Goal: Transaction & Acquisition: Purchase product/service

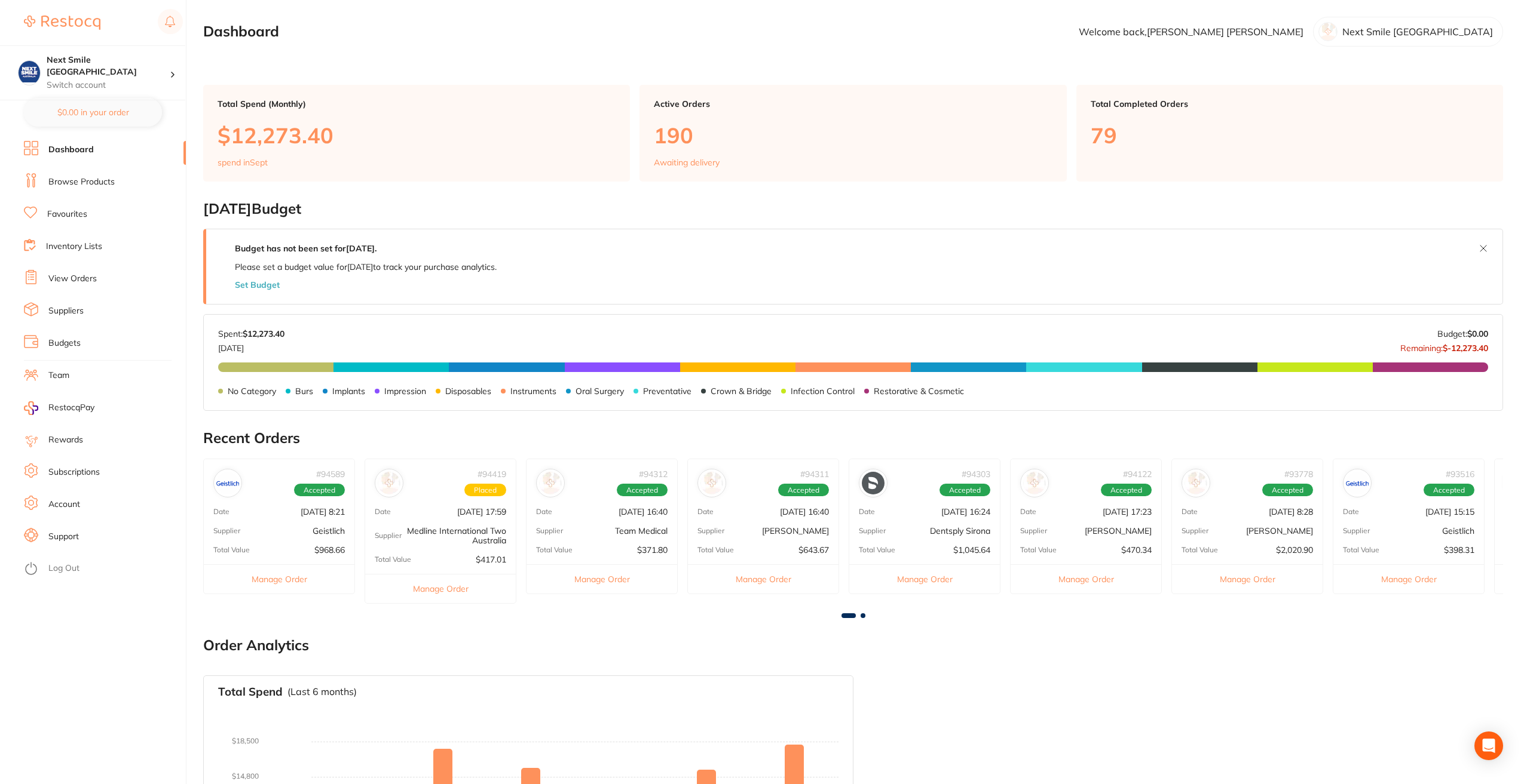
click at [77, 213] on link "Favourites" at bounding box center [67, 214] width 40 height 12
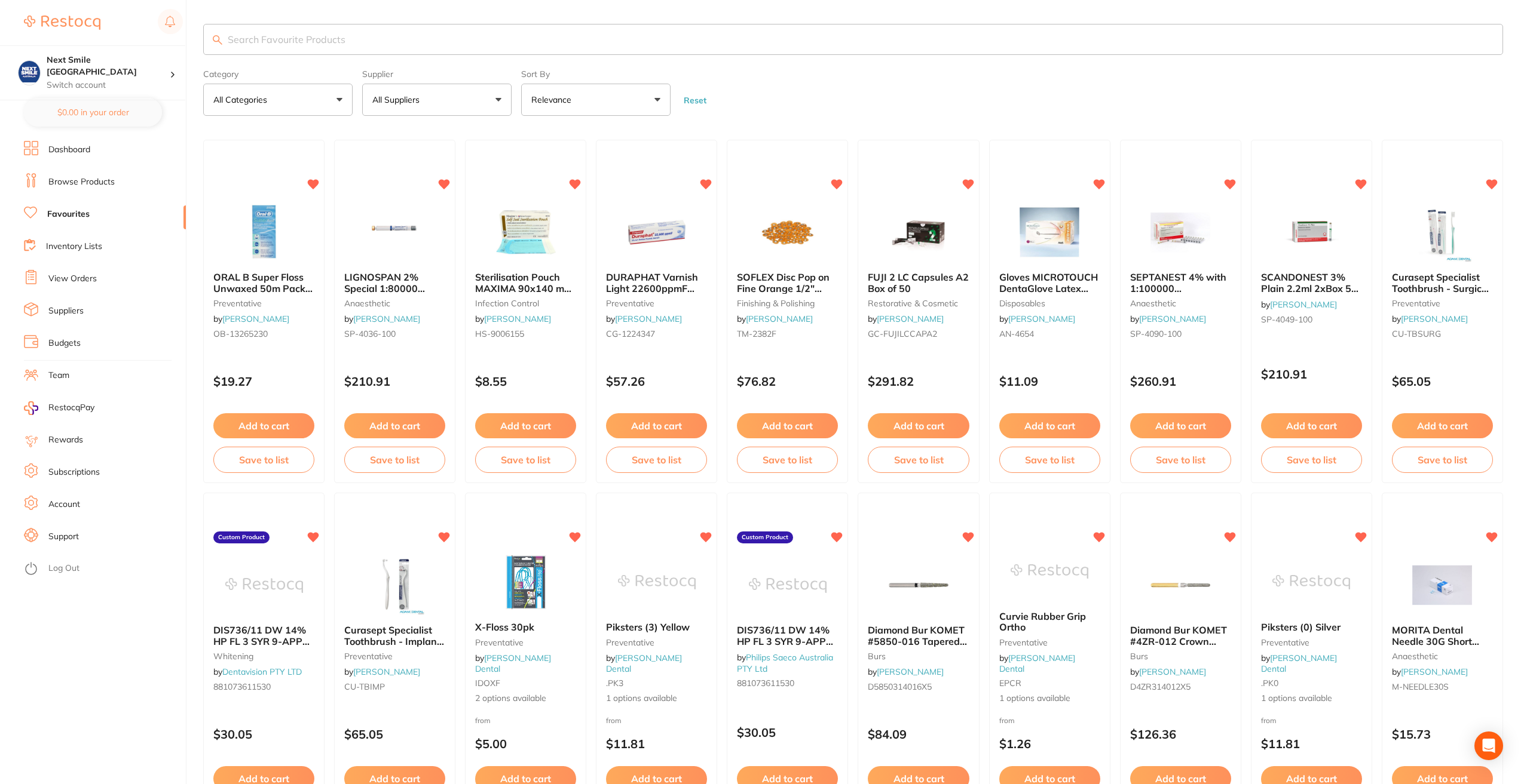
click at [358, 46] on input "search" at bounding box center [853, 39] width 1300 height 31
click at [443, 90] on button "All Suppliers" at bounding box center [436, 100] width 149 height 32
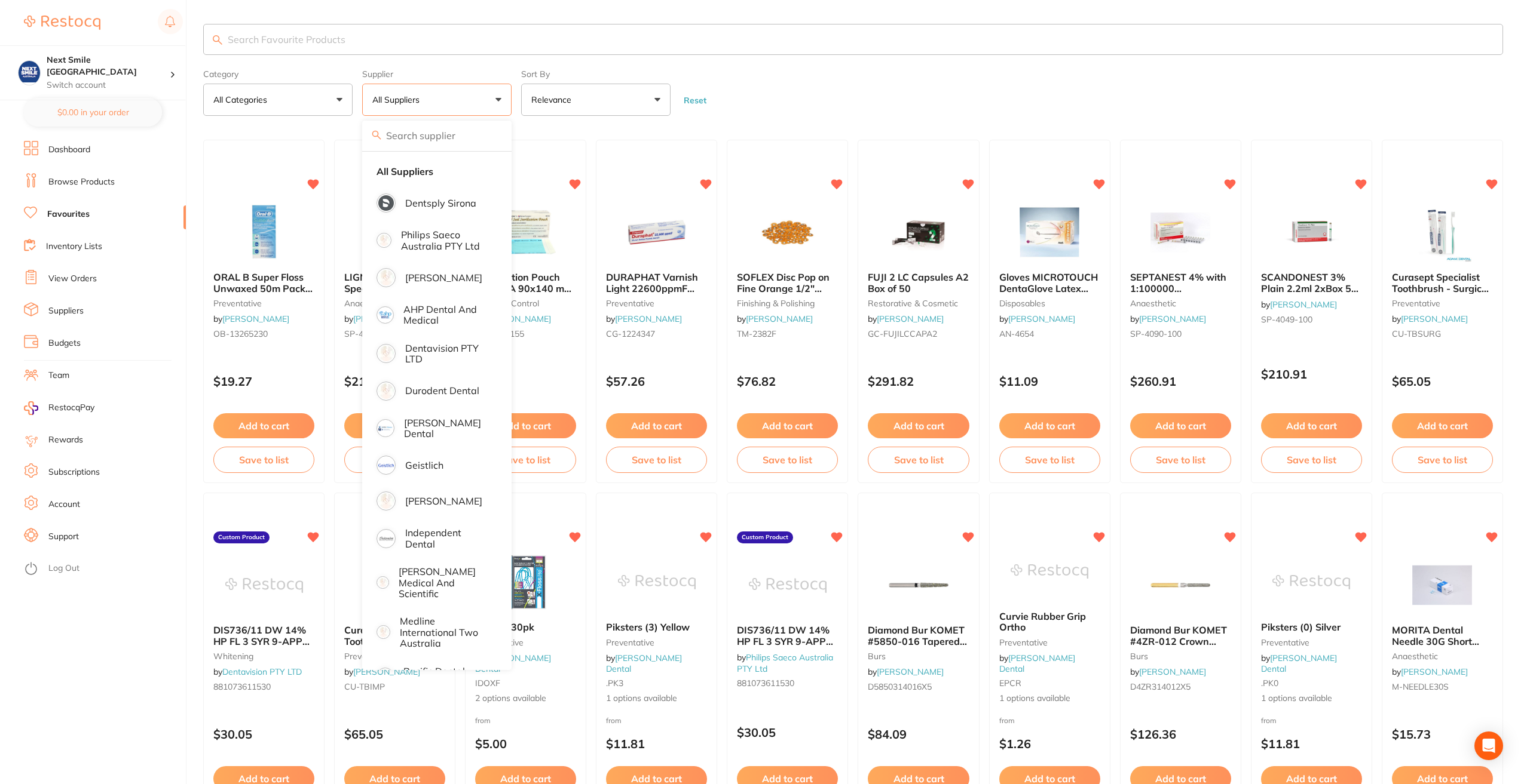
click at [813, 94] on form "Category All Categories All Categories anaesthetic articulating burs crown & br…" at bounding box center [853, 90] width 1300 height 51
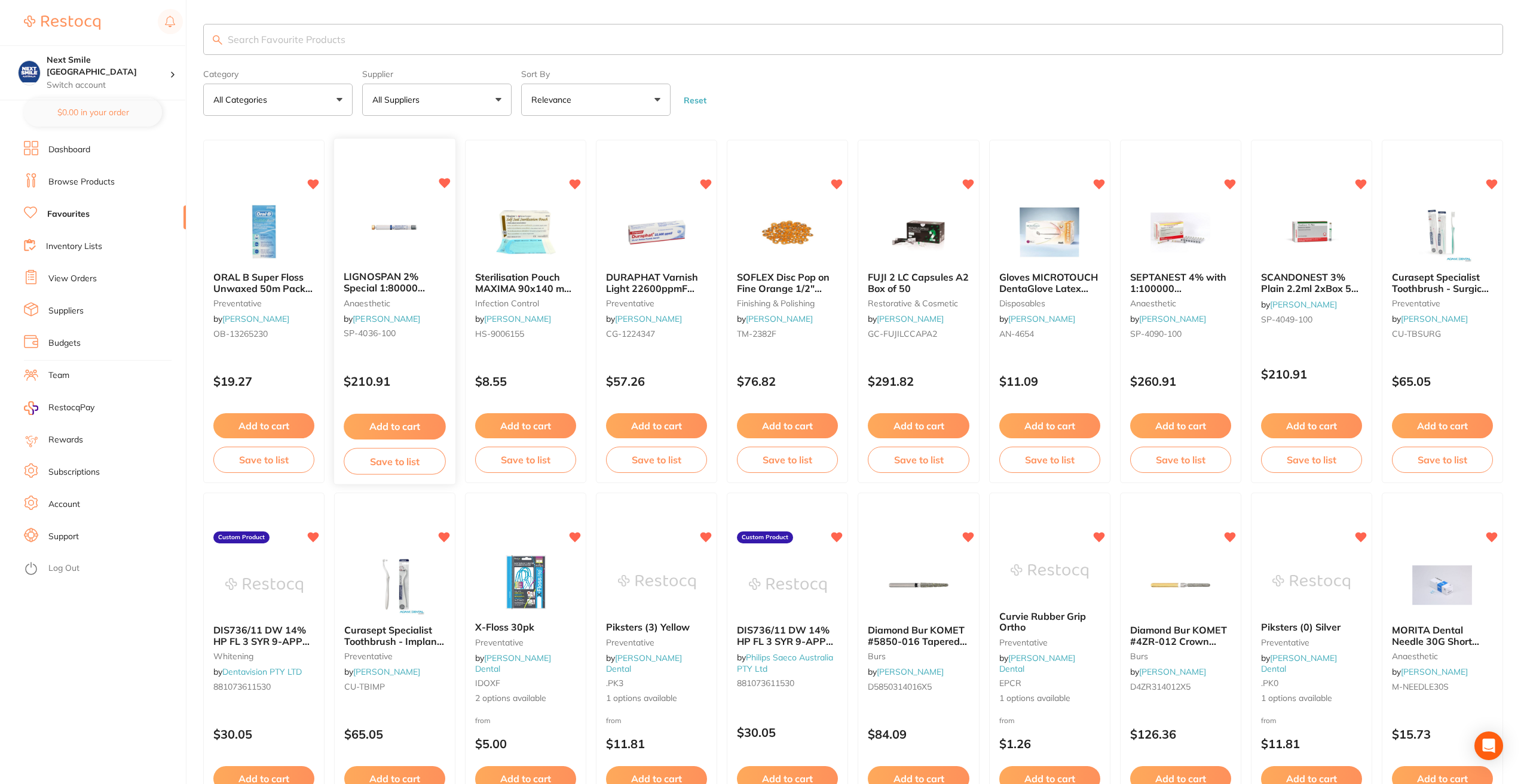
click at [400, 420] on button "Add to cart" at bounding box center [394, 427] width 102 height 26
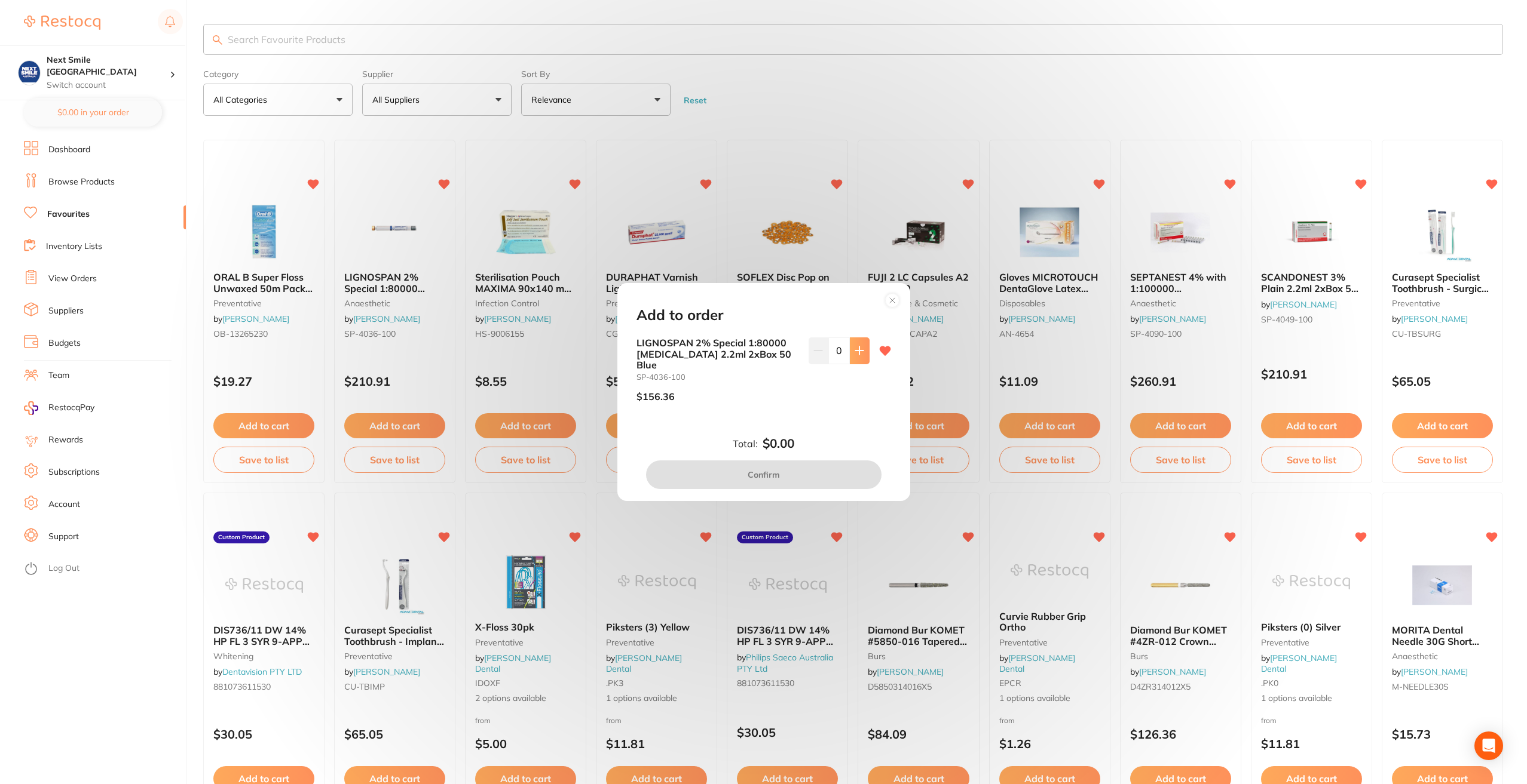
click at [854, 363] on button at bounding box center [860, 351] width 20 height 26
type input "1"
click at [818, 474] on button "Confirm" at bounding box center [764, 474] width 235 height 29
checkbox input "false"
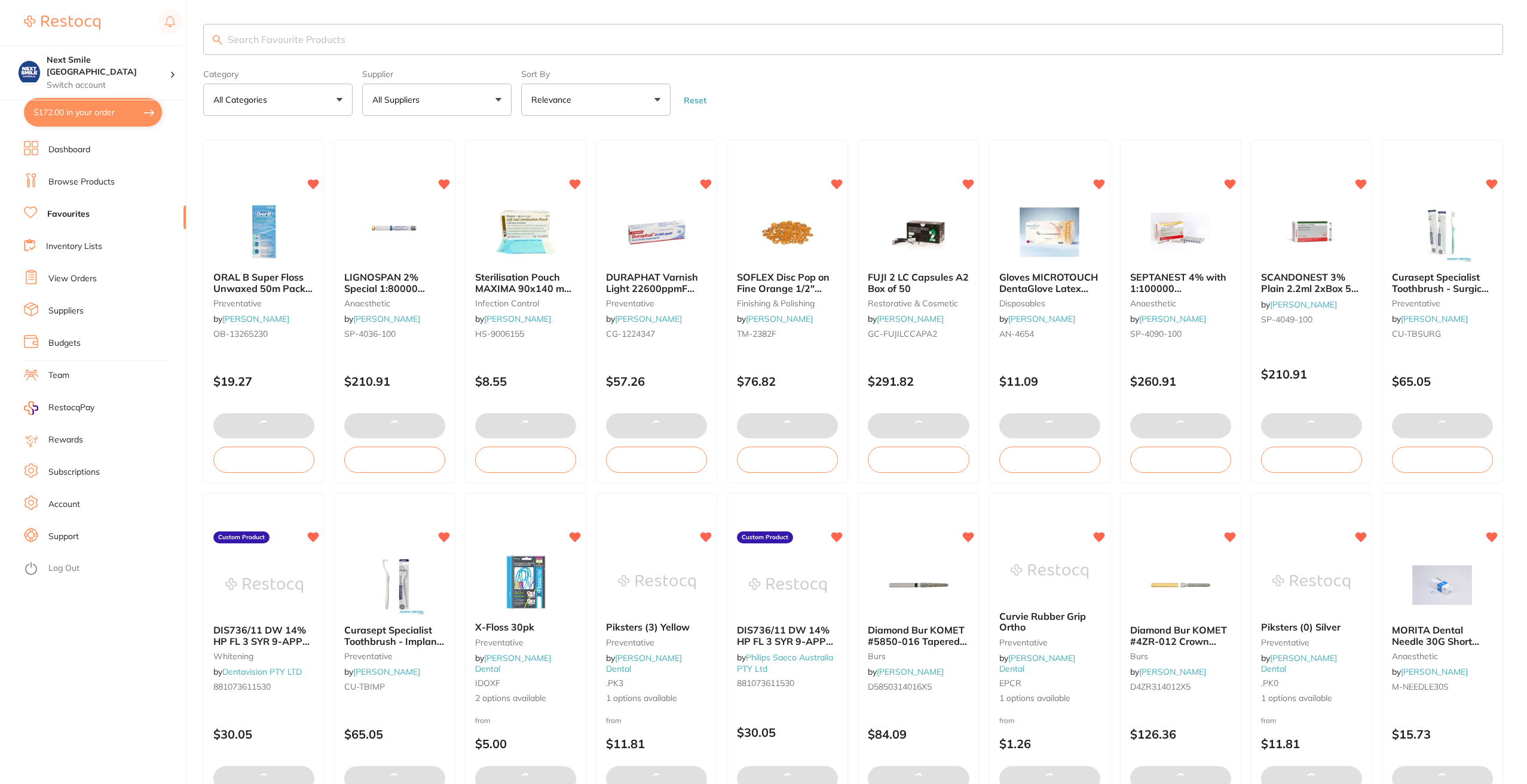
click at [442, 99] on button "All Suppliers" at bounding box center [436, 100] width 149 height 32
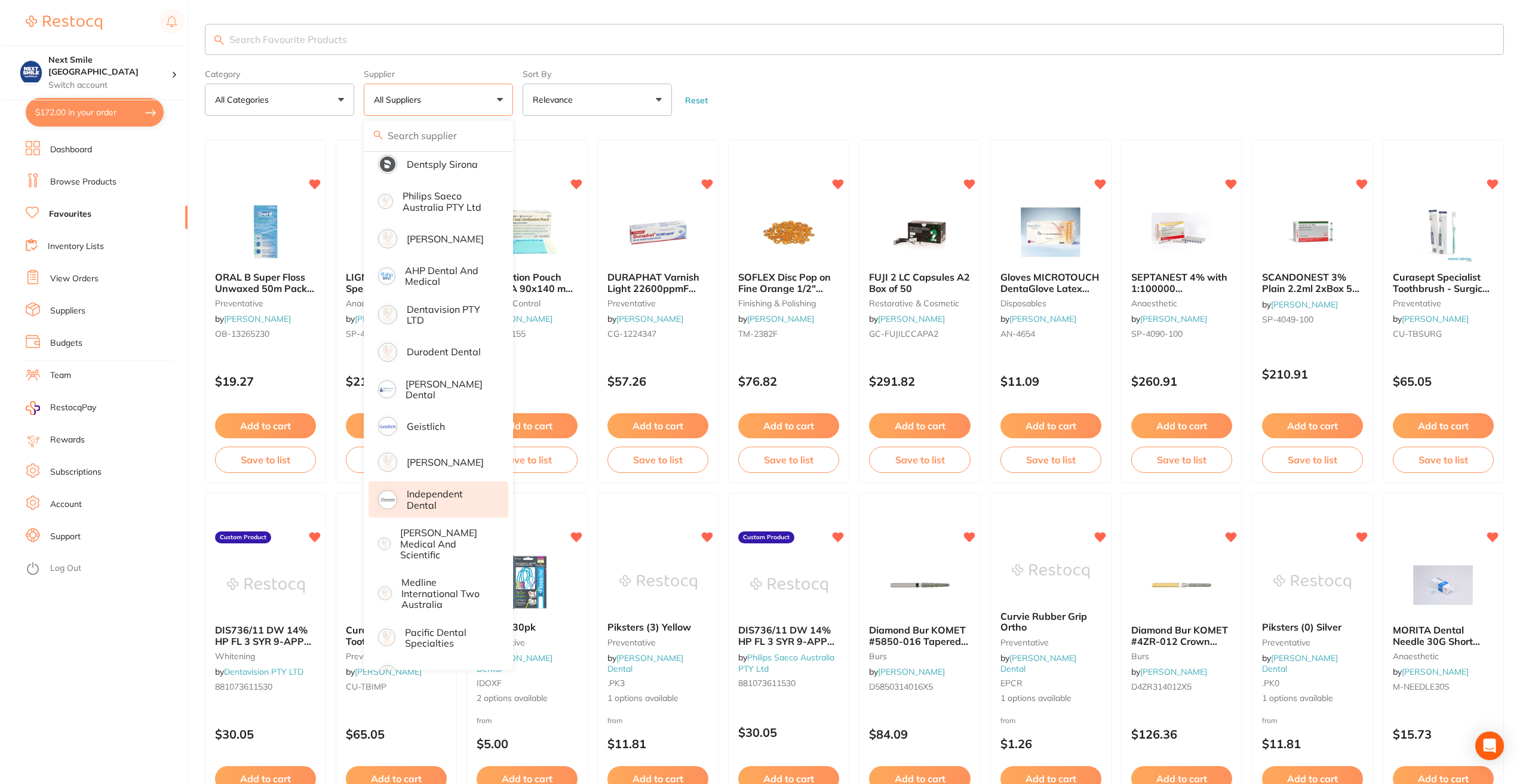
scroll to position [60, 0]
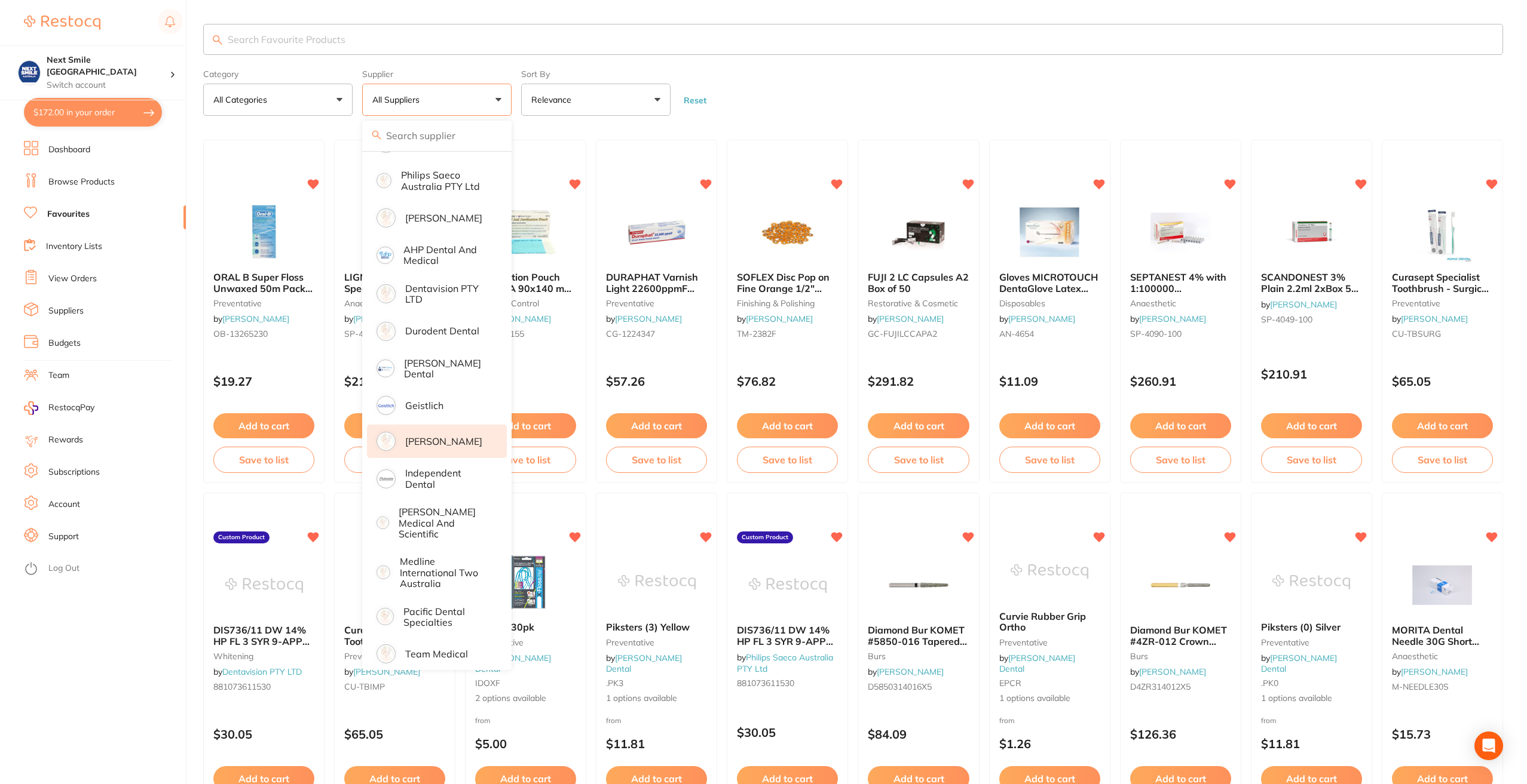
click at [434, 424] on li "[PERSON_NAME]" at bounding box center [437, 441] width 140 height 33
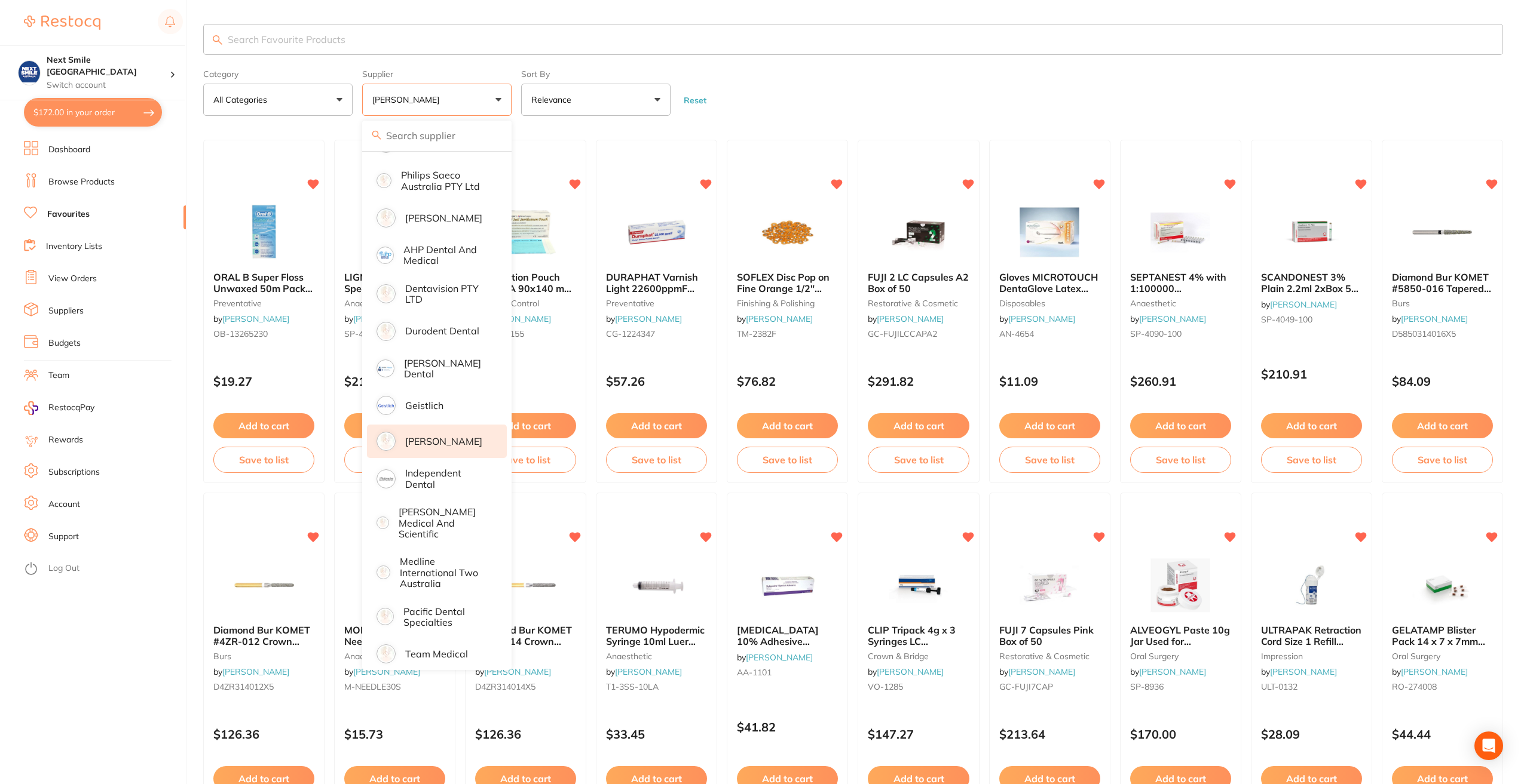
click at [417, 35] on input "search" at bounding box center [853, 39] width 1300 height 31
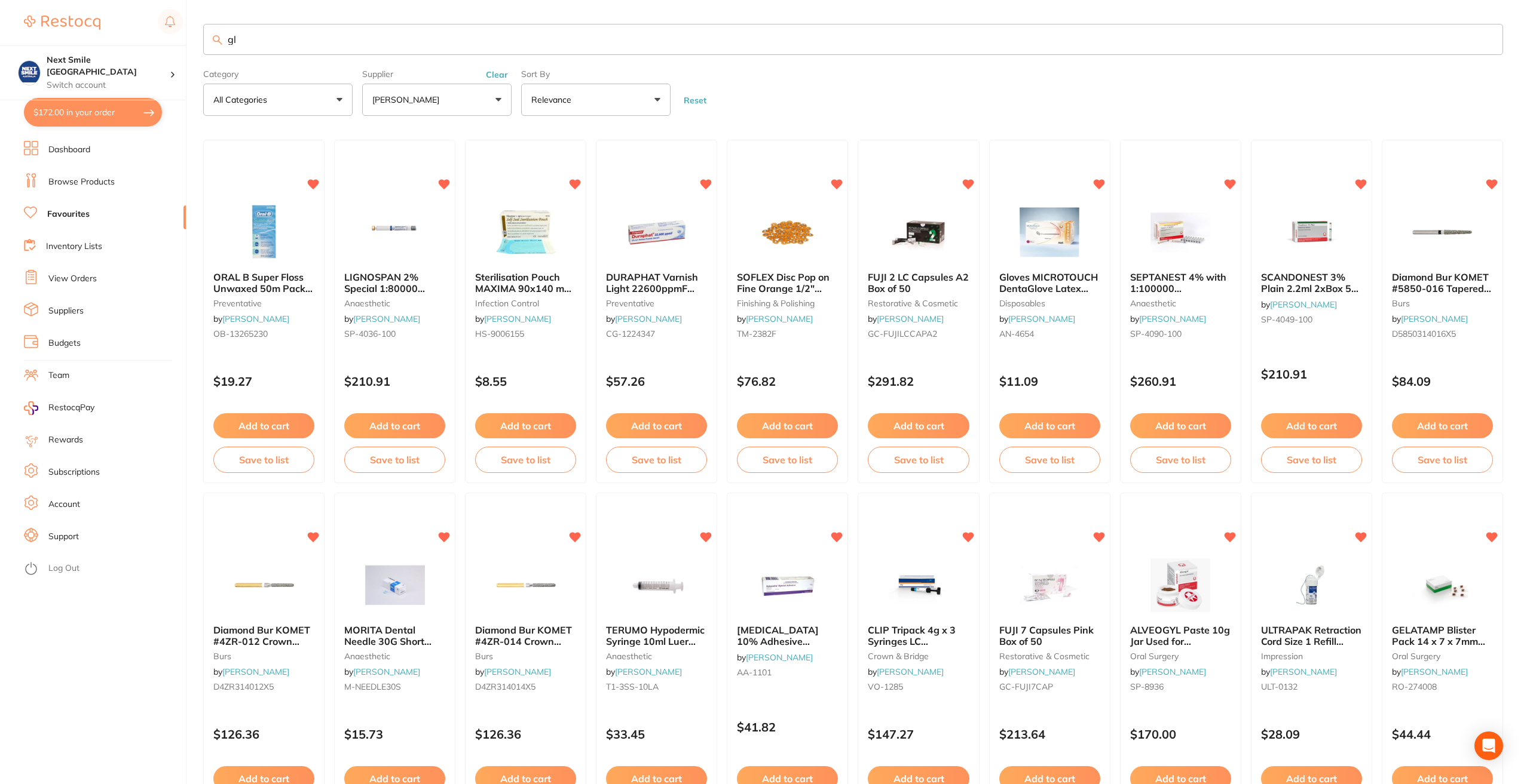
type input "g"
type input "gloves"
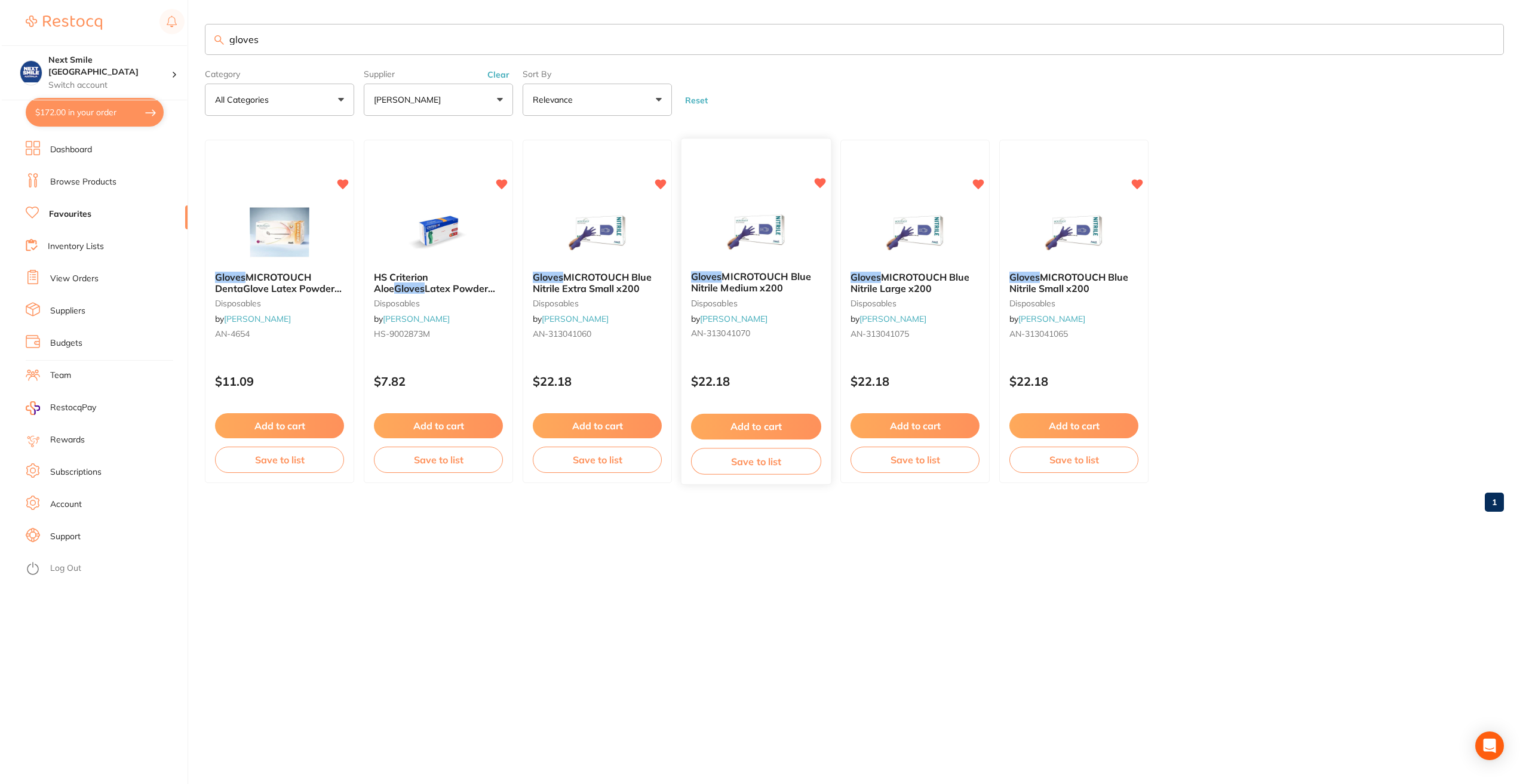
scroll to position [0, 0]
click at [471, 425] on button "Add to cart" at bounding box center [436, 427] width 130 height 26
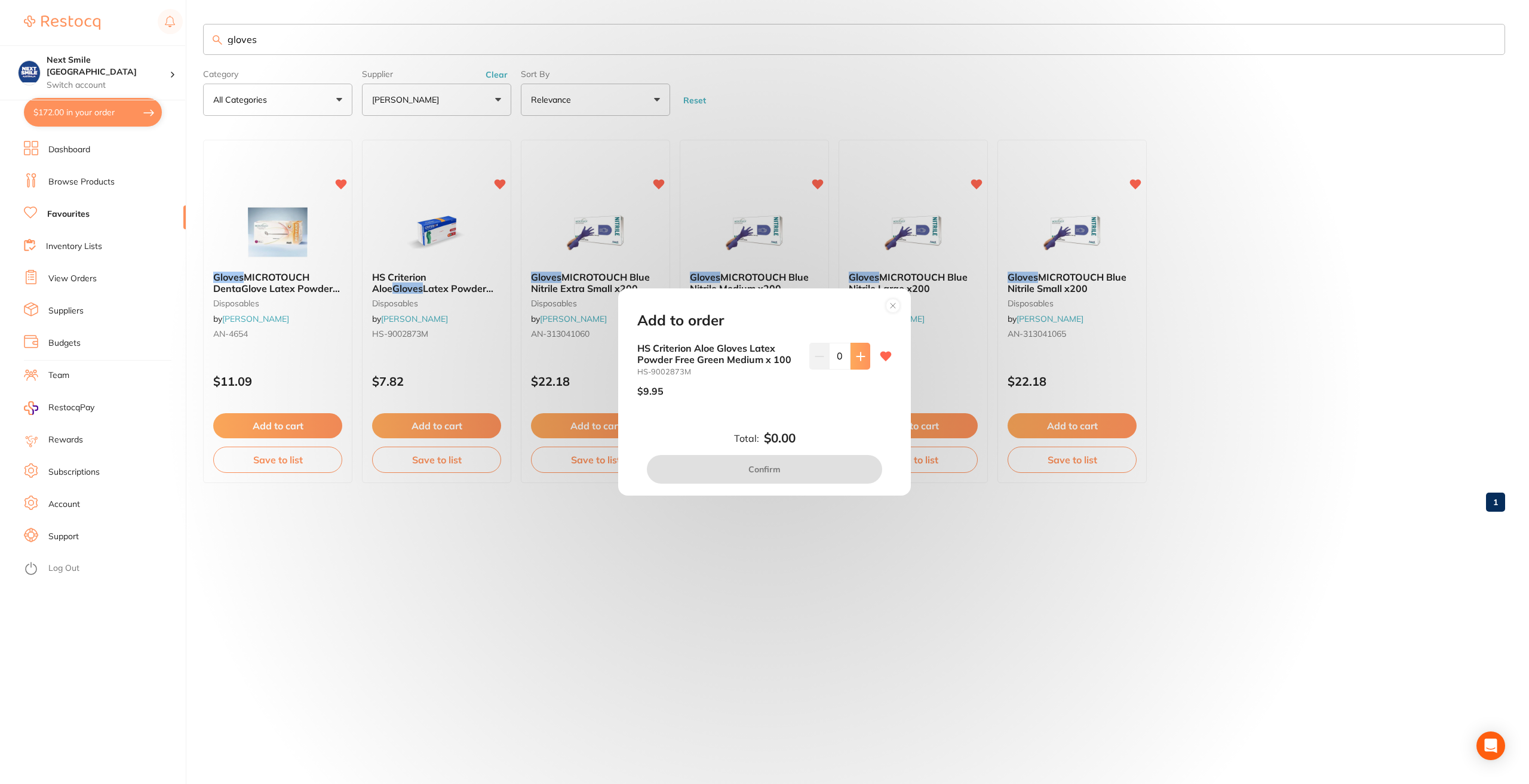
click at [860, 350] on button at bounding box center [860, 356] width 20 height 26
click at [860, 351] on button at bounding box center [860, 356] width 20 height 26
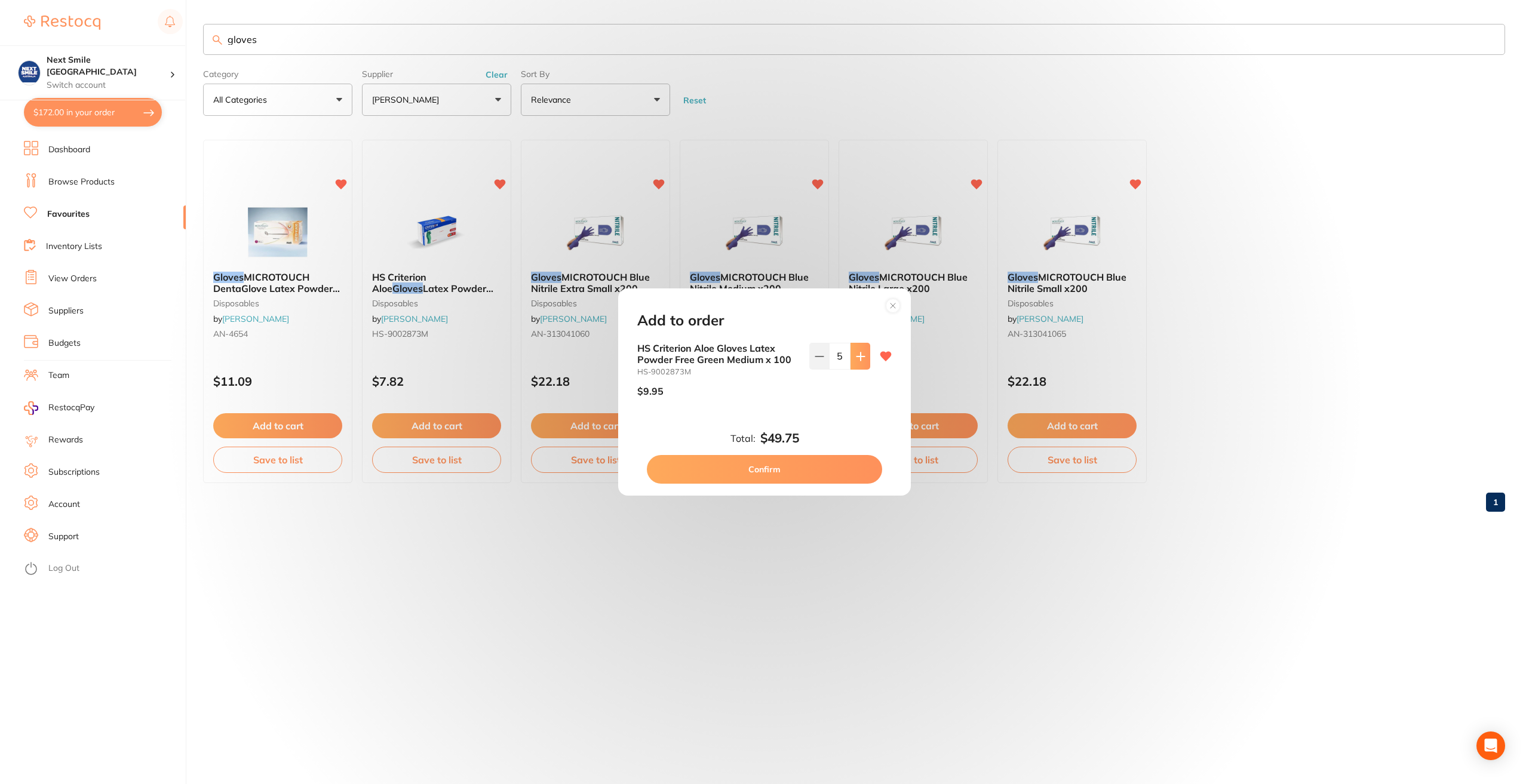
click at [860, 351] on button at bounding box center [860, 356] width 20 height 26
click at [810, 357] on button at bounding box center [819, 356] width 20 height 26
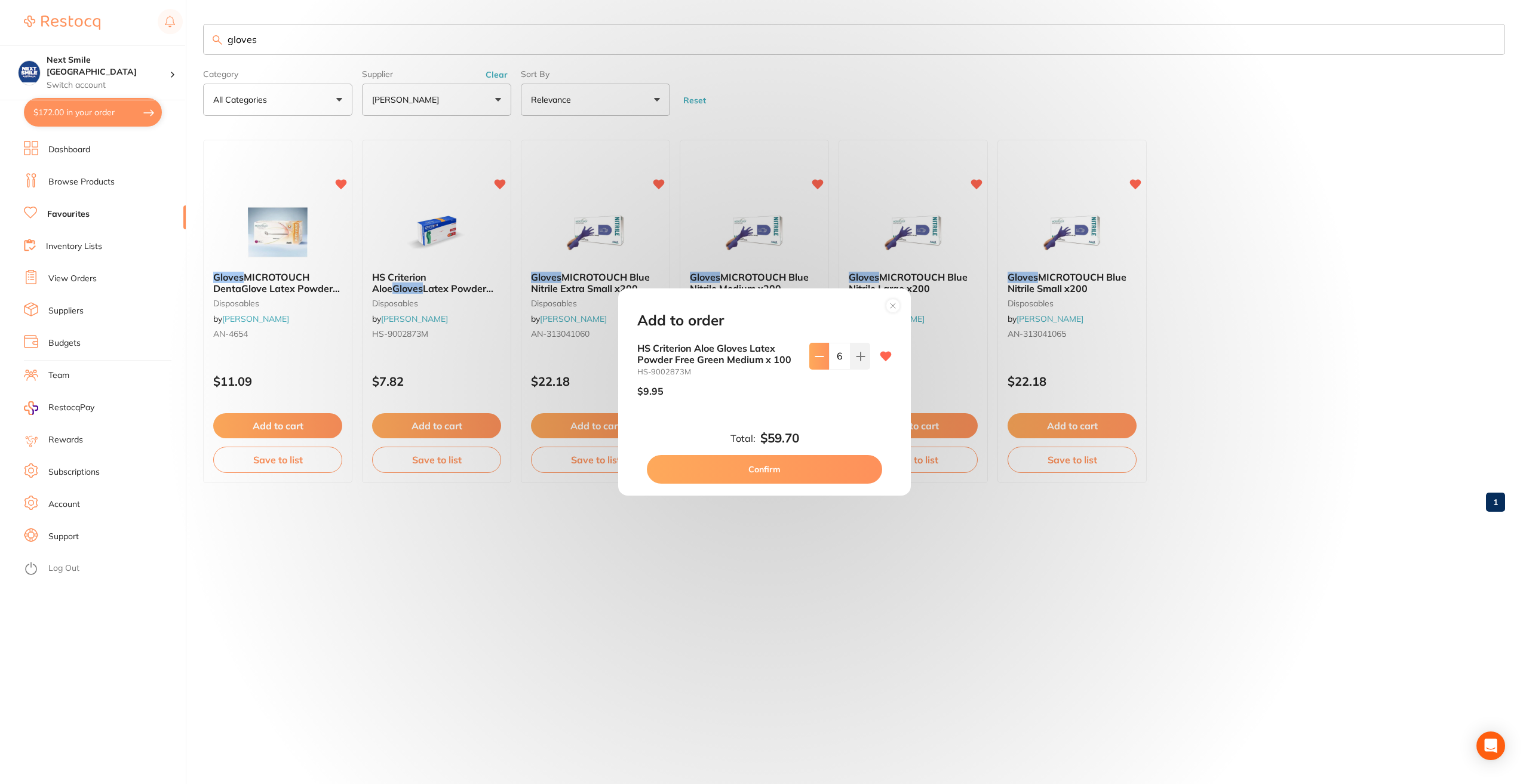
click at [824, 365] on button at bounding box center [819, 356] width 20 height 26
type input "5"
click at [813, 469] on button "Confirm" at bounding box center [765, 469] width 235 height 29
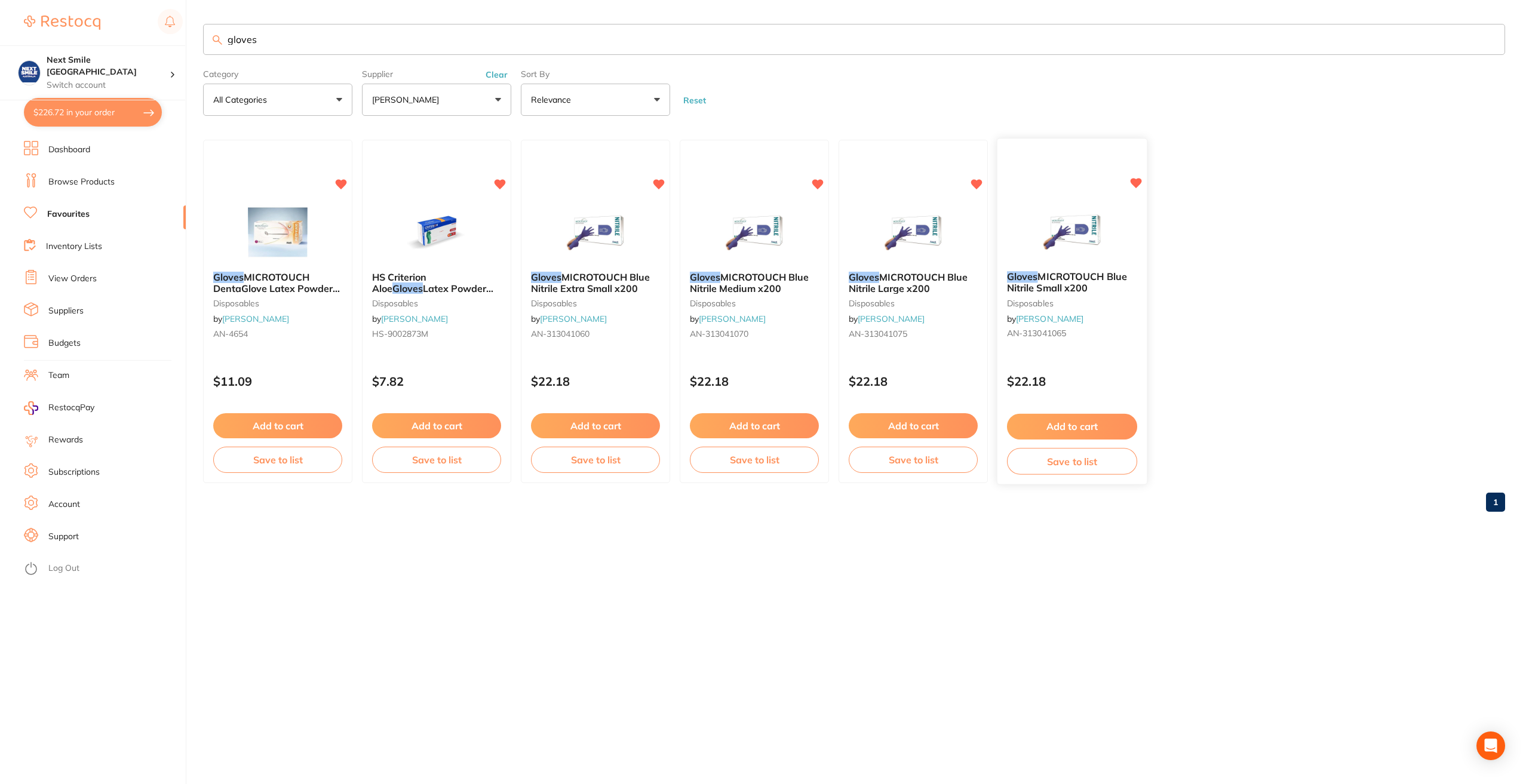
click at [1064, 418] on button "Add to cart" at bounding box center [1072, 427] width 130 height 26
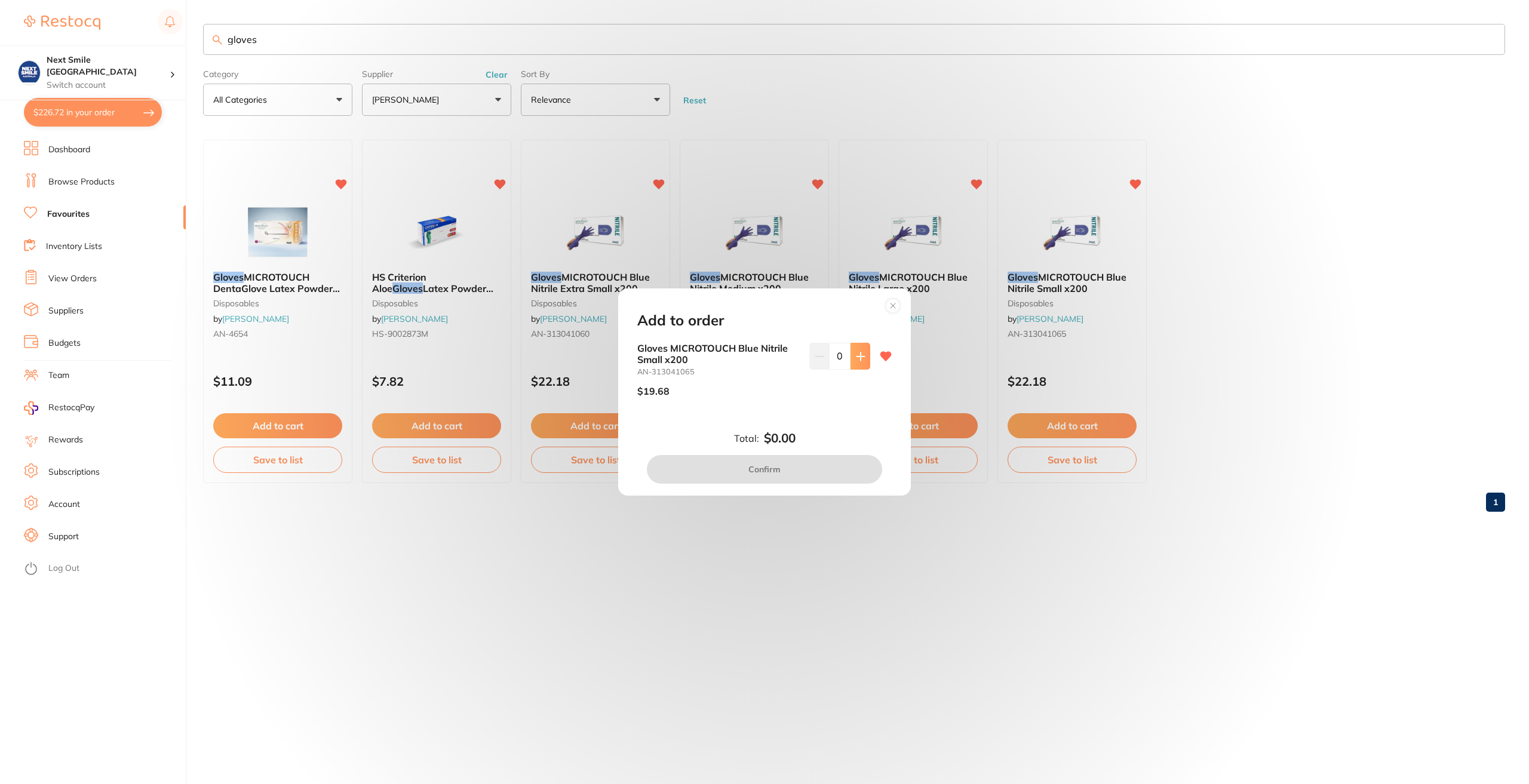
click at [856, 357] on icon at bounding box center [860, 356] width 10 height 10
type input "4"
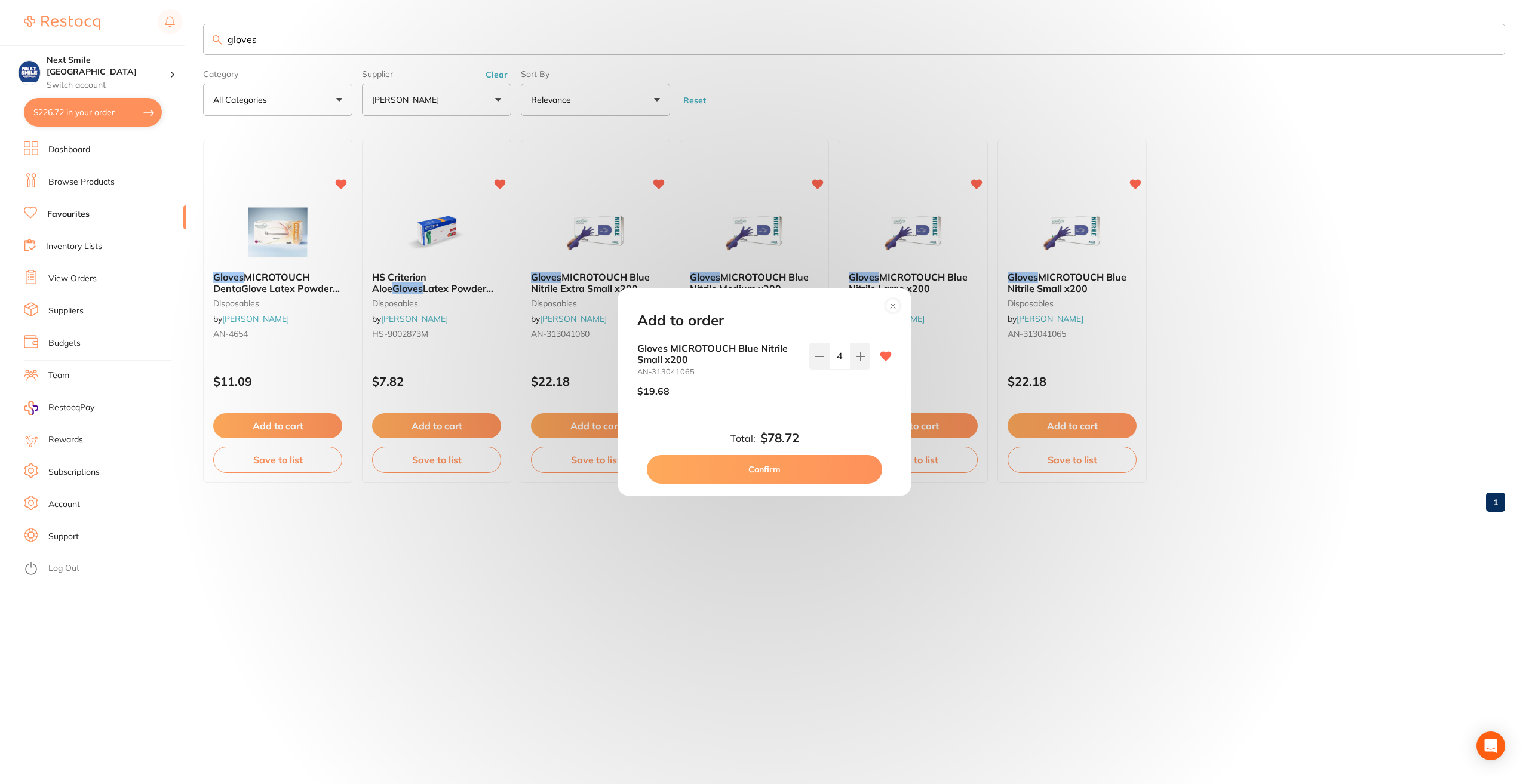
click at [789, 474] on button "Confirm" at bounding box center [765, 469] width 235 height 29
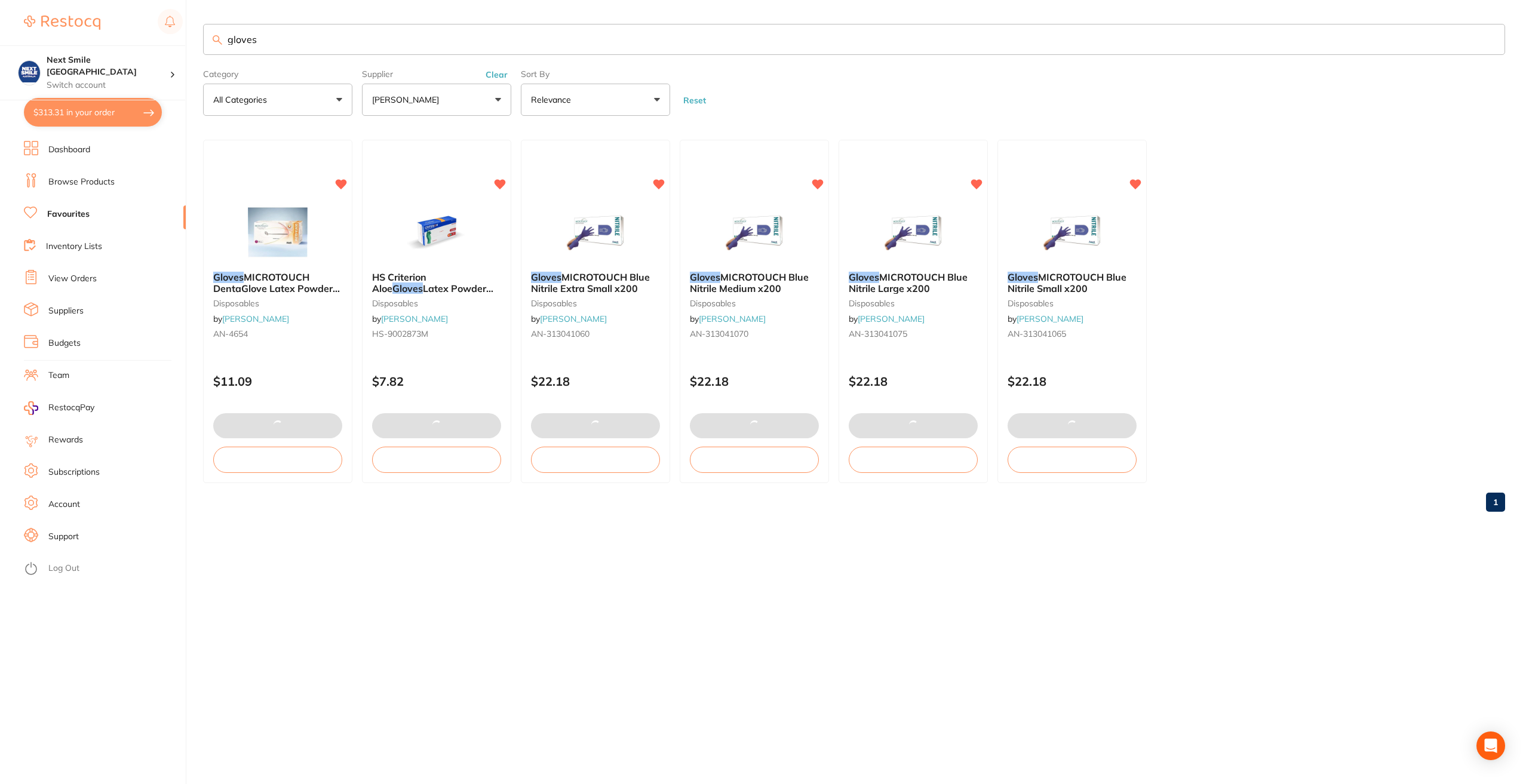
drag, startPoint x: 333, startPoint y: 51, endPoint x: 77, endPoint y: 24, distance: 257.4
click at [77, 24] on div "$313.31 Next Smile Melbourne Switch account Next Smile [GEOGRAPHIC_DATA] $313.3…" at bounding box center [764, 392] width 1529 height 784
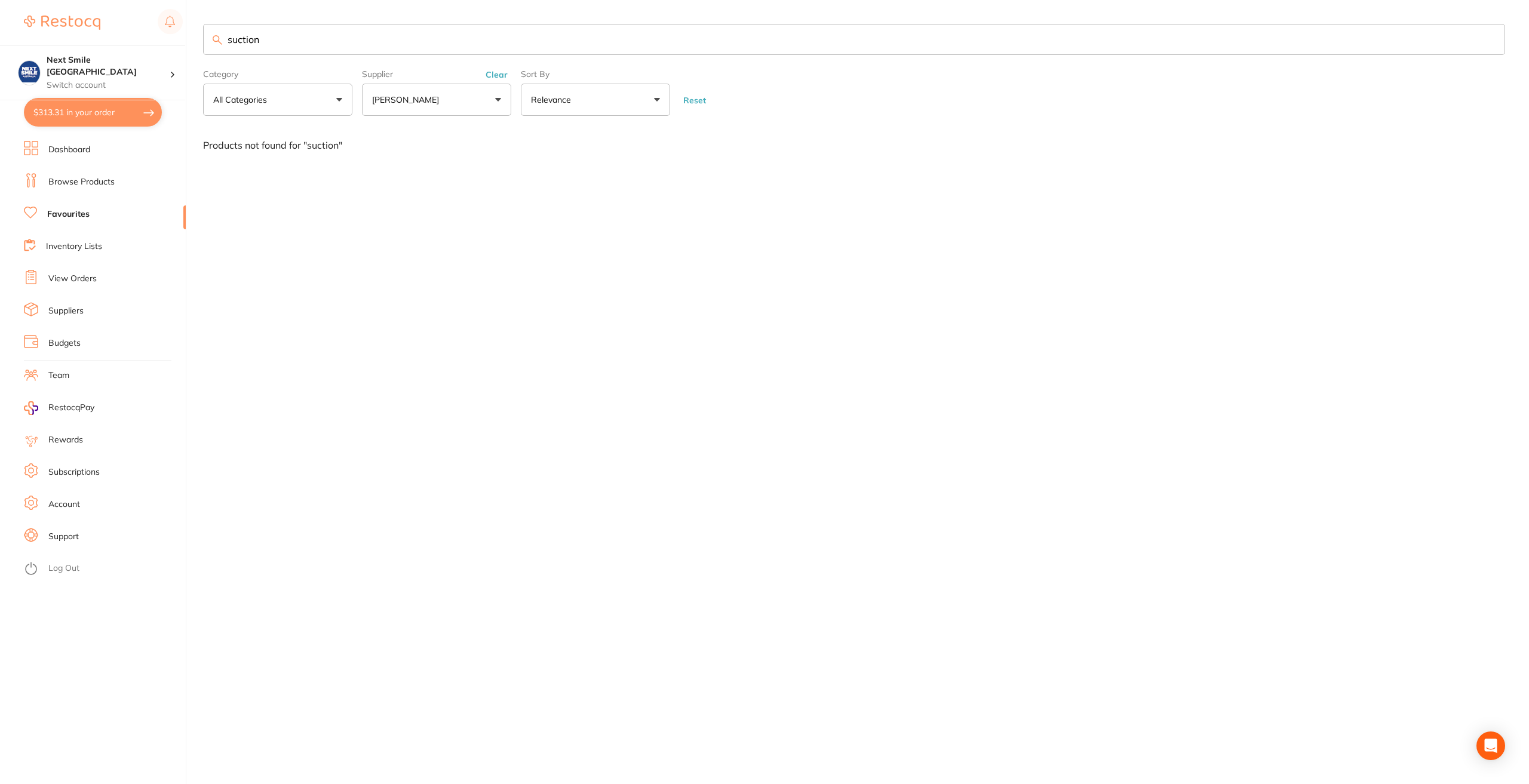
drag, startPoint x: 330, startPoint y: 38, endPoint x: 0, endPoint y: 1, distance: 332.1
click at [0, 4] on div "$313.31 Next Smile Melbourne Switch account Next Smile [GEOGRAPHIC_DATA] $313.3…" at bounding box center [764, 392] width 1529 height 784
type input "a"
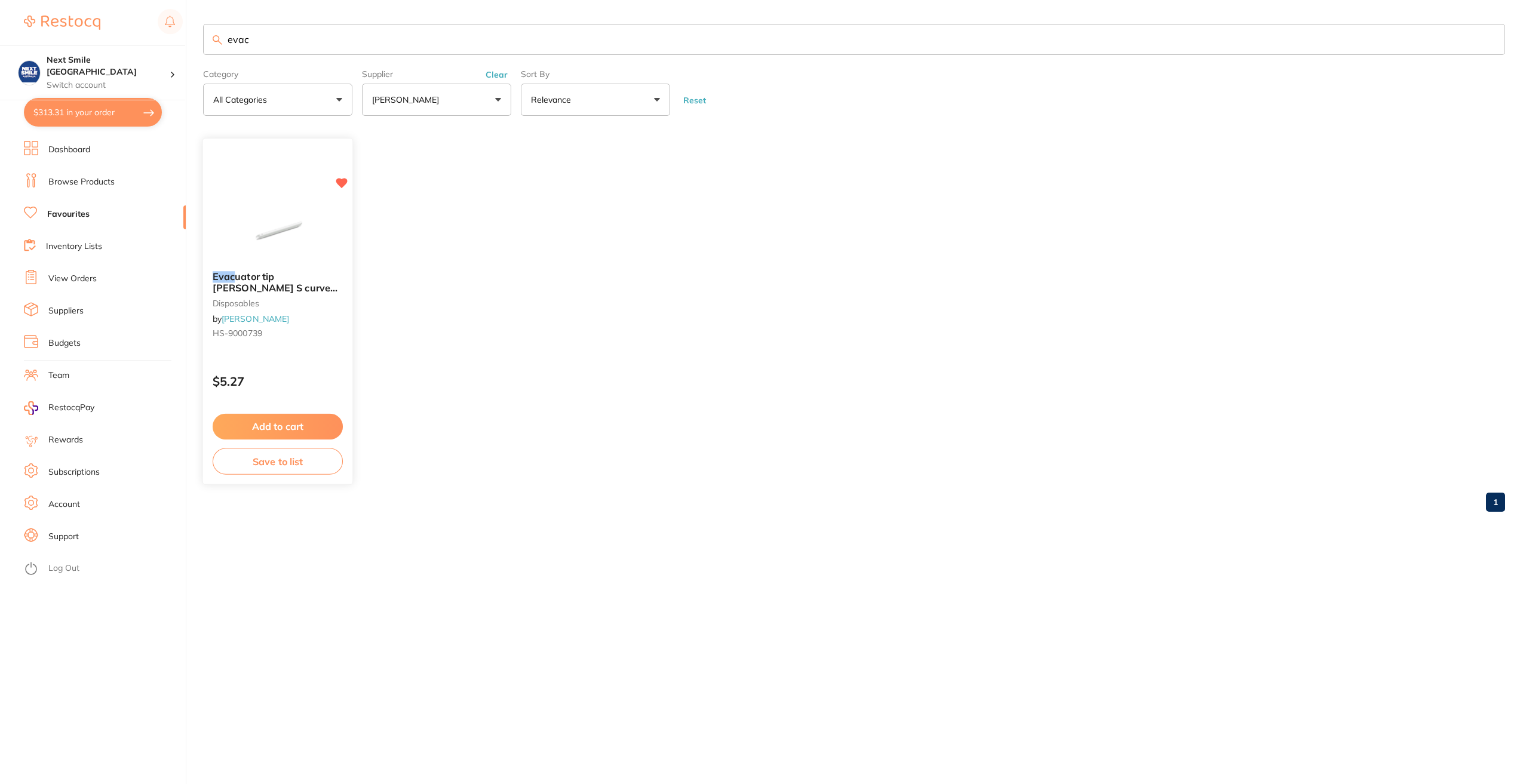
type input "evac"
drag, startPoint x: 307, startPoint y: 424, endPoint x: 291, endPoint y: 424, distance: 16.0
click at [291, 424] on button "Add to cart" at bounding box center [277, 426] width 129 height 25
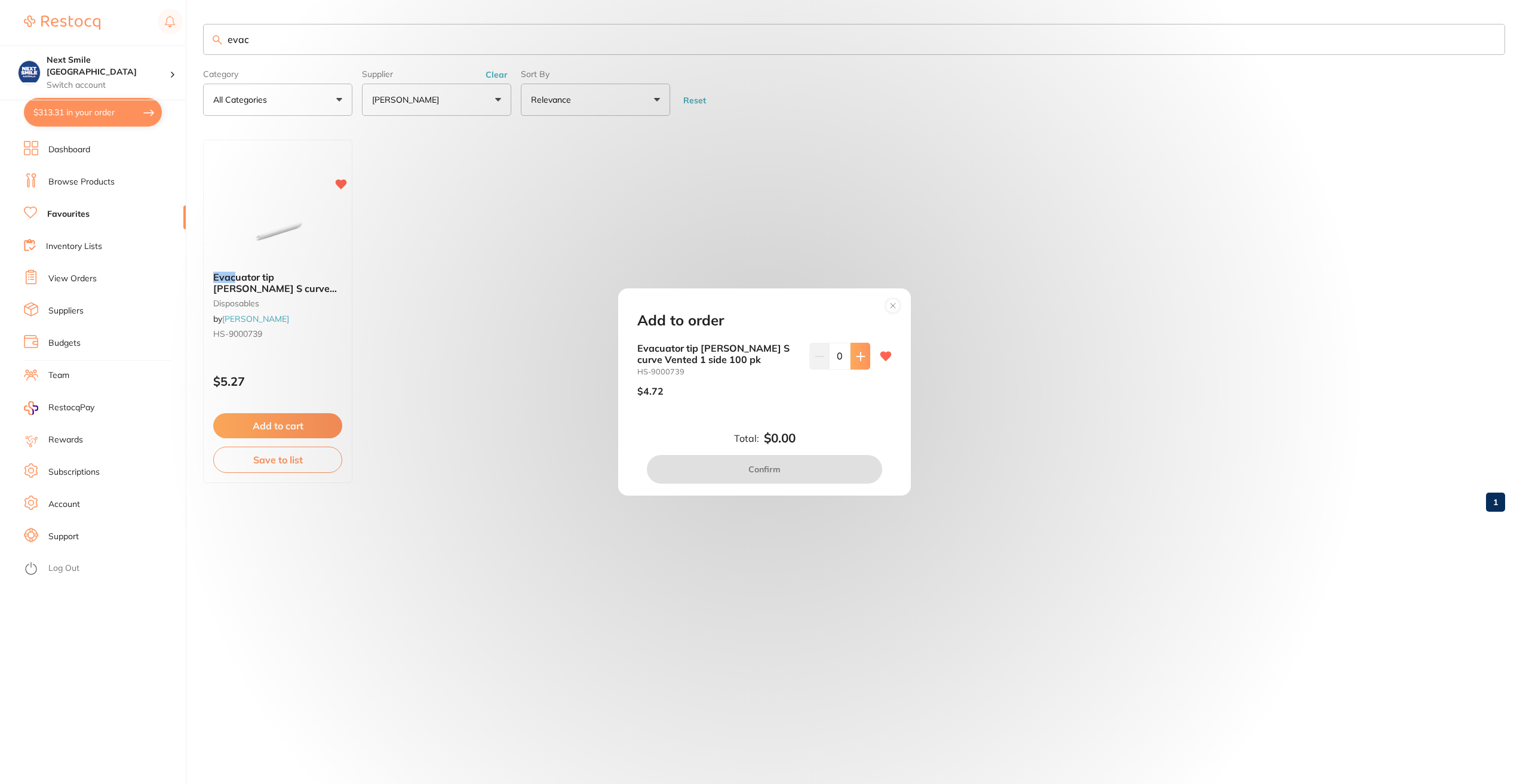
click at [851, 362] on button at bounding box center [860, 356] width 20 height 26
click at [856, 363] on button at bounding box center [860, 356] width 20 height 26
type input "2"
click at [823, 466] on button "Confirm" at bounding box center [765, 469] width 235 height 29
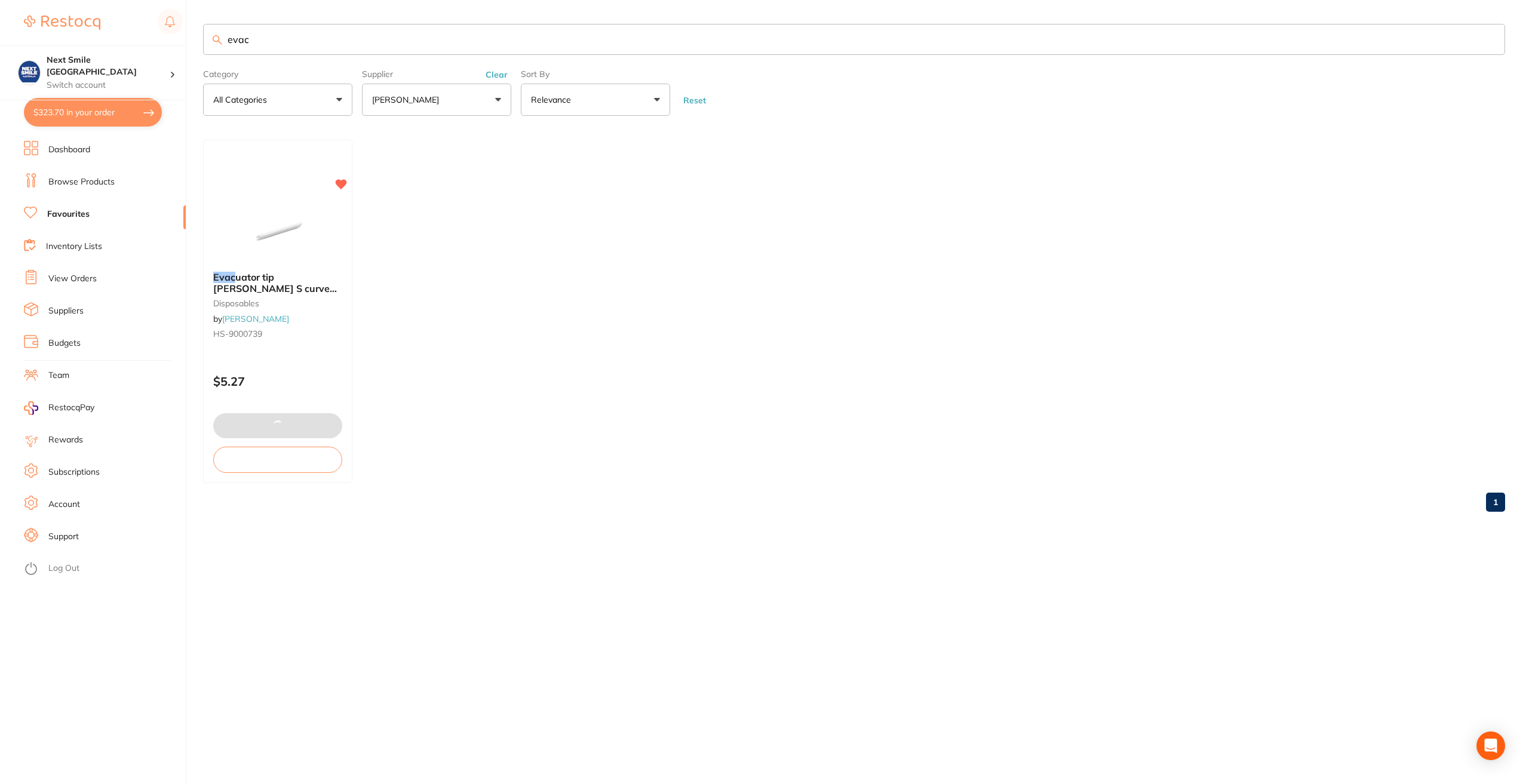
drag, startPoint x: 421, startPoint y: 43, endPoint x: 0, endPoint y: -14, distance: 424.8
click at [0, 0] on html "$323.70 Next Smile Melbourne Switch account Next Smile [GEOGRAPHIC_DATA] $323.7…" at bounding box center [764, 392] width 1529 height 784
type input "surgical s"
click at [304, 424] on button "Add to cart" at bounding box center [277, 427] width 130 height 26
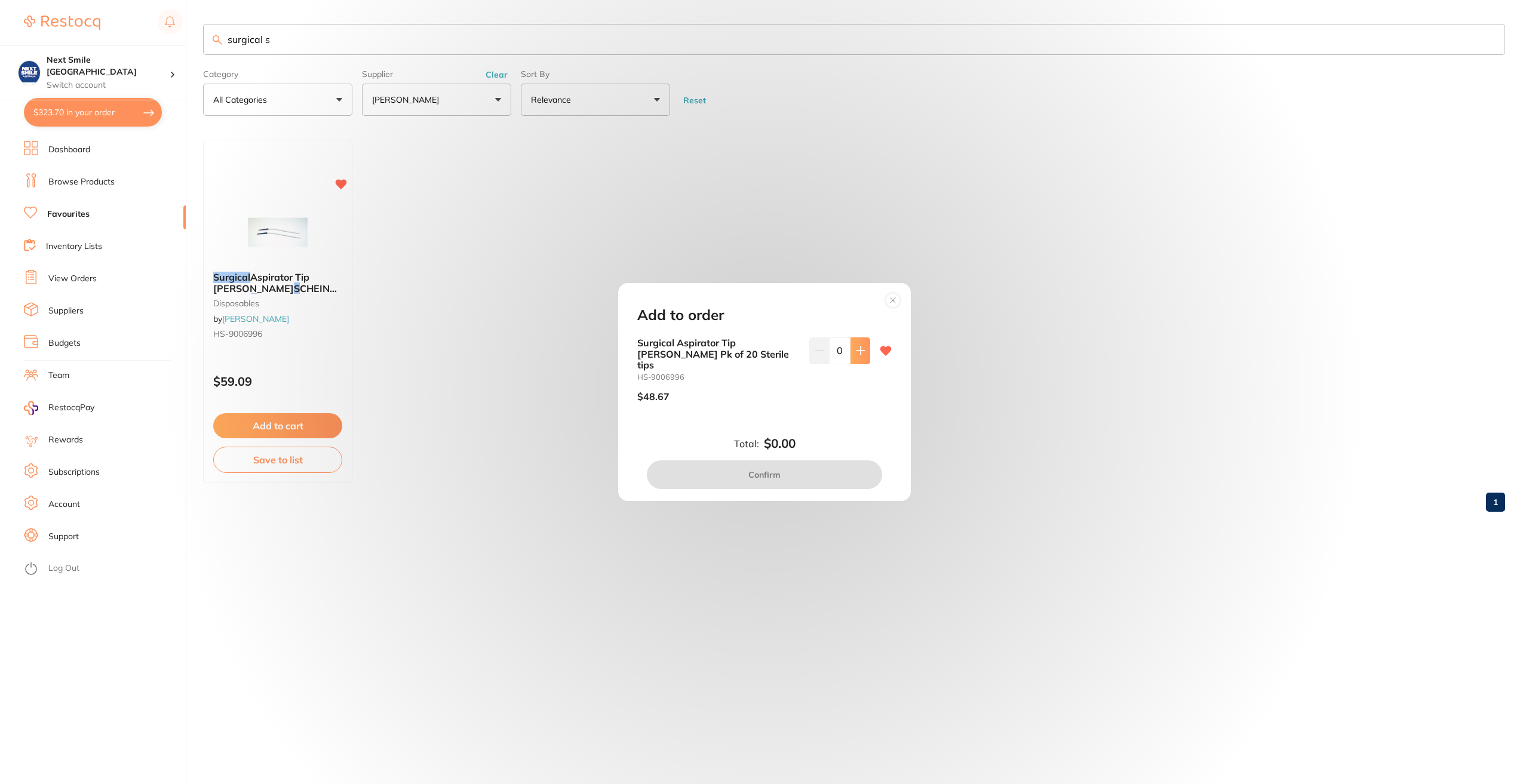
click at [861, 353] on icon at bounding box center [860, 350] width 10 height 10
type input "2"
click at [841, 469] on button "Confirm" at bounding box center [765, 474] width 235 height 29
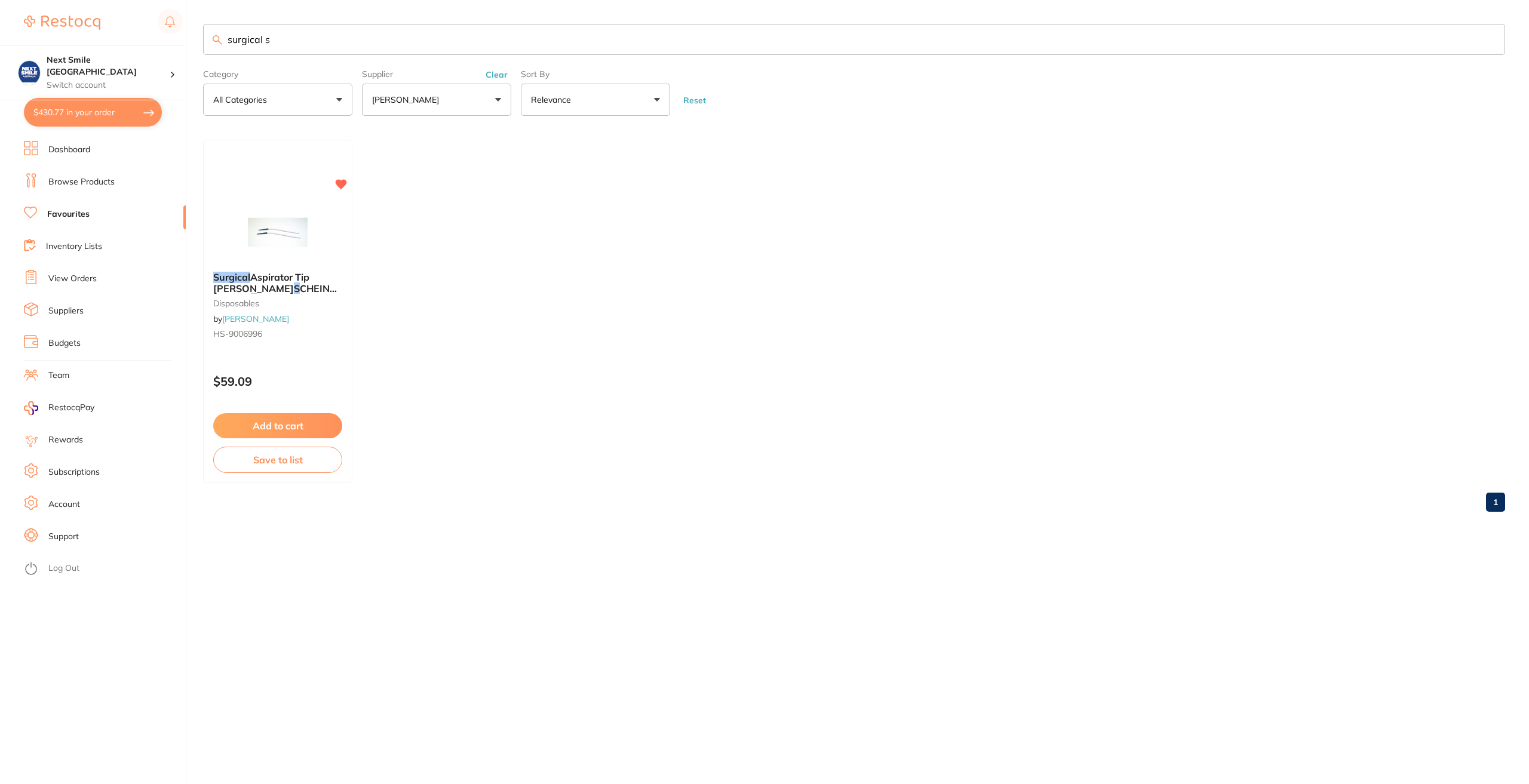
drag, startPoint x: 320, startPoint y: 44, endPoint x: 99, endPoint y: 13, distance: 223.2
click at [100, 13] on div "$430.77 Next Smile Melbourne Switch account Next Smile [GEOGRAPHIC_DATA] $430.7…" at bounding box center [764, 392] width 1529 height 784
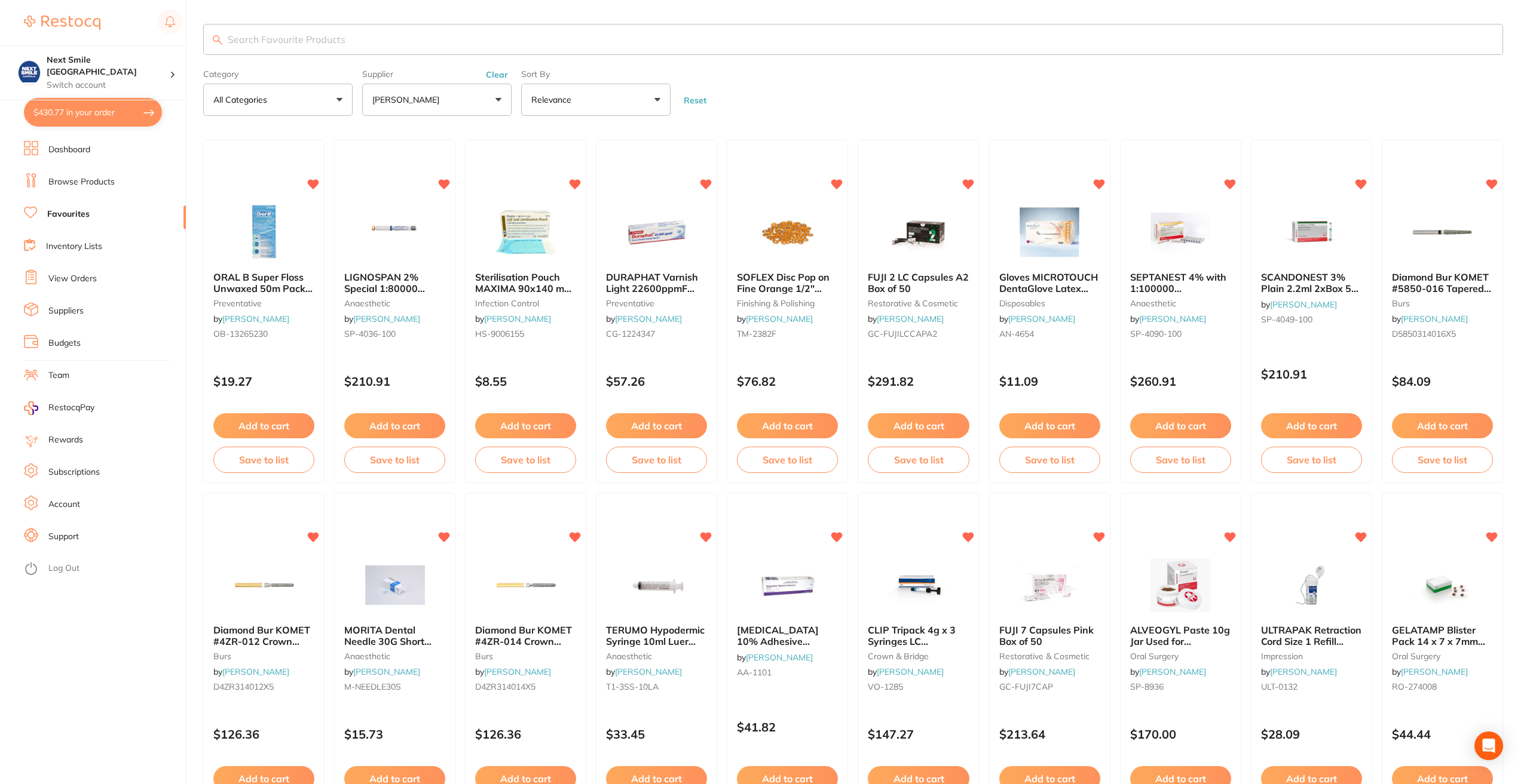
click at [69, 179] on link "Browse Products" at bounding box center [82, 182] width 66 height 12
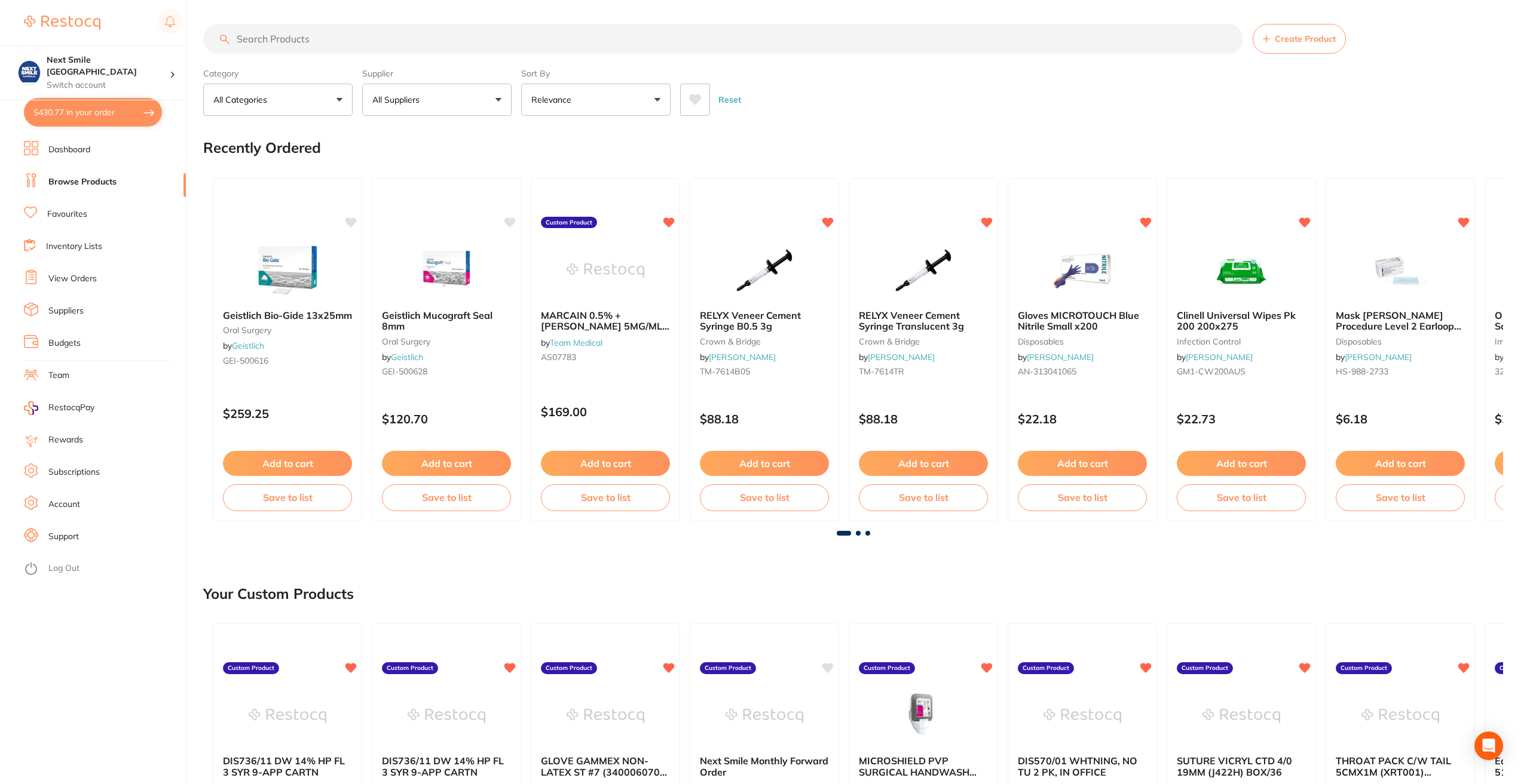
click at [393, 97] on p "All Suppliers" at bounding box center [398, 100] width 52 height 12
type input "hen"
click at [436, 204] on p "[PERSON_NAME]" at bounding box center [444, 203] width 77 height 11
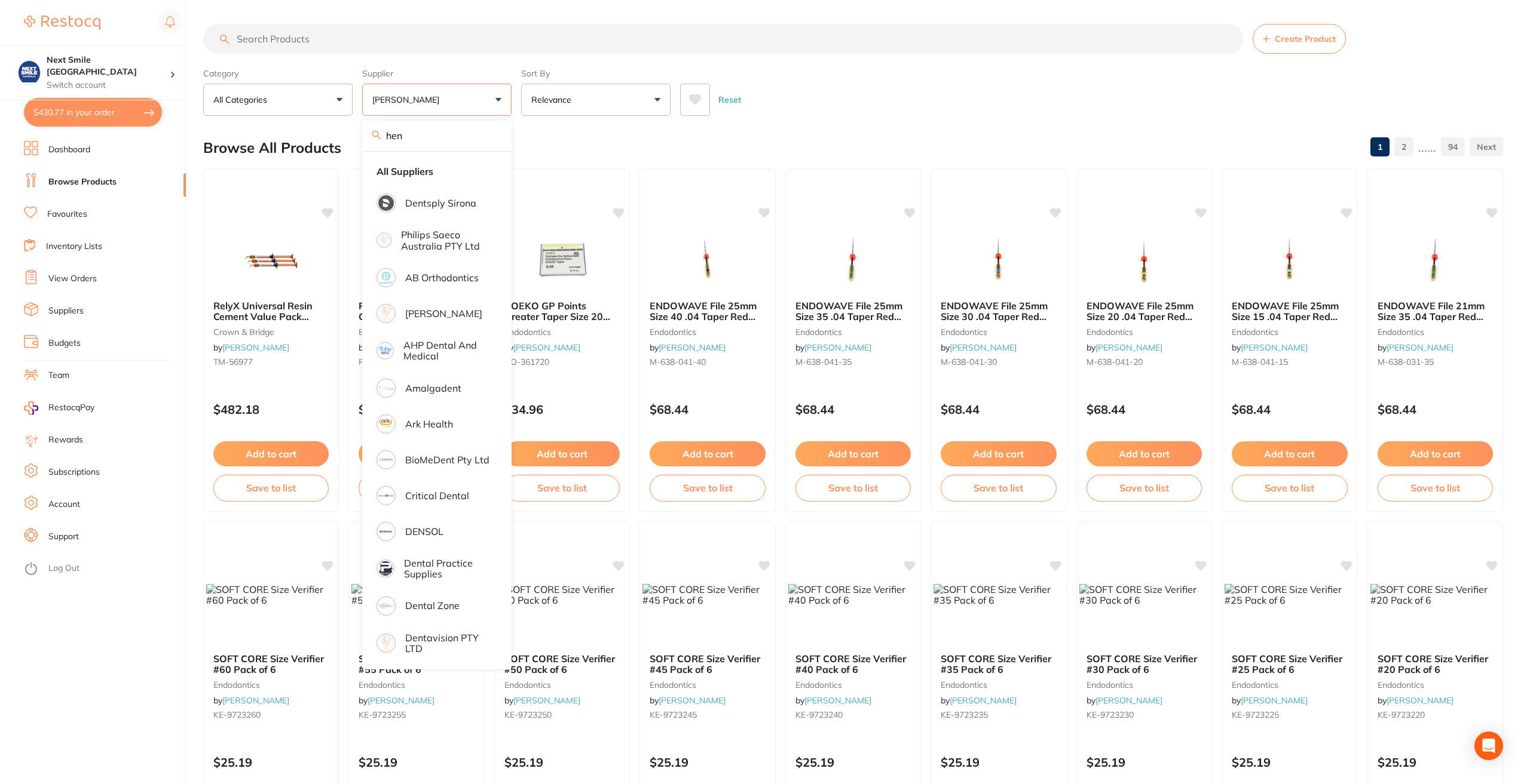
click at [389, 46] on input "search" at bounding box center [723, 38] width 1040 height 30
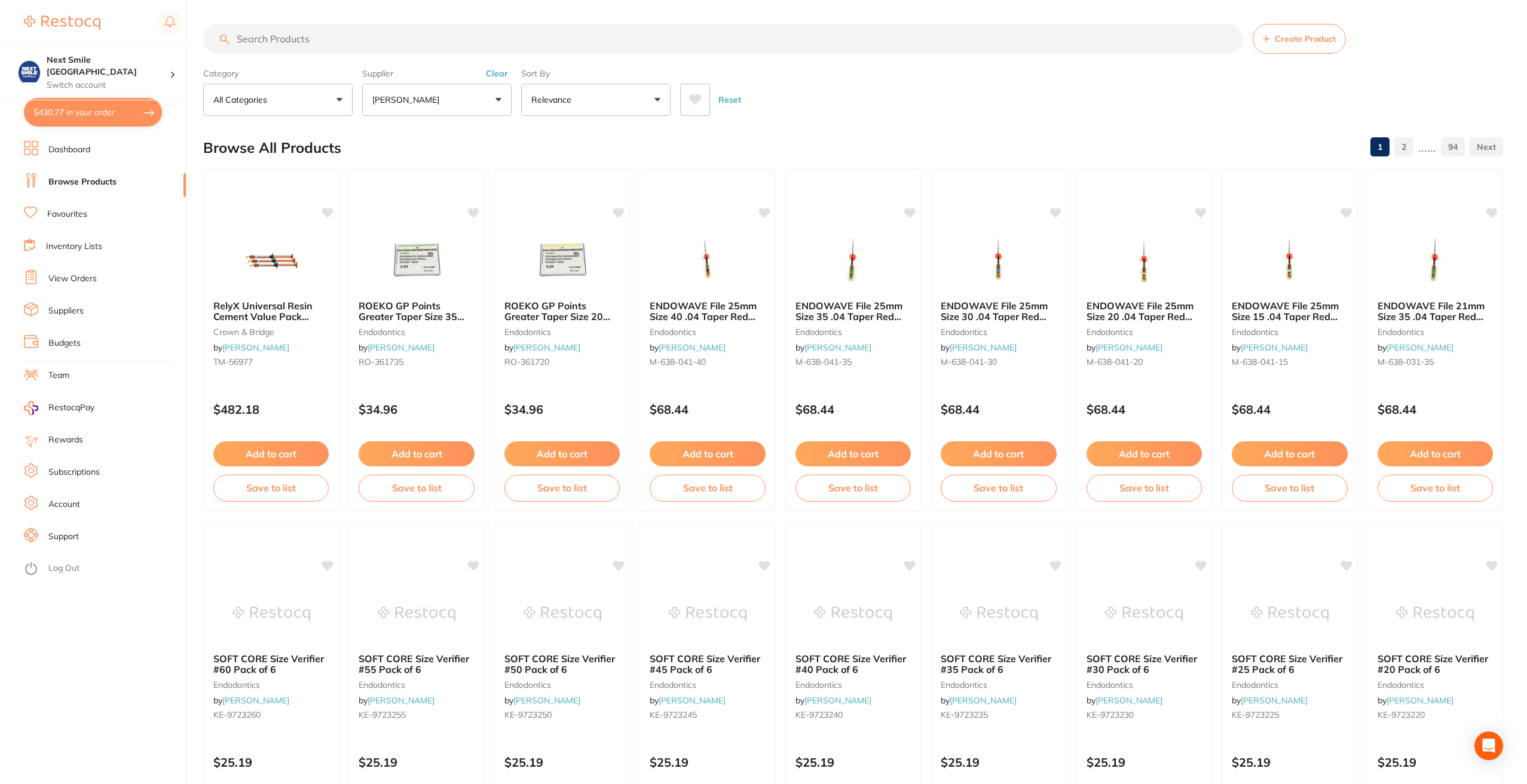
click at [366, 38] on input "search" at bounding box center [723, 38] width 1040 height 30
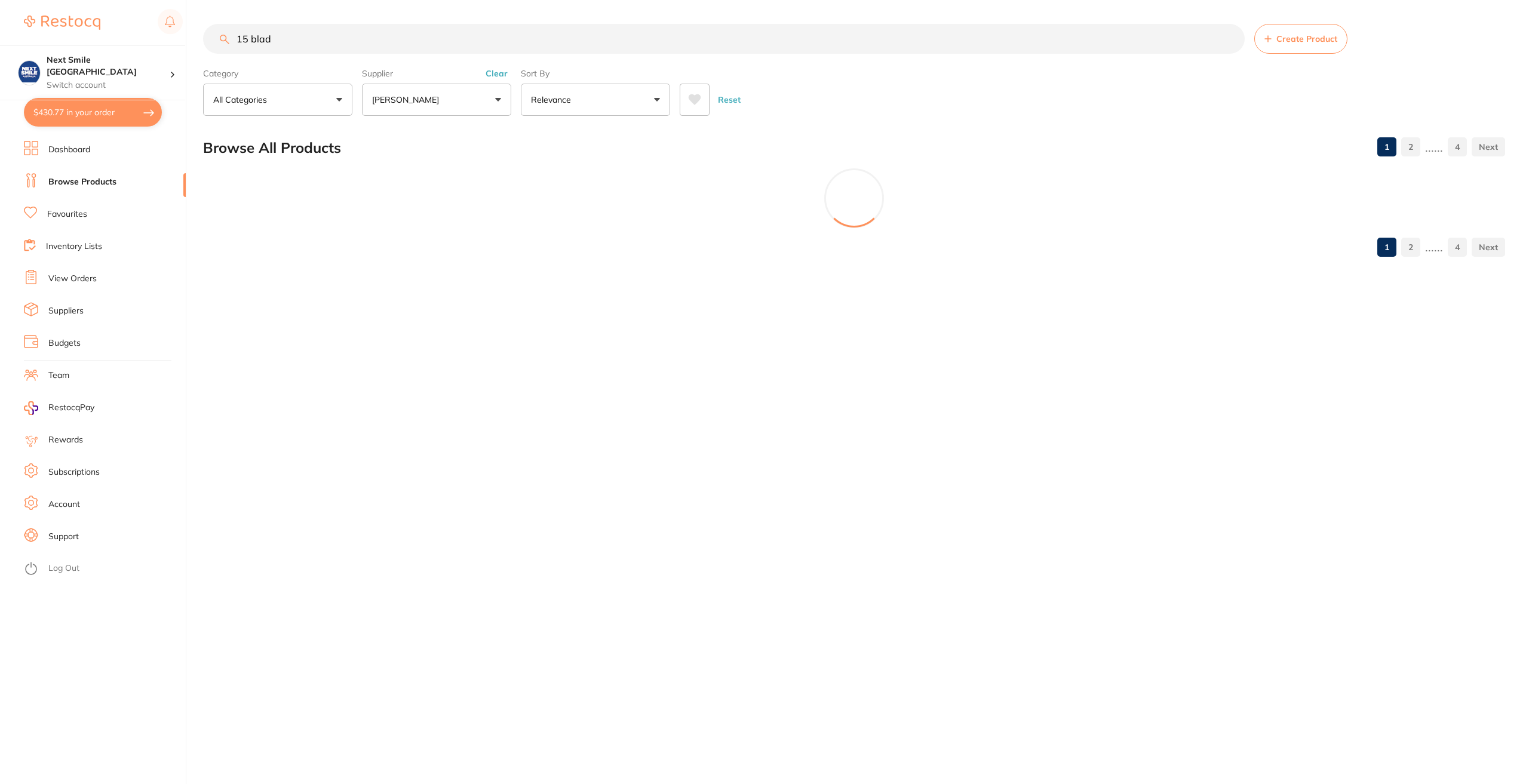
type input "15 blad"
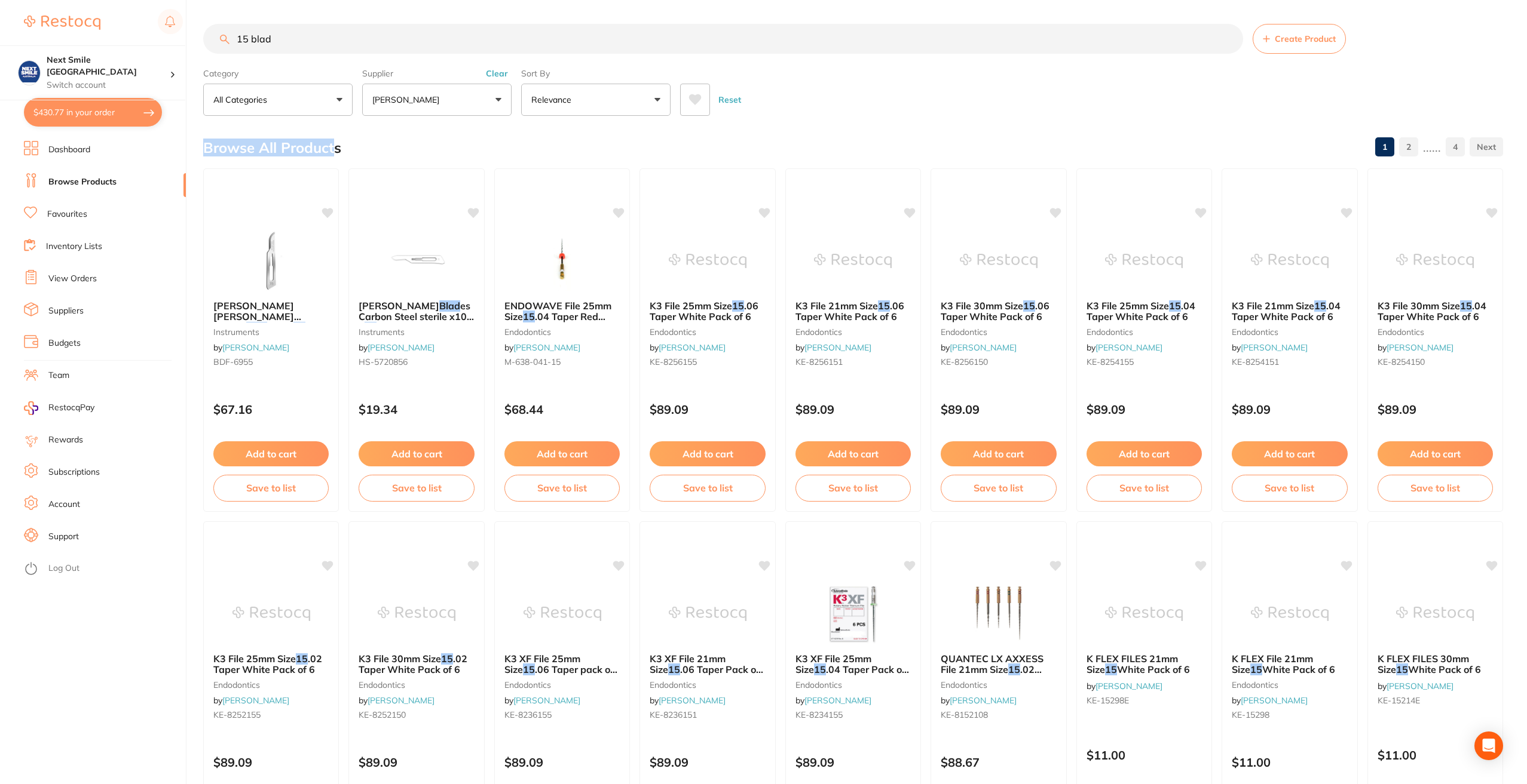
drag, startPoint x: 206, startPoint y: 142, endPoint x: 334, endPoint y: 152, distance: 128.4
click at [334, 152] on h2 "Browse All Products" at bounding box center [272, 148] width 138 height 17
click at [364, 152] on div "Browse All Products 1 2 ...... 4" at bounding box center [853, 148] width 1300 height 40
drag, startPoint x: 355, startPoint y: 149, endPoint x: 200, endPoint y: 140, distance: 155.3
click at [200, 140] on div "$430.77 Next Smile Melbourne Switch account Next Smile [GEOGRAPHIC_DATA] $430.7…" at bounding box center [763, 392] width 1527 height 784
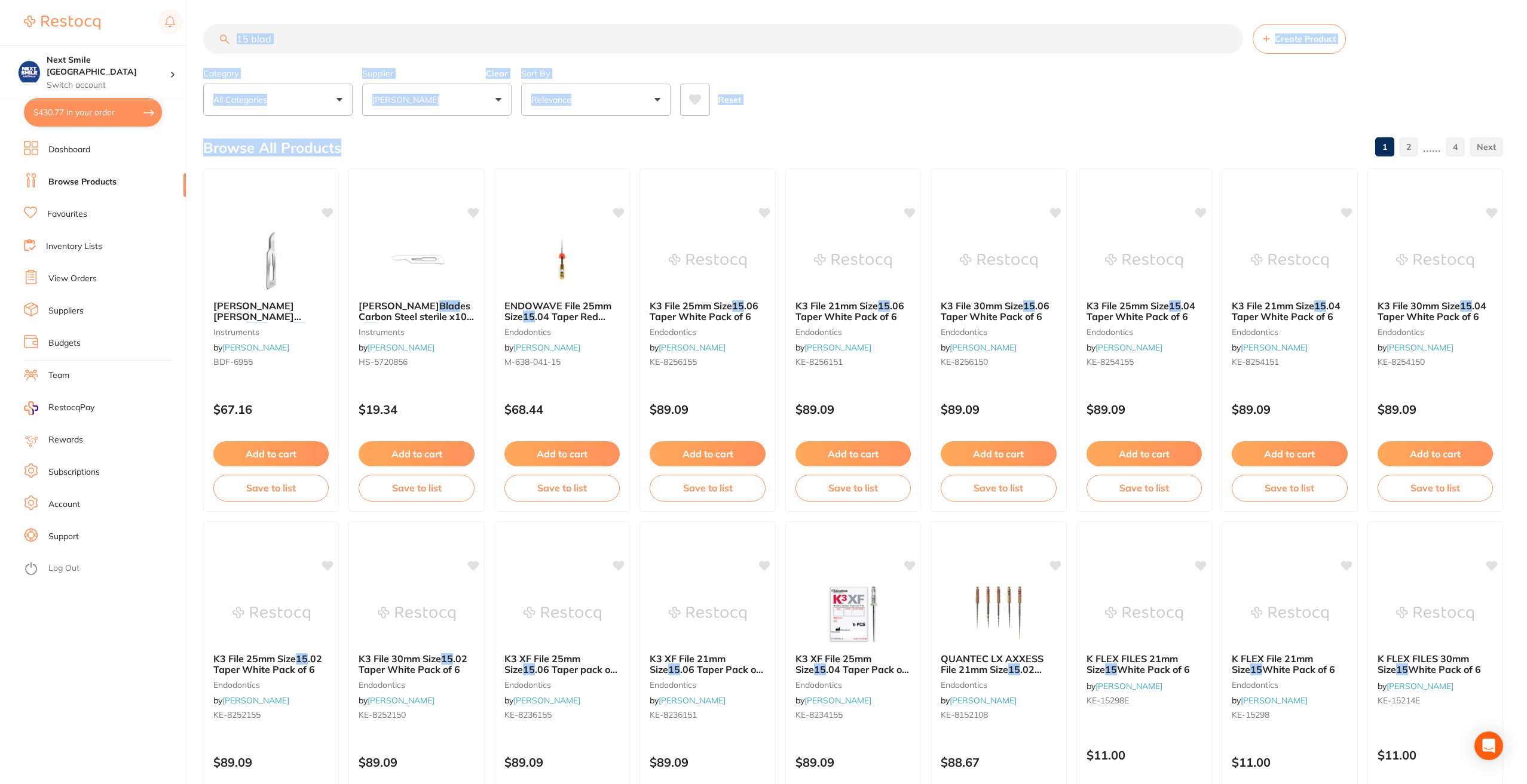
click at [225, 138] on div "Browse All Products 1 2 ...... 4" at bounding box center [853, 148] width 1300 height 40
drag, startPoint x: 339, startPoint y: 150, endPoint x: 212, endPoint y: 142, distance: 127.3
click at [212, 142] on h2 "Browse All Products" at bounding box center [272, 148] width 138 height 17
click at [383, 448] on button "Add to cart" at bounding box center [417, 455] width 116 height 26
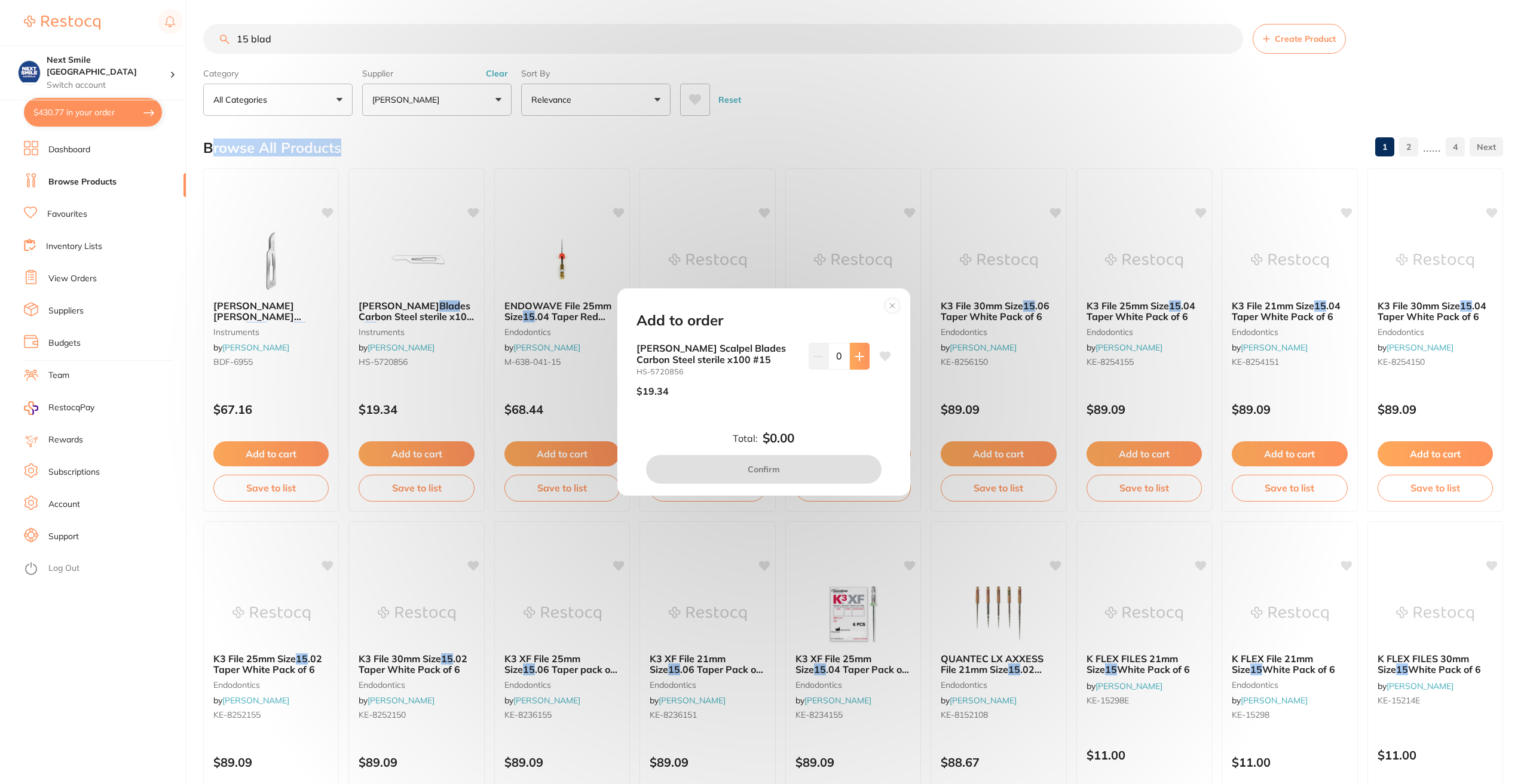
click at [855, 352] on icon at bounding box center [859, 356] width 10 height 10
type input "1"
click at [829, 469] on button "Confirm" at bounding box center [764, 469] width 235 height 29
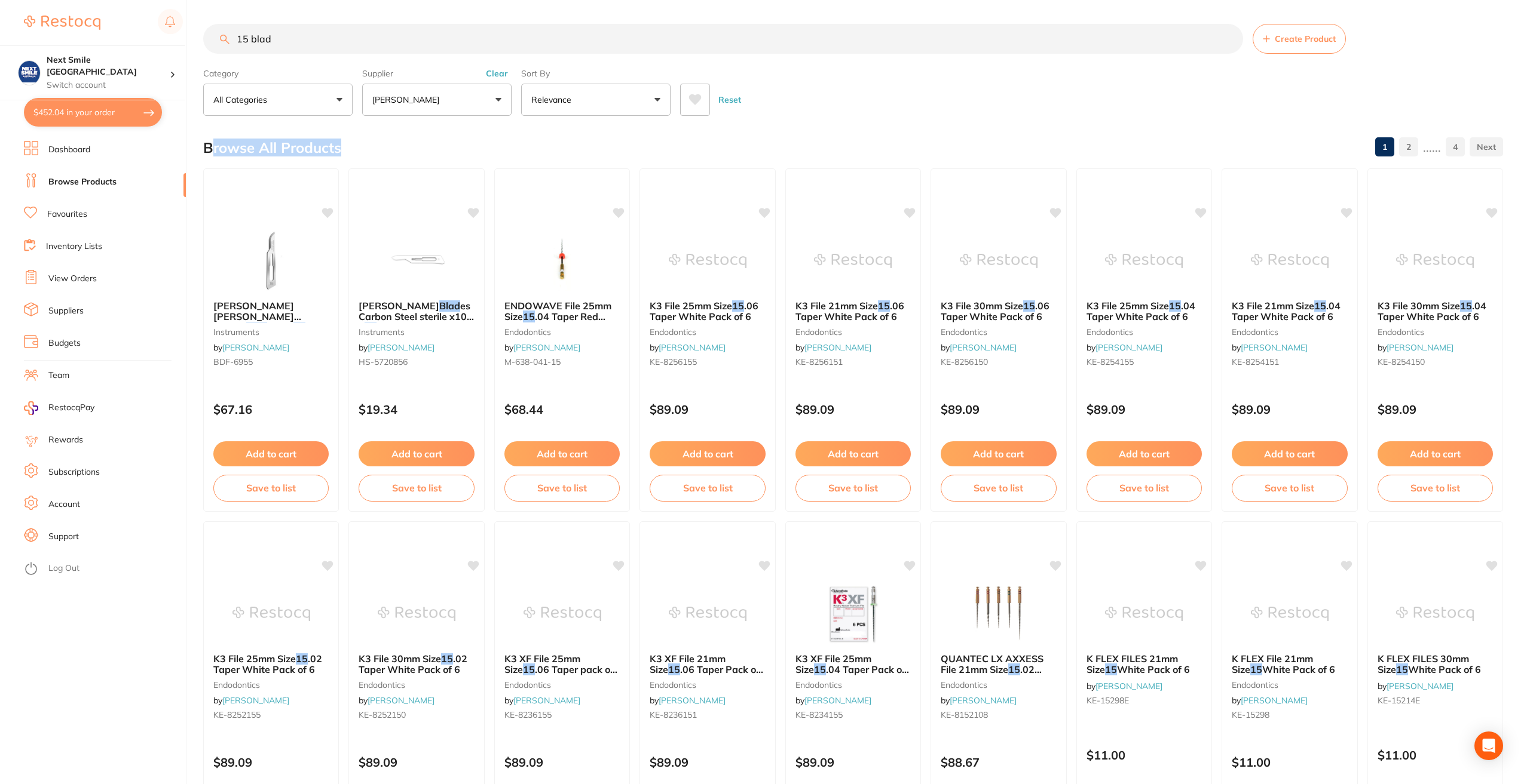
click at [105, 118] on button "$452.04 in your order" at bounding box center [93, 112] width 138 height 29
checkbox input "true"
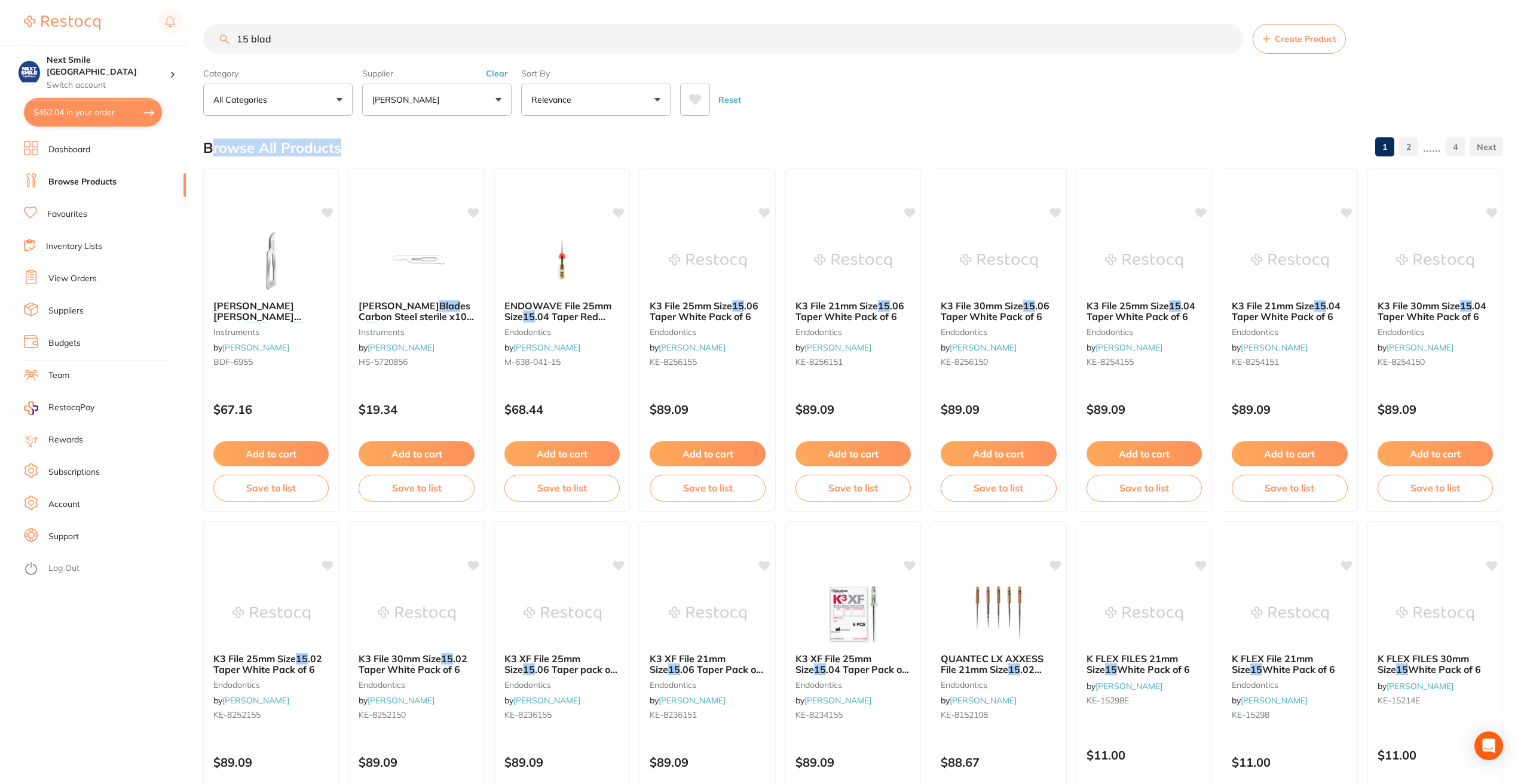
checkbox input "true"
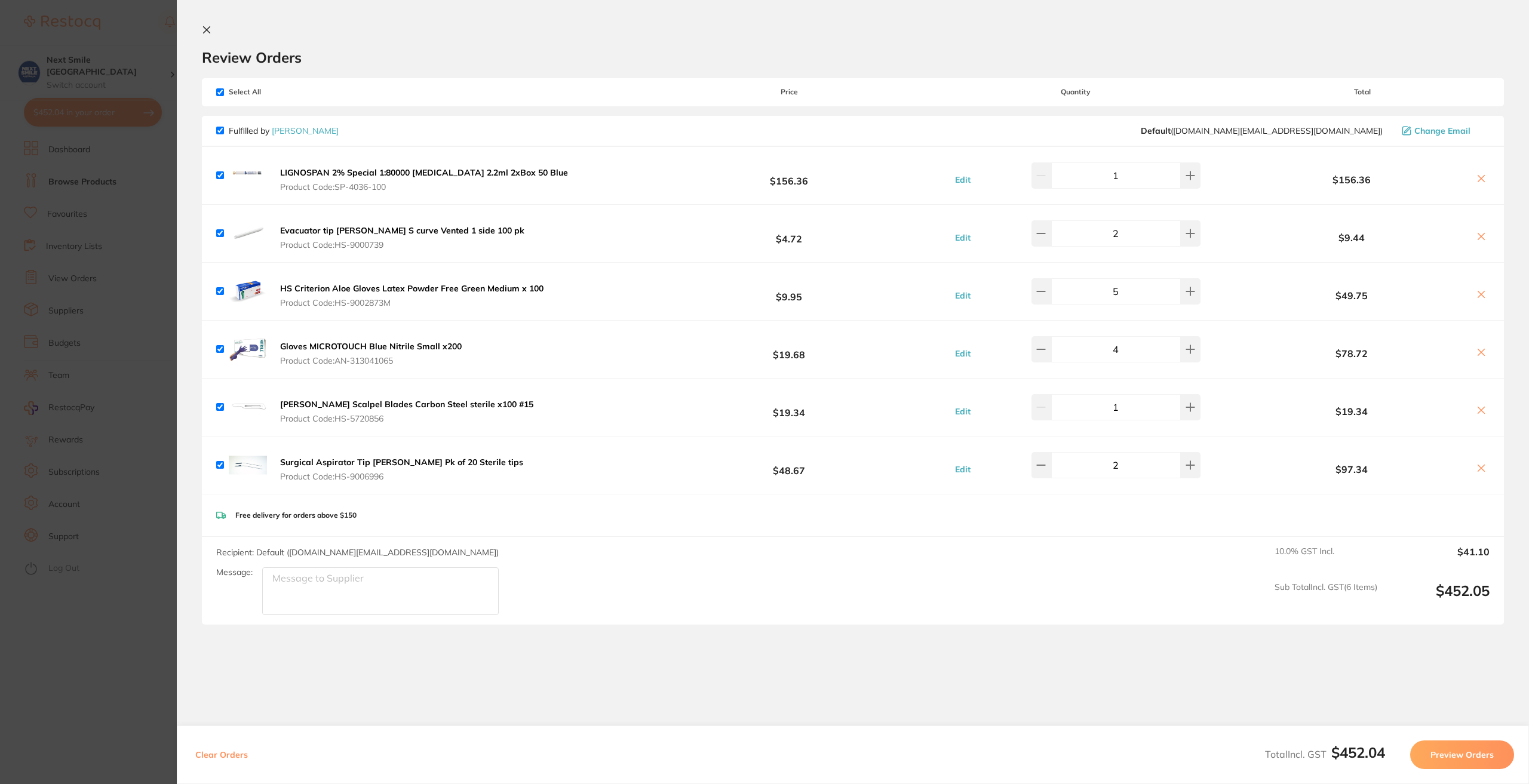
click at [213, 31] on button at bounding box center [209, 30] width 14 height 11
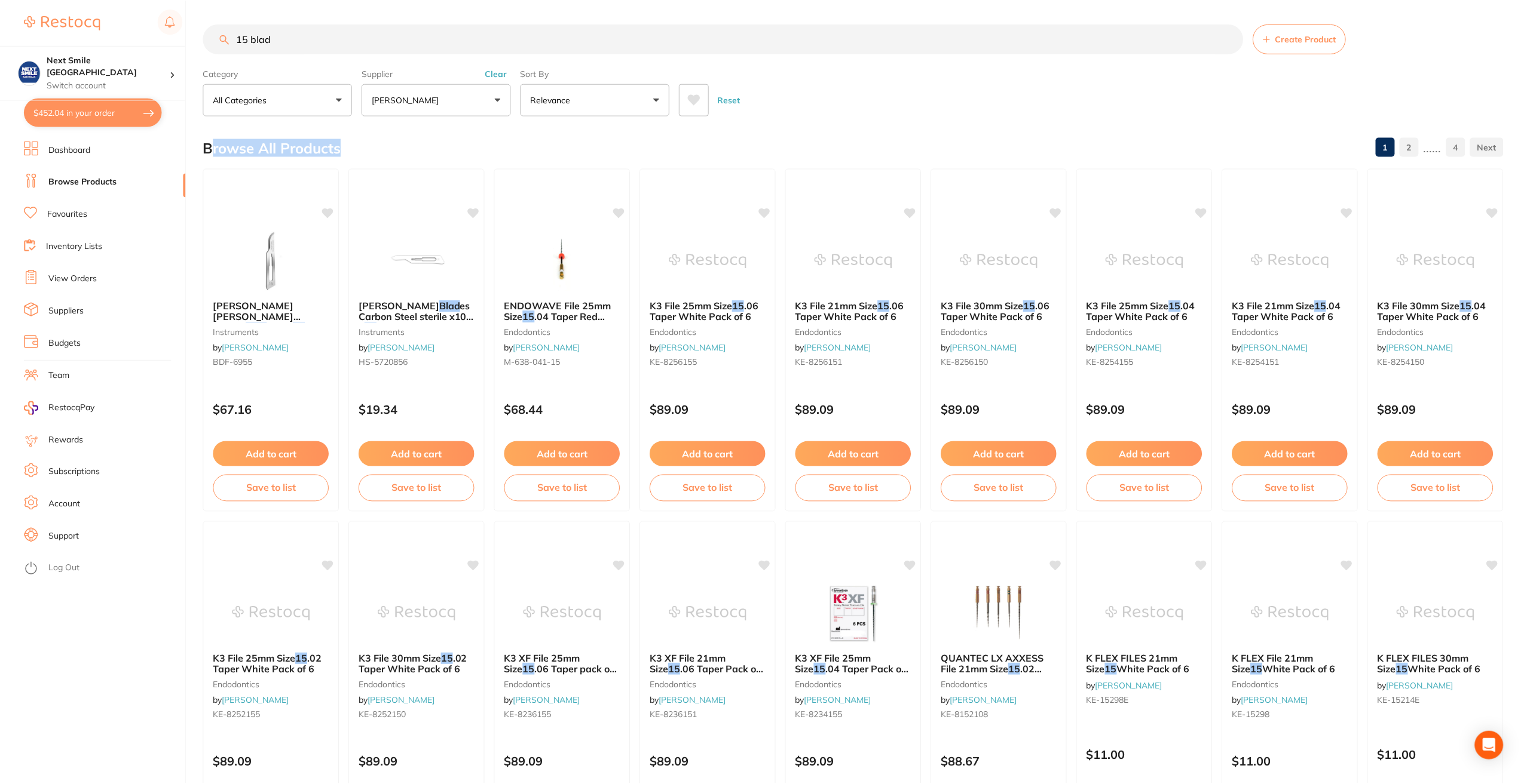
scroll to position [1, 0]
drag, startPoint x: 301, startPoint y: 36, endPoint x: 107, endPoint y: 23, distance: 194.4
click at [111, 24] on div "$452.04 Next Smile Melbourne Switch account Next Smile [GEOGRAPHIC_DATA] $452.0…" at bounding box center [763, 391] width 1527 height 784
click at [681, 91] on button at bounding box center [695, 99] width 30 height 32
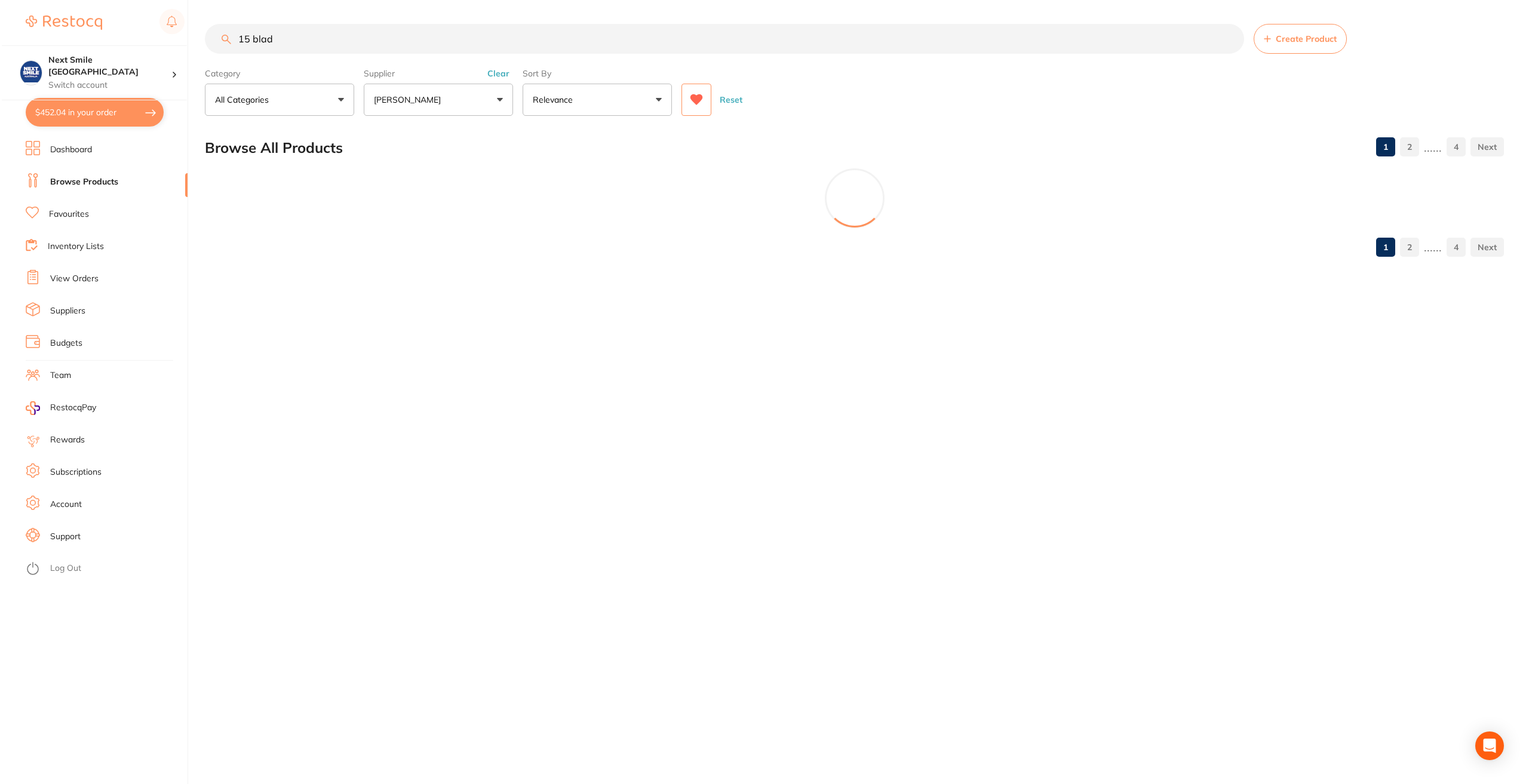
scroll to position [0, 0]
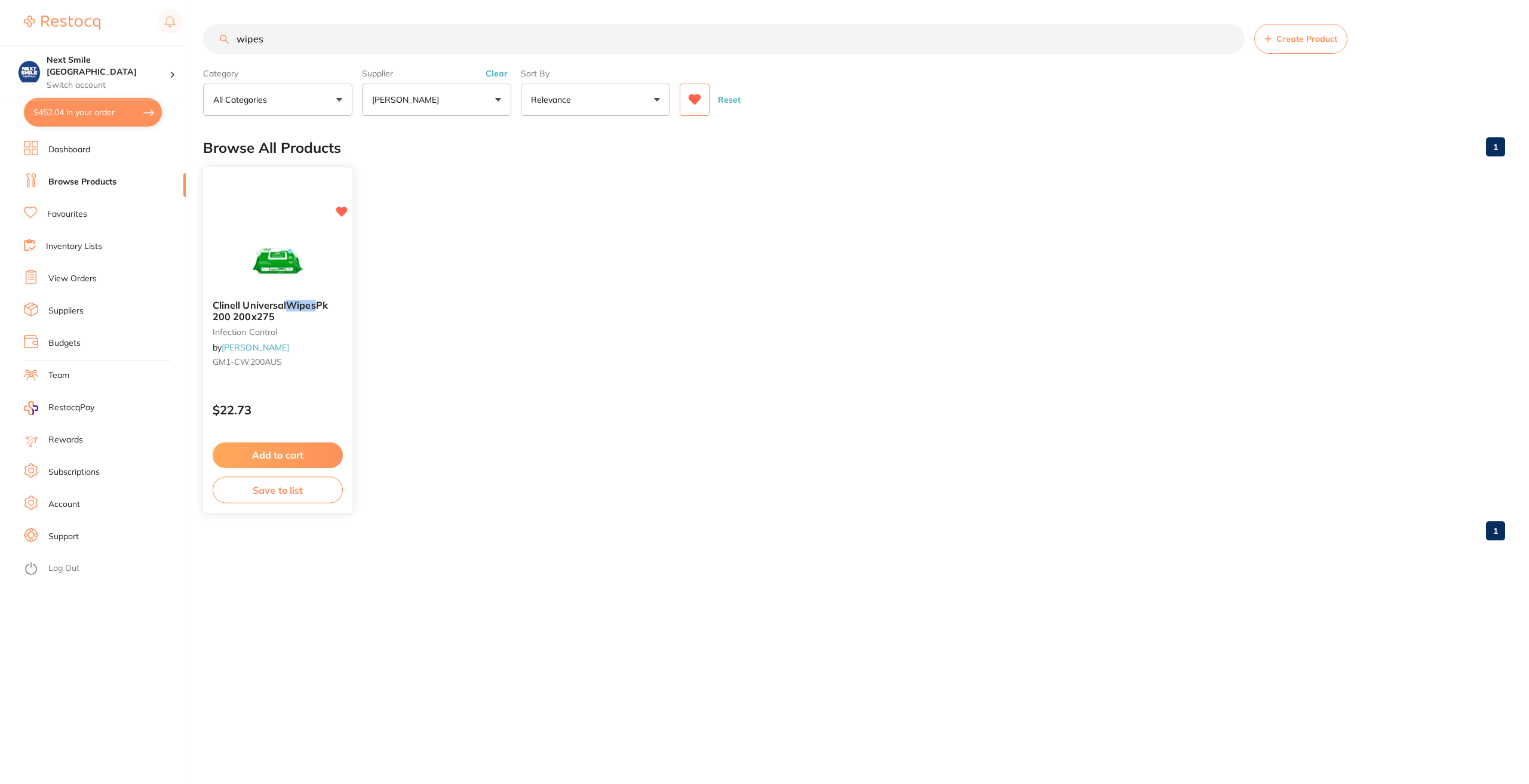
type input "wipes"
click at [328, 455] on button "Add to cart" at bounding box center [277, 454] width 129 height 25
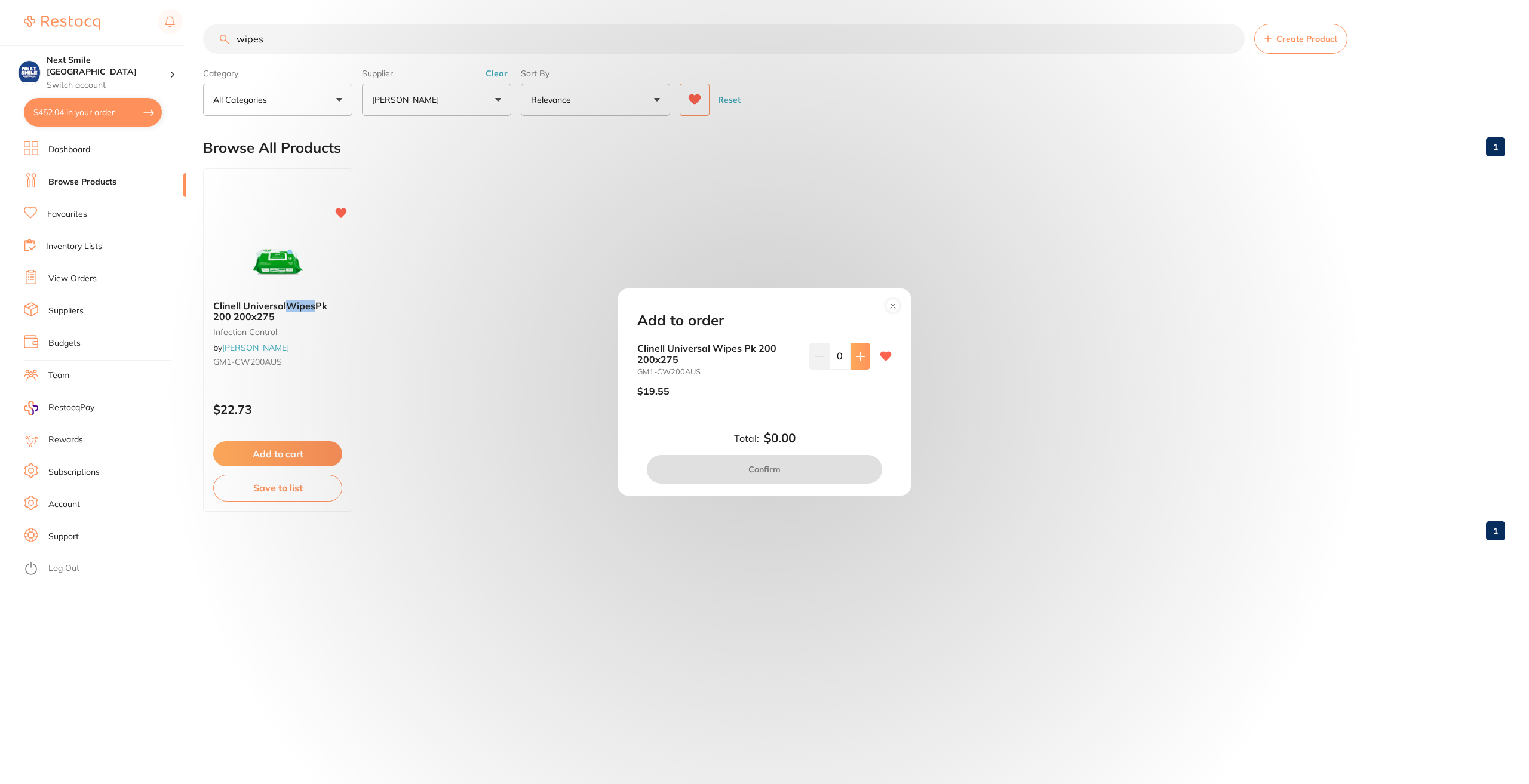
click at [860, 361] on button at bounding box center [860, 356] width 20 height 26
click at [856, 360] on icon at bounding box center [860, 356] width 10 height 10
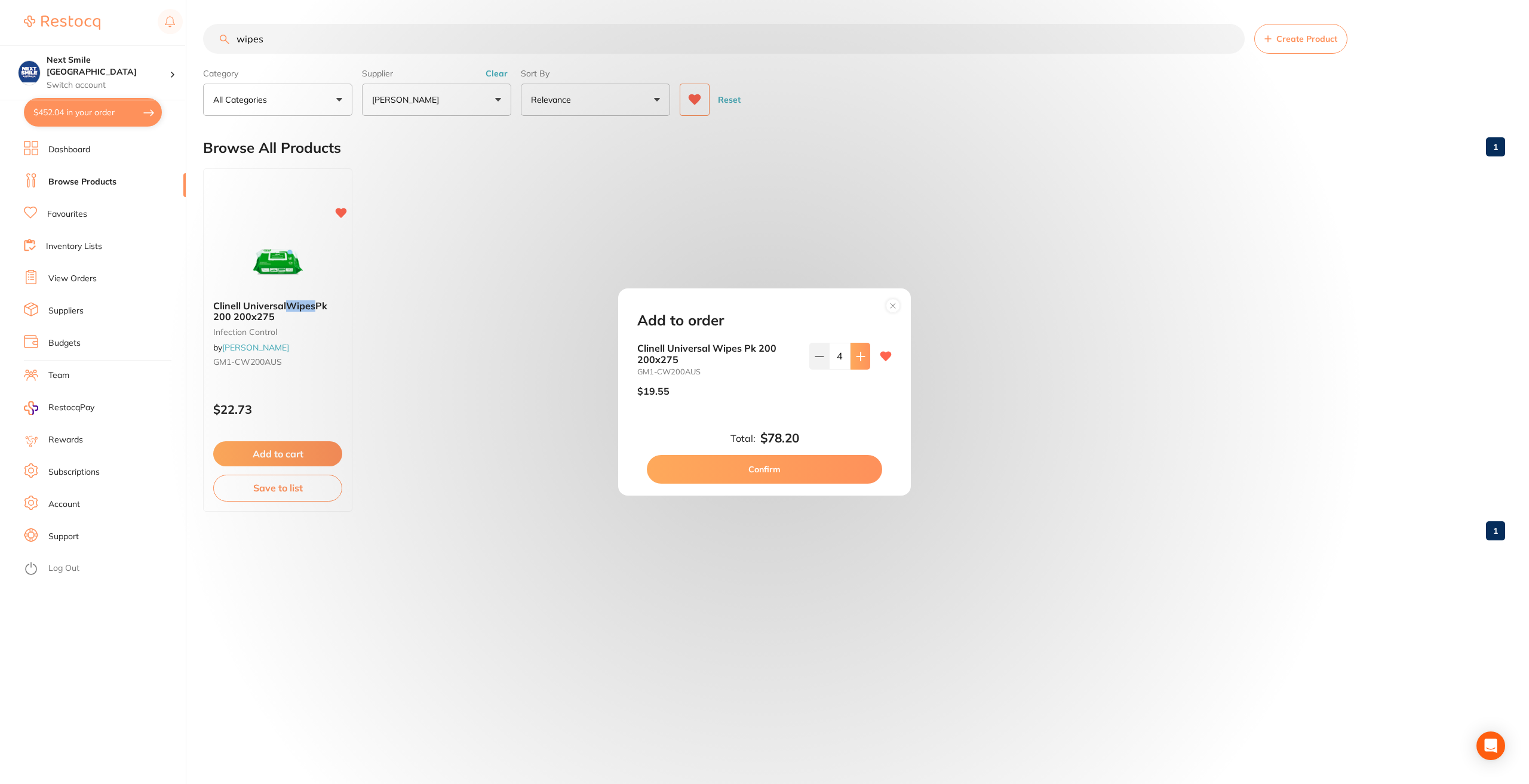
type input "5"
click at [814, 468] on button "Confirm" at bounding box center [765, 469] width 235 height 29
checkbox input "false"
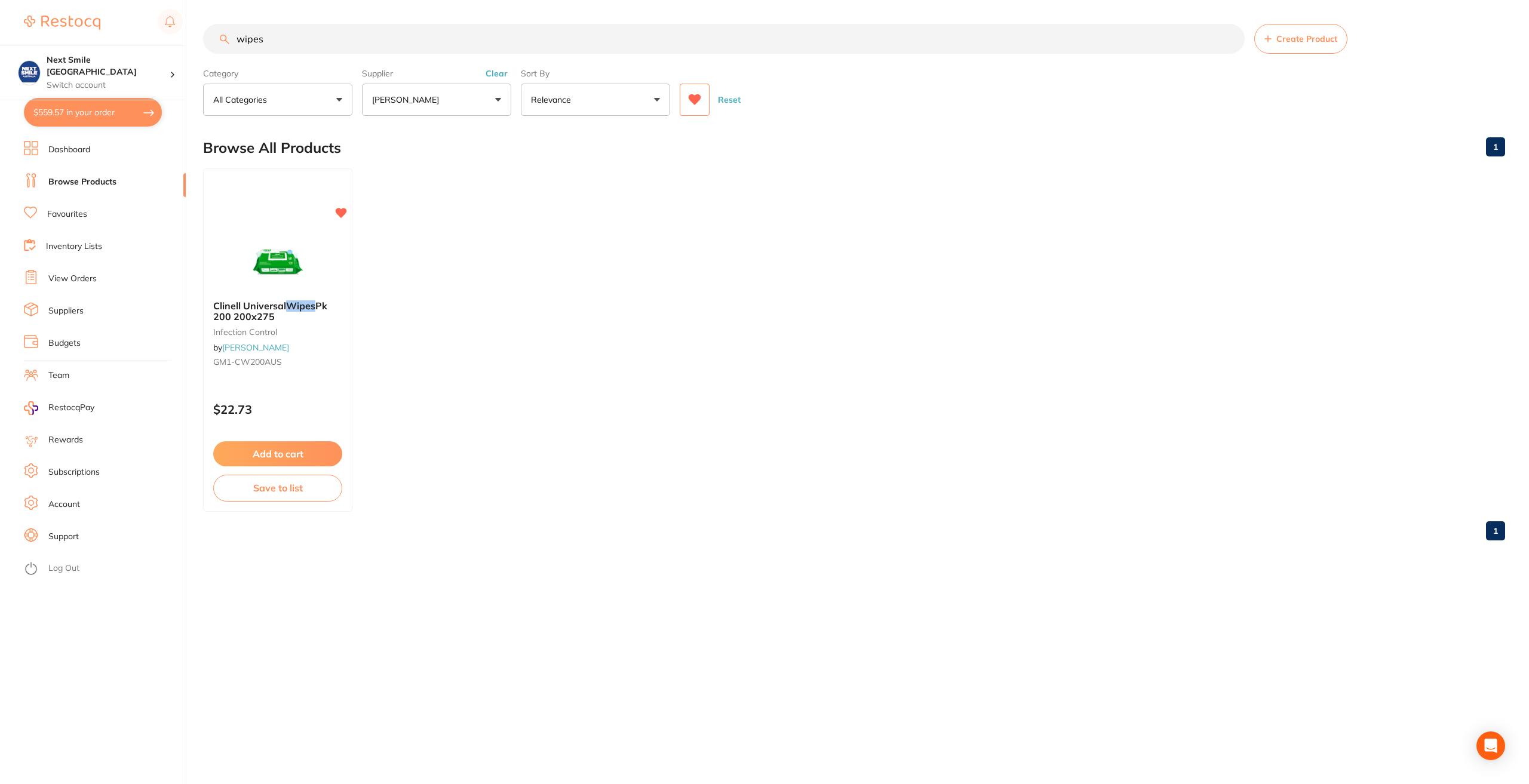
drag, startPoint x: 410, startPoint y: 29, endPoint x: 229, endPoint y: 29, distance: 181.0
click at [229, 29] on main "wipes Create Product Category All Categories All Categories infection control C…" at bounding box center [866, 287] width 1326 height 574
type input "s"
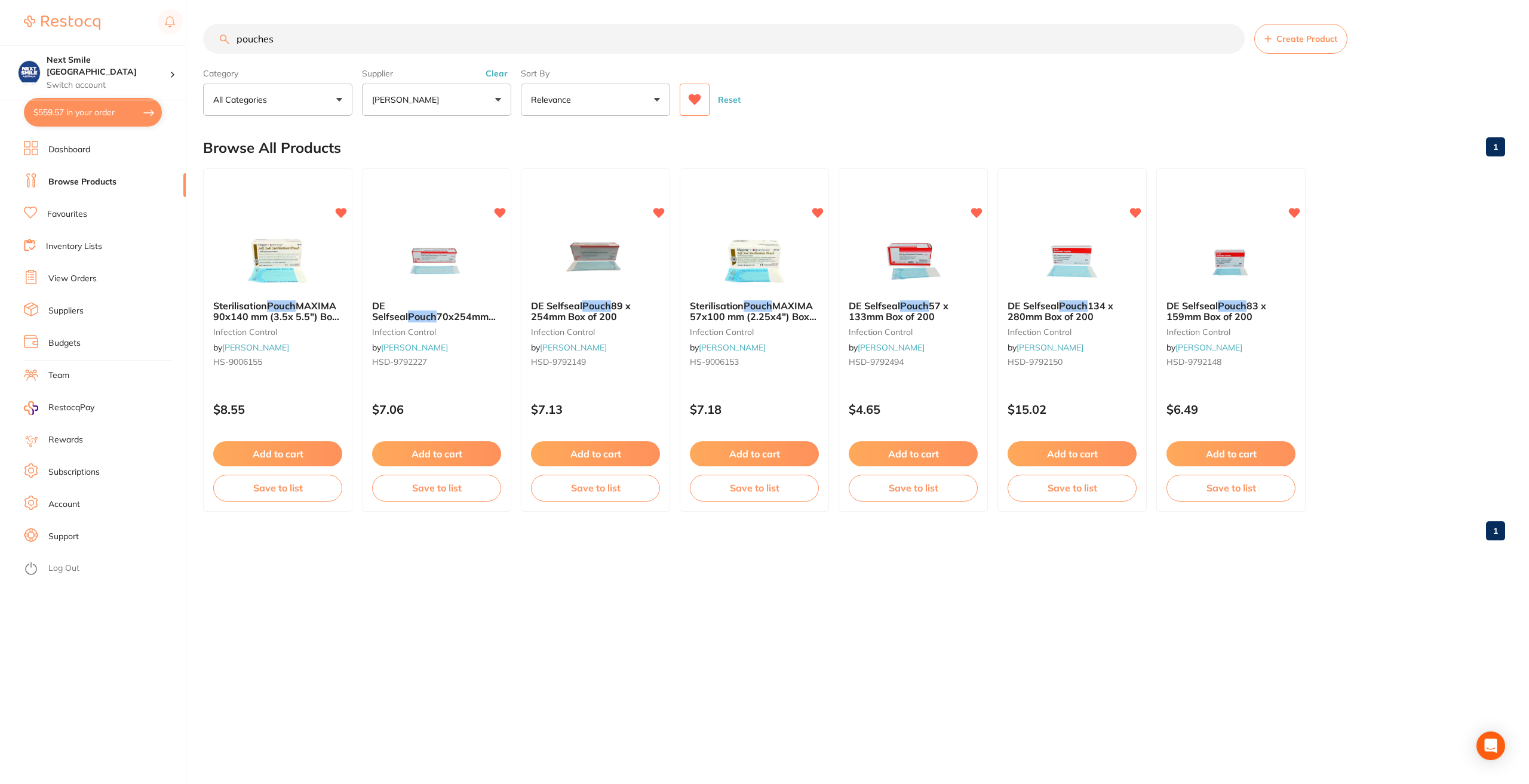
type input "pouches"
click at [929, 452] on button "Add to cart" at bounding box center [913, 455] width 130 height 26
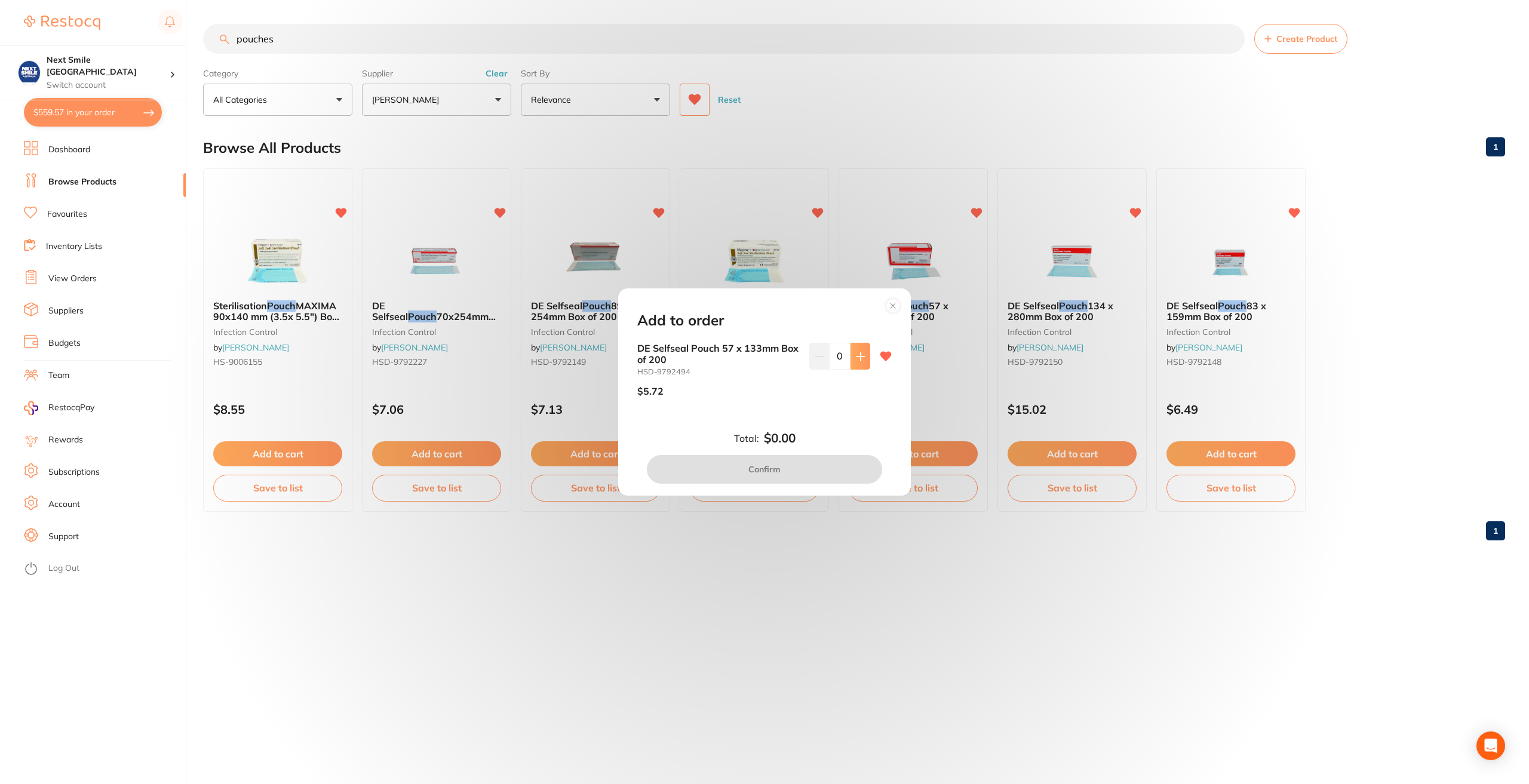
click at [860, 354] on icon at bounding box center [860, 356] width 10 height 10
type input "3"
click at [839, 466] on button "Confirm" at bounding box center [765, 469] width 235 height 29
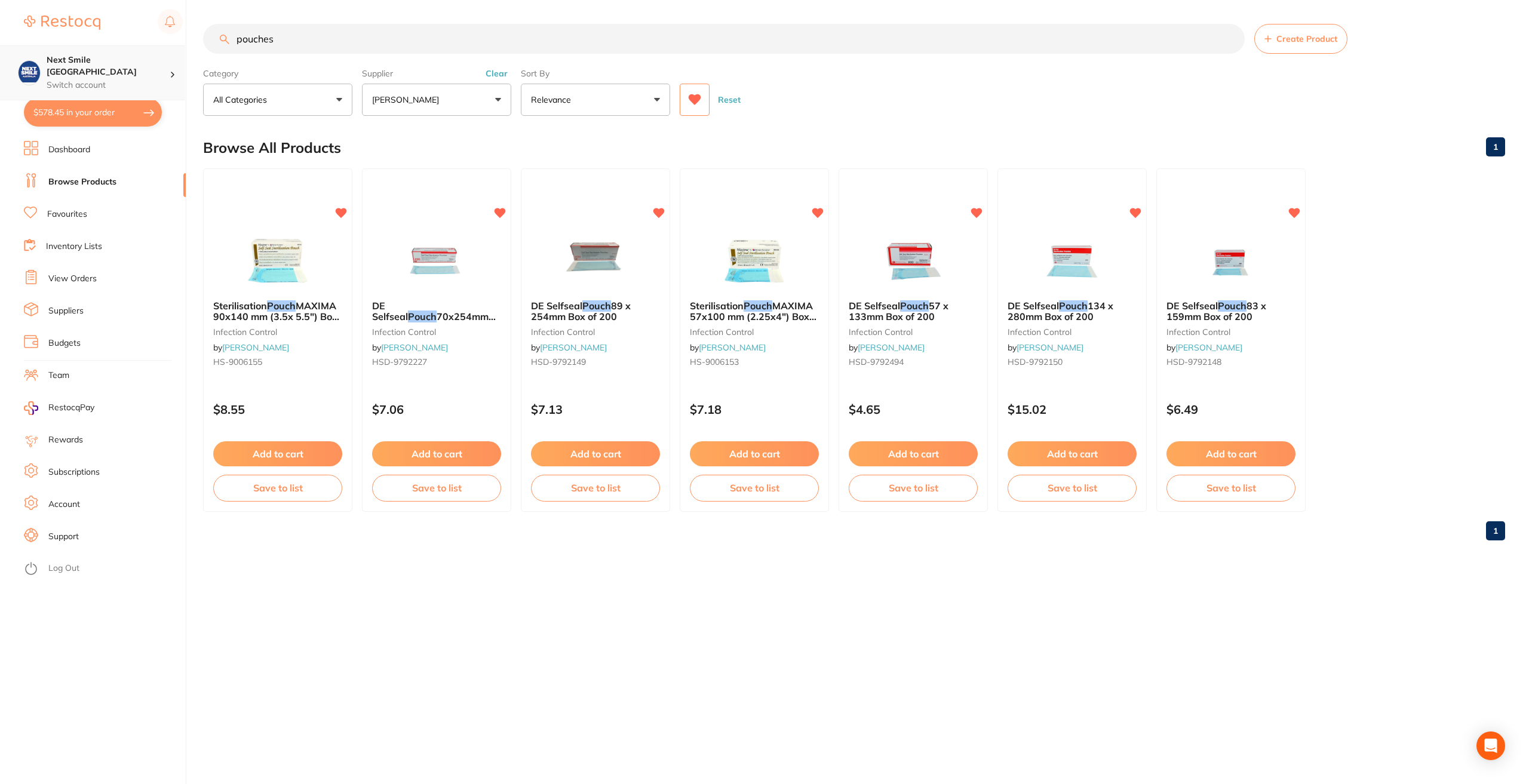
drag, startPoint x: 332, startPoint y: 54, endPoint x: 110, endPoint y: 57, distance: 222.0
click at [110, 57] on div "$578.45 Next Smile Melbourne Switch account Next Smile [GEOGRAPHIC_DATA] $578.4…" at bounding box center [764, 392] width 1529 height 784
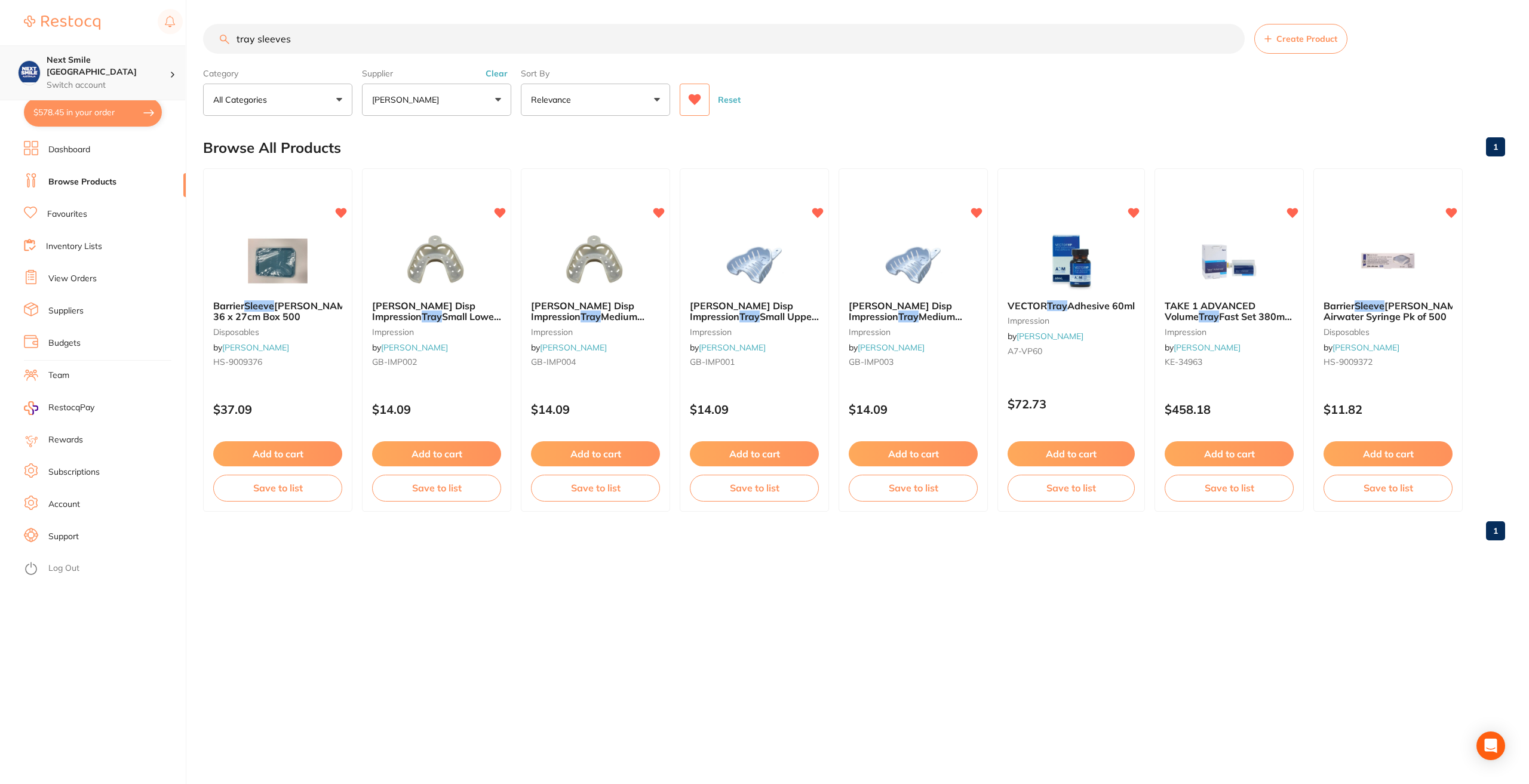
type input "tray sleeves"
click at [267, 465] on button "Add to cart" at bounding box center [277, 455] width 130 height 26
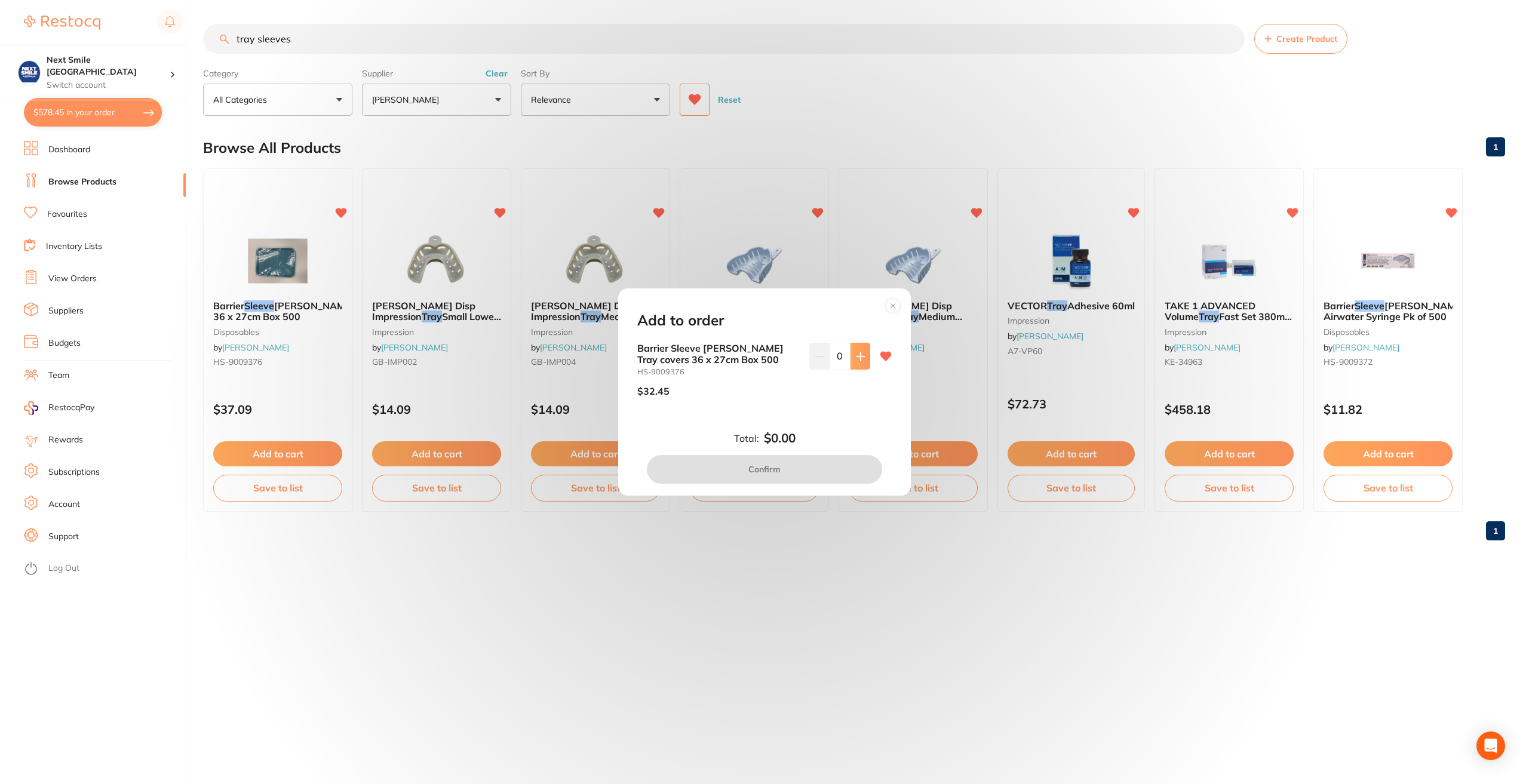
click at [855, 363] on button at bounding box center [860, 356] width 20 height 26
type input "1"
click at [821, 466] on button "Confirm" at bounding box center [765, 469] width 235 height 29
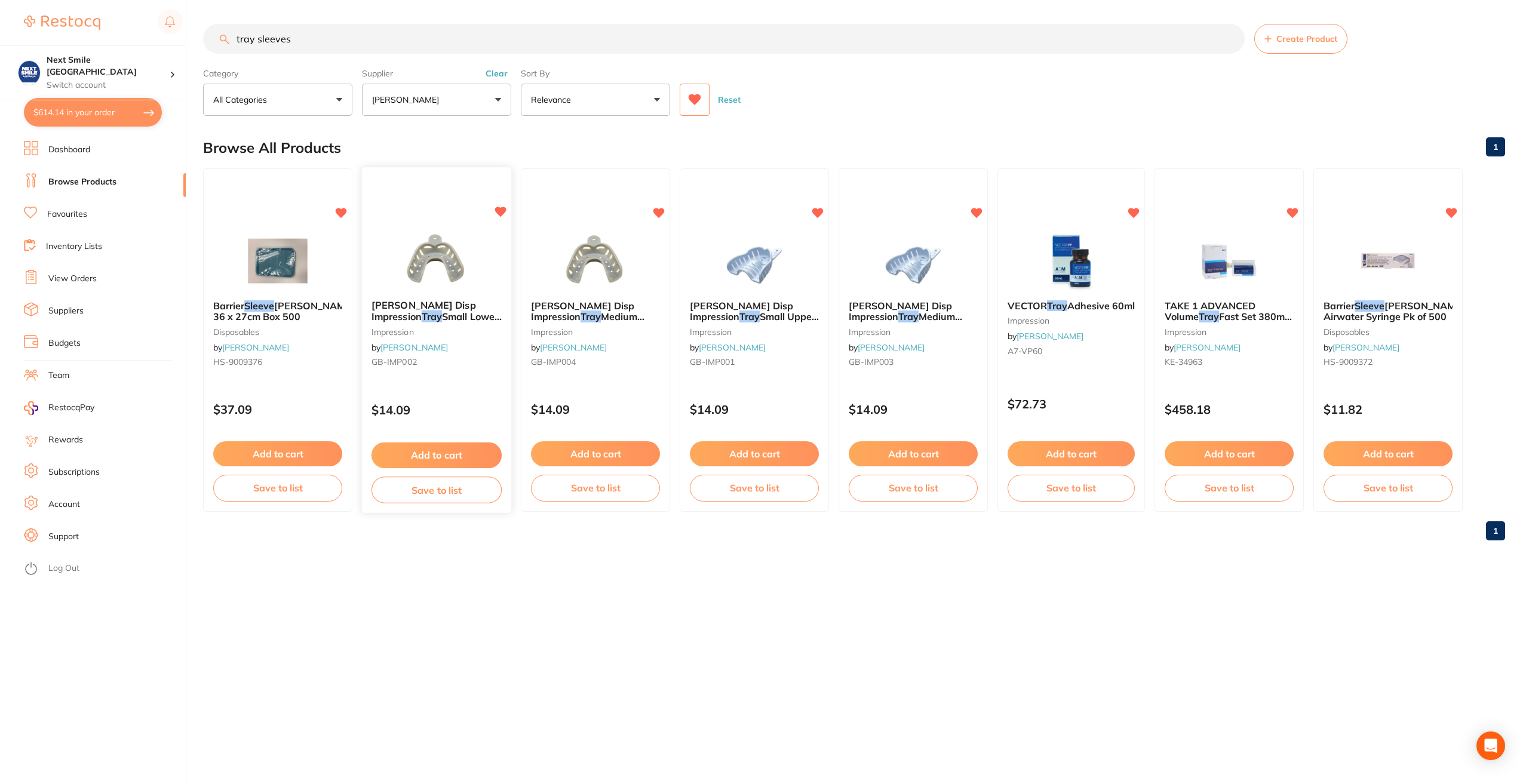
click at [469, 457] on button "Add to cart" at bounding box center [436, 455] width 130 height 26
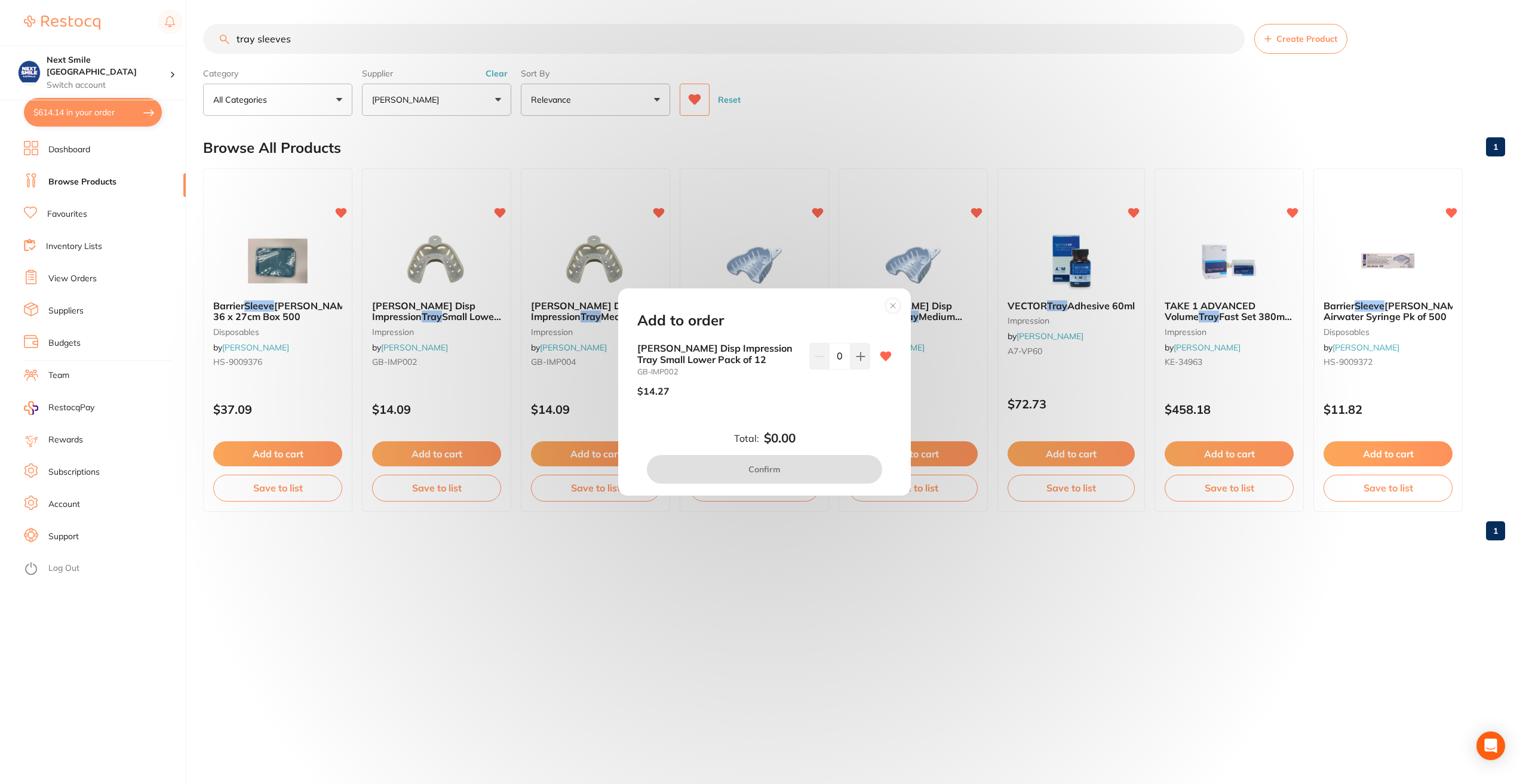
click at [870, 360] on div "[PERSON_NAME] Disp Impression Tray Small Lower Pack of 12 GB-IMP002 $14.27 0" at bounding box center [765, 374] width 254 height 63
click at [856, 362] on button at bounding box center [860, 356] width 20 height 26
type input "2"
click at [820, 479] on button "Confirm" at bounding box center [765, 469] width 235 height 29
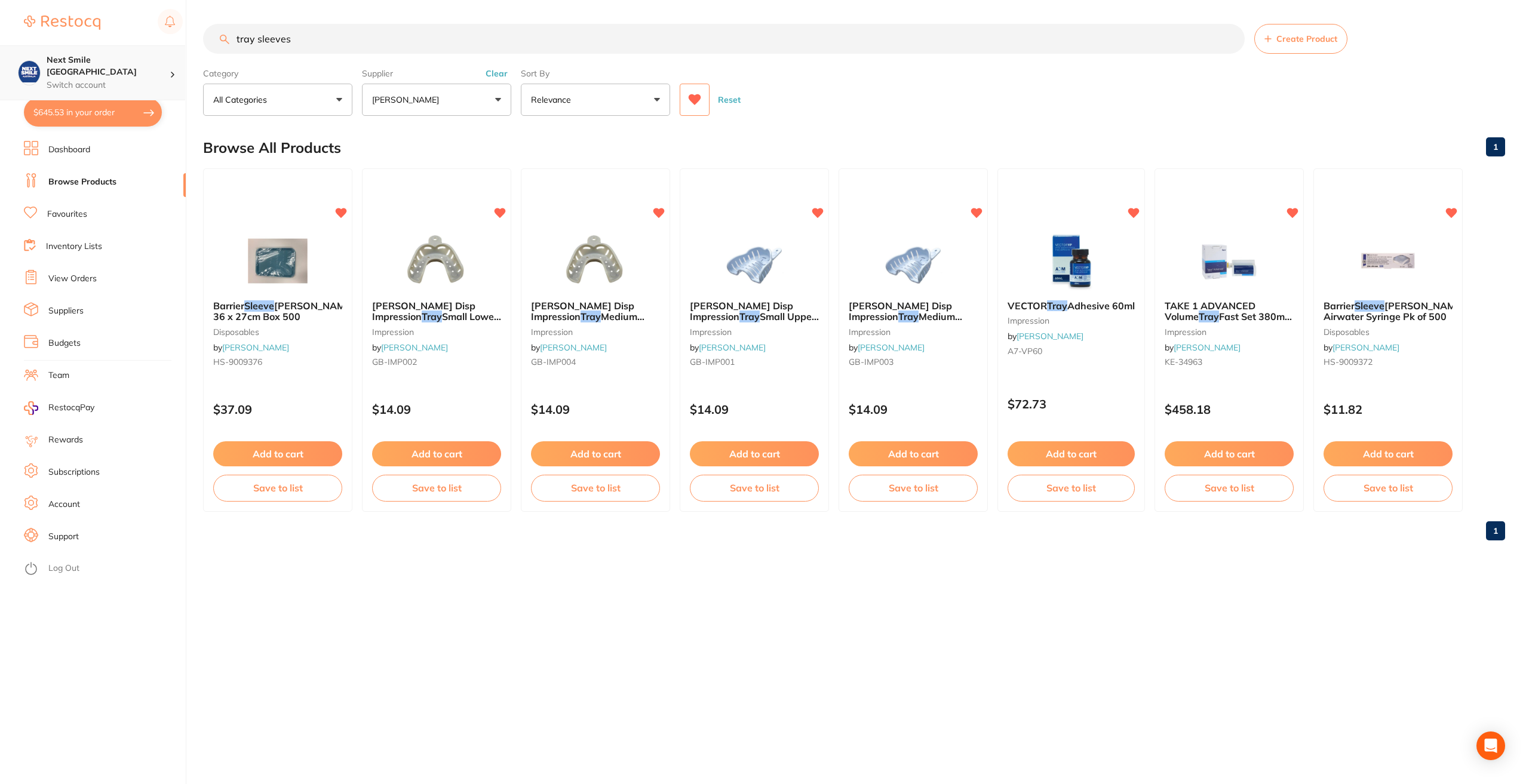
scroll to position [1, 0]
drag, startPoint x: 348, startPoint y: 51, endPoint x: 99, endPoint y: 52, distance: 249.0
click at [100, 54] on div "$645.53 Next Smile Melbourne Switch account Next Smile [GEOGRAPHIC_DATA] $645.5…" at bounding box center [764, 392] width 1529 height 784
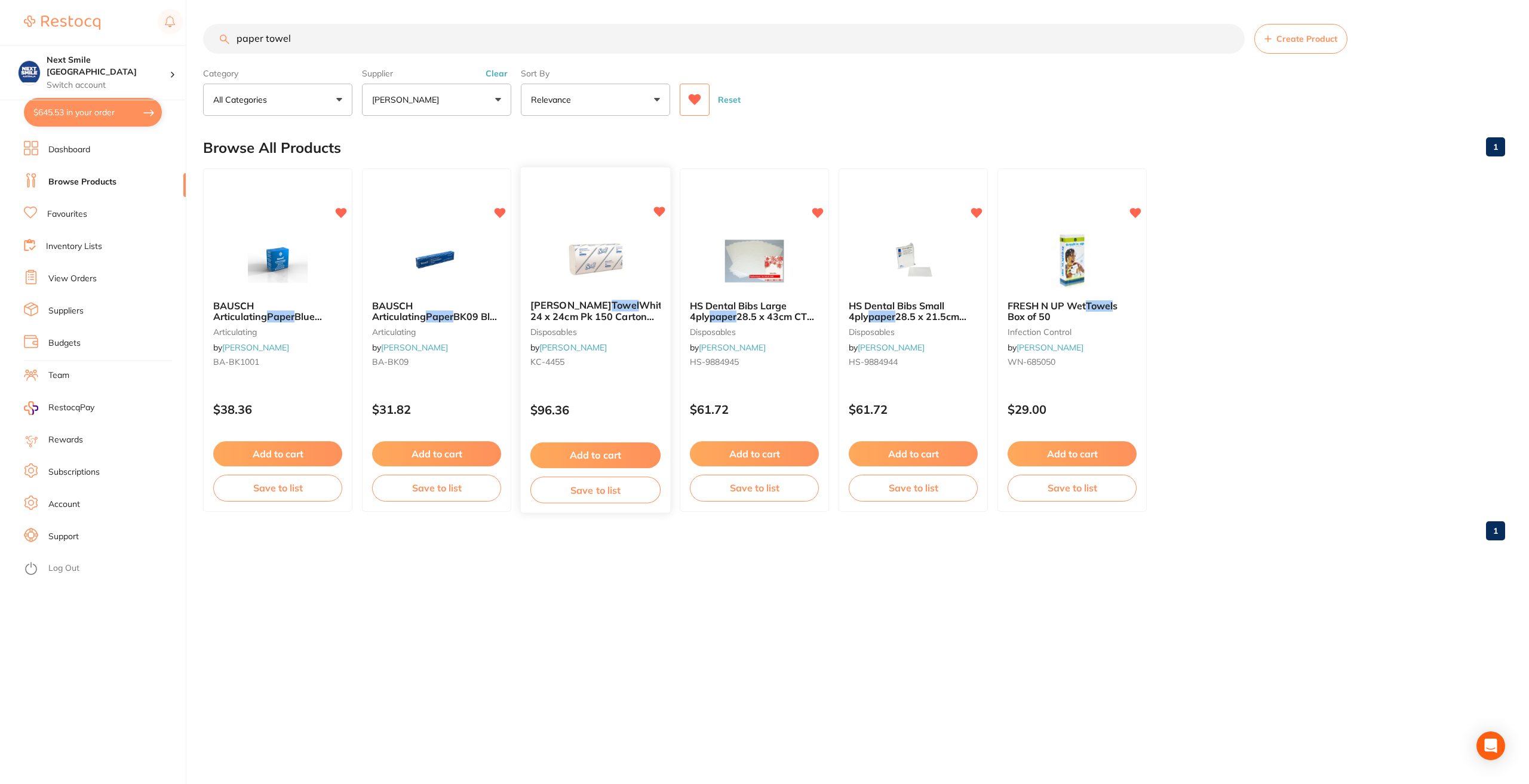
type input "paper towel"
click at [619, 457] on button "Add to cart" at bounding box center [595, 455] width 130 height 26
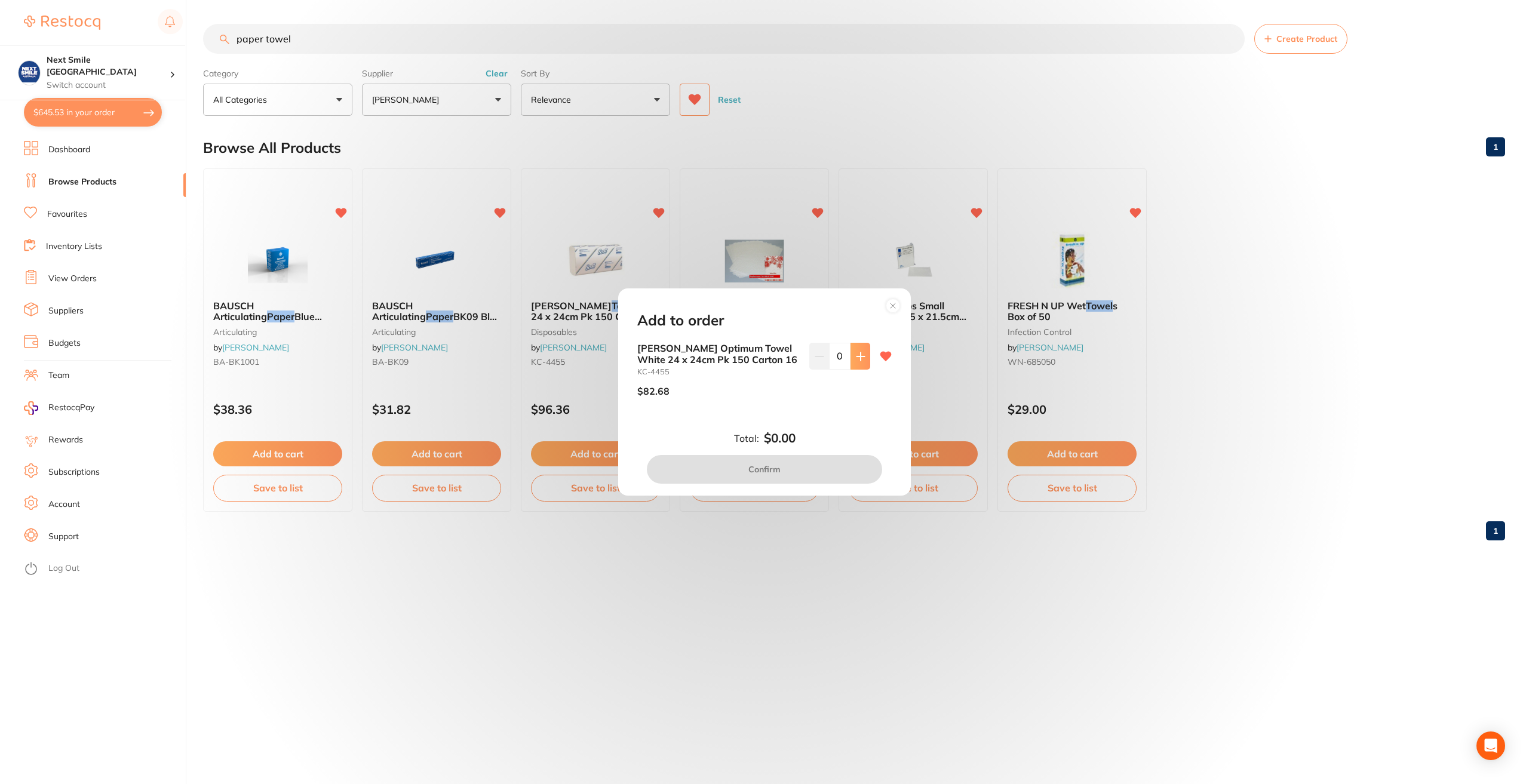
click at [862, 357] on icon at bounding box center [860, 356] width 10 height 10
type input "2"
click at [804, 463] on button "Confirm" at bounding box center [765, 469] width 235 height 29
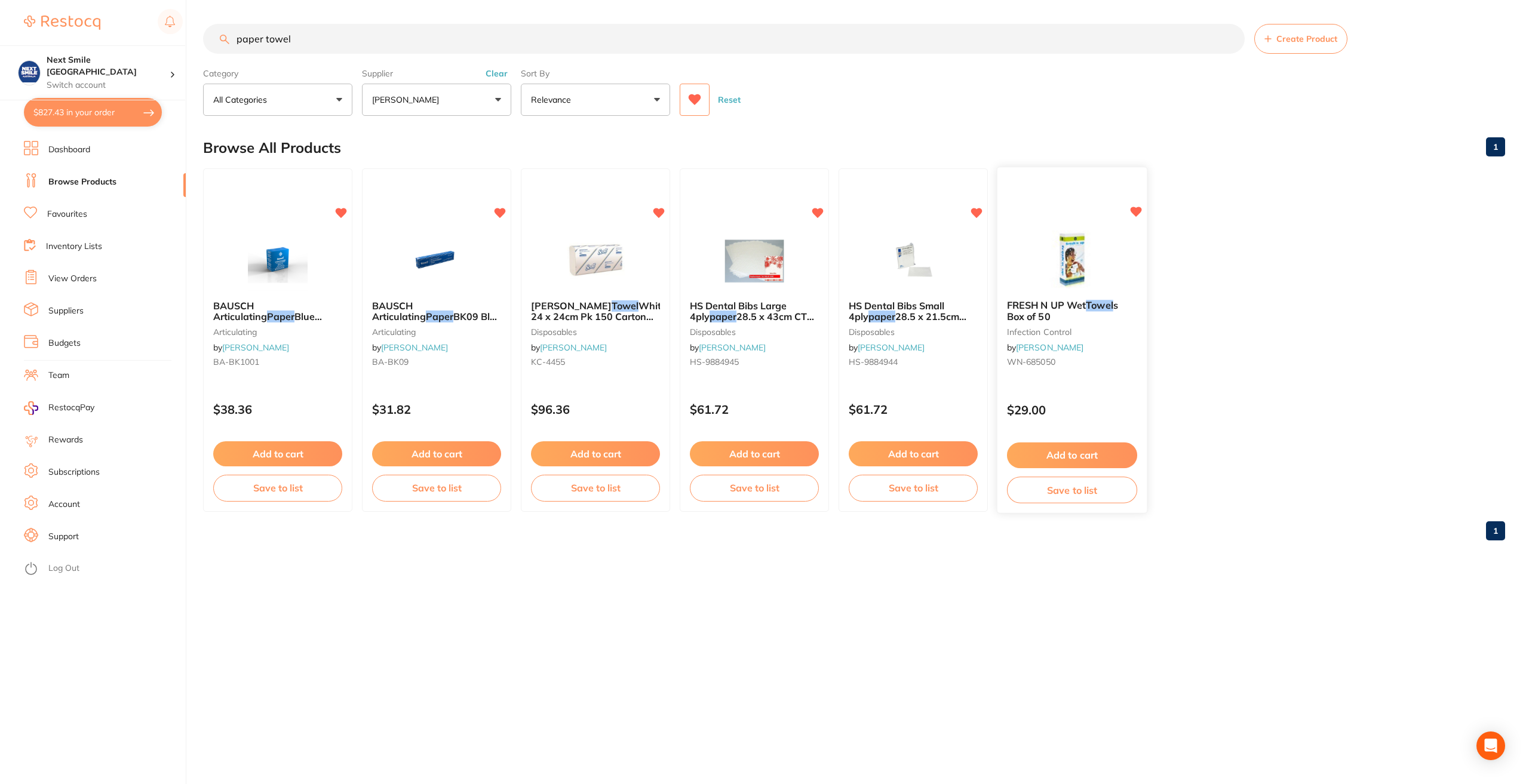
click at [1061, 453] on button "Add to cart" at bounding box center [1072, 455] width 130 height 26
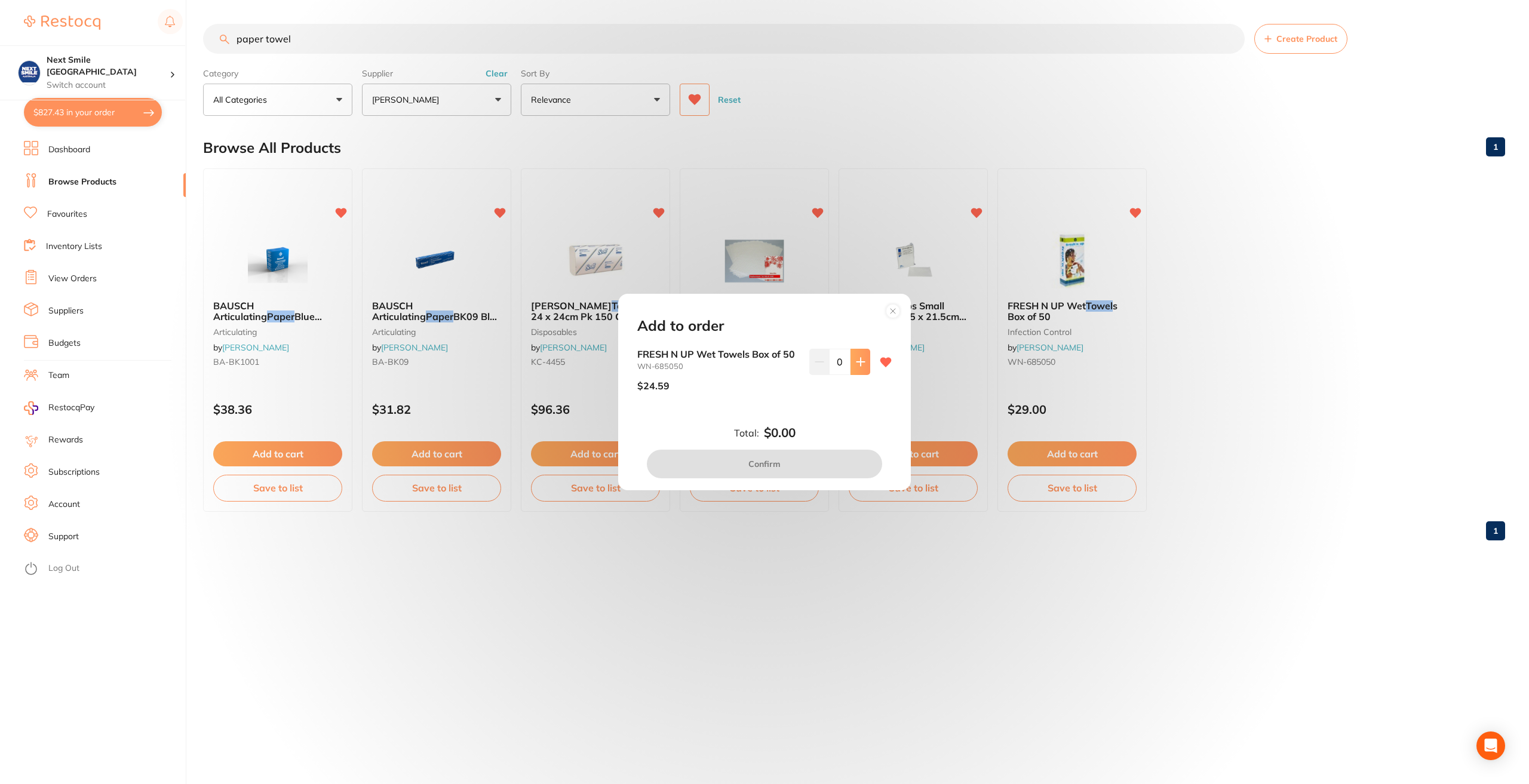
click at [863, 371] on button at bounding box center [860, 362] width 20 height 26
type input "1"
click at [800, 473] on button "Confirm" at bounding box center [765, 464] width 235 height 29
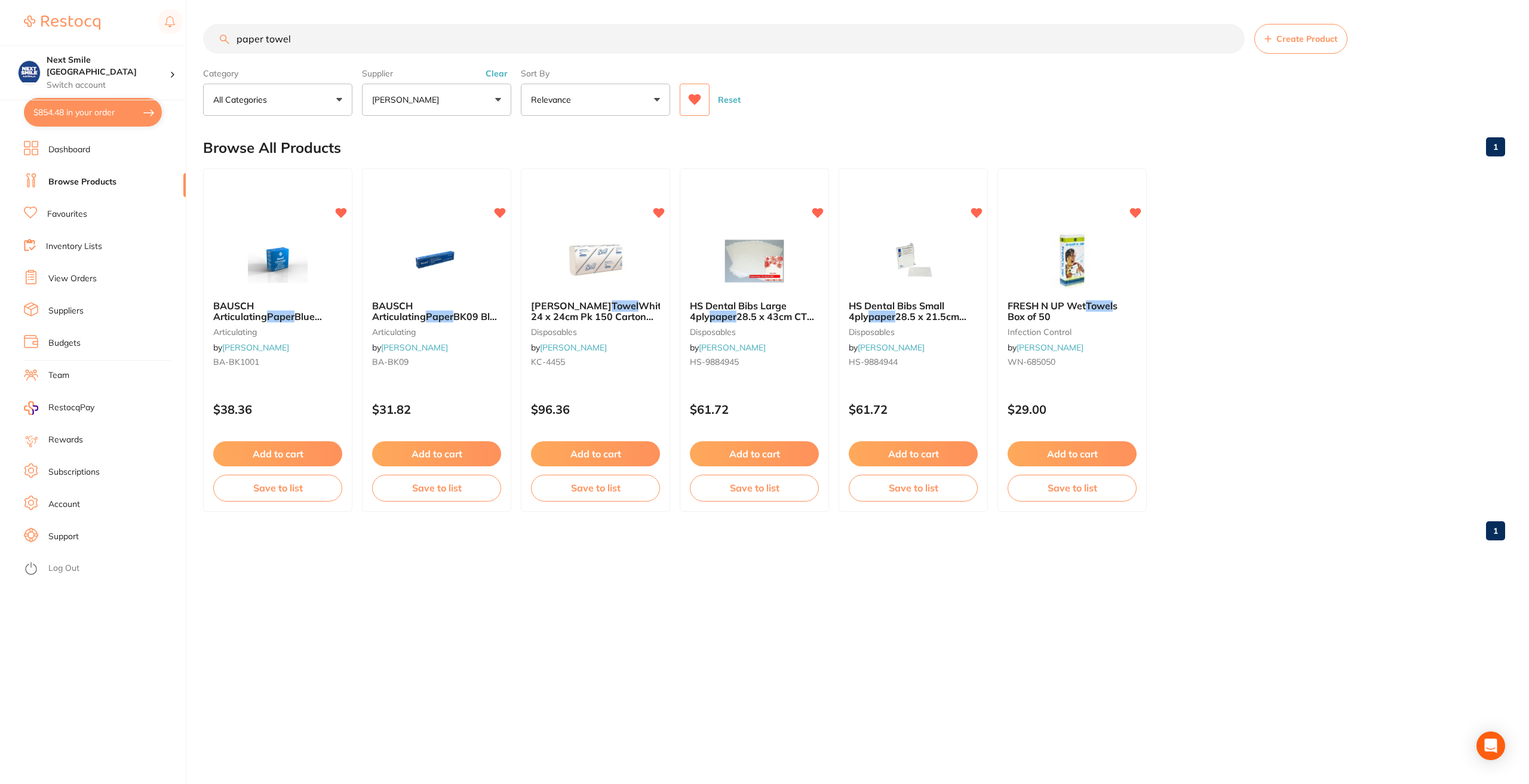
click at [116, 112] on button "$854.48 in your order" at bounding box center [93, 112] width 138 height 29
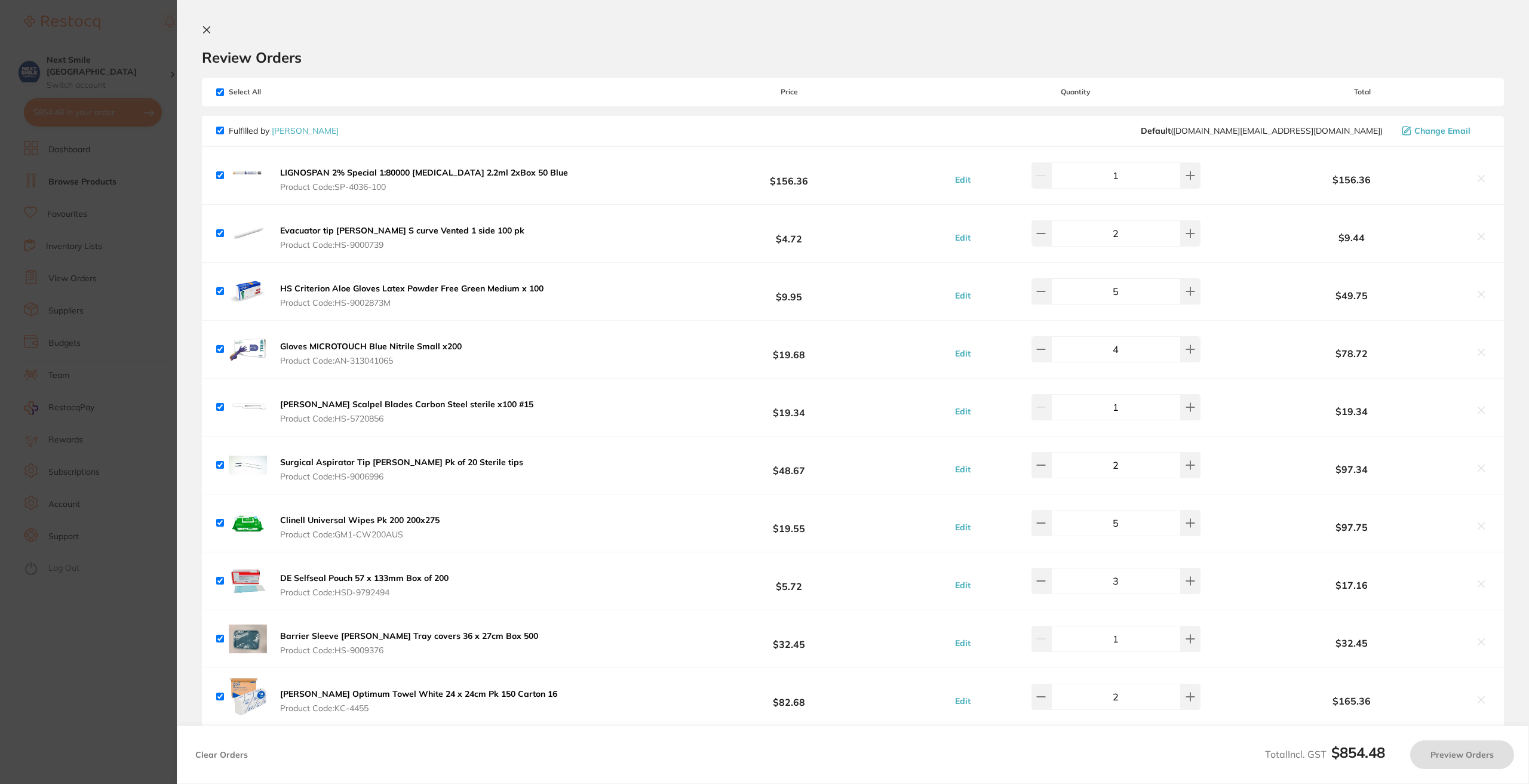
checkbox input "true"
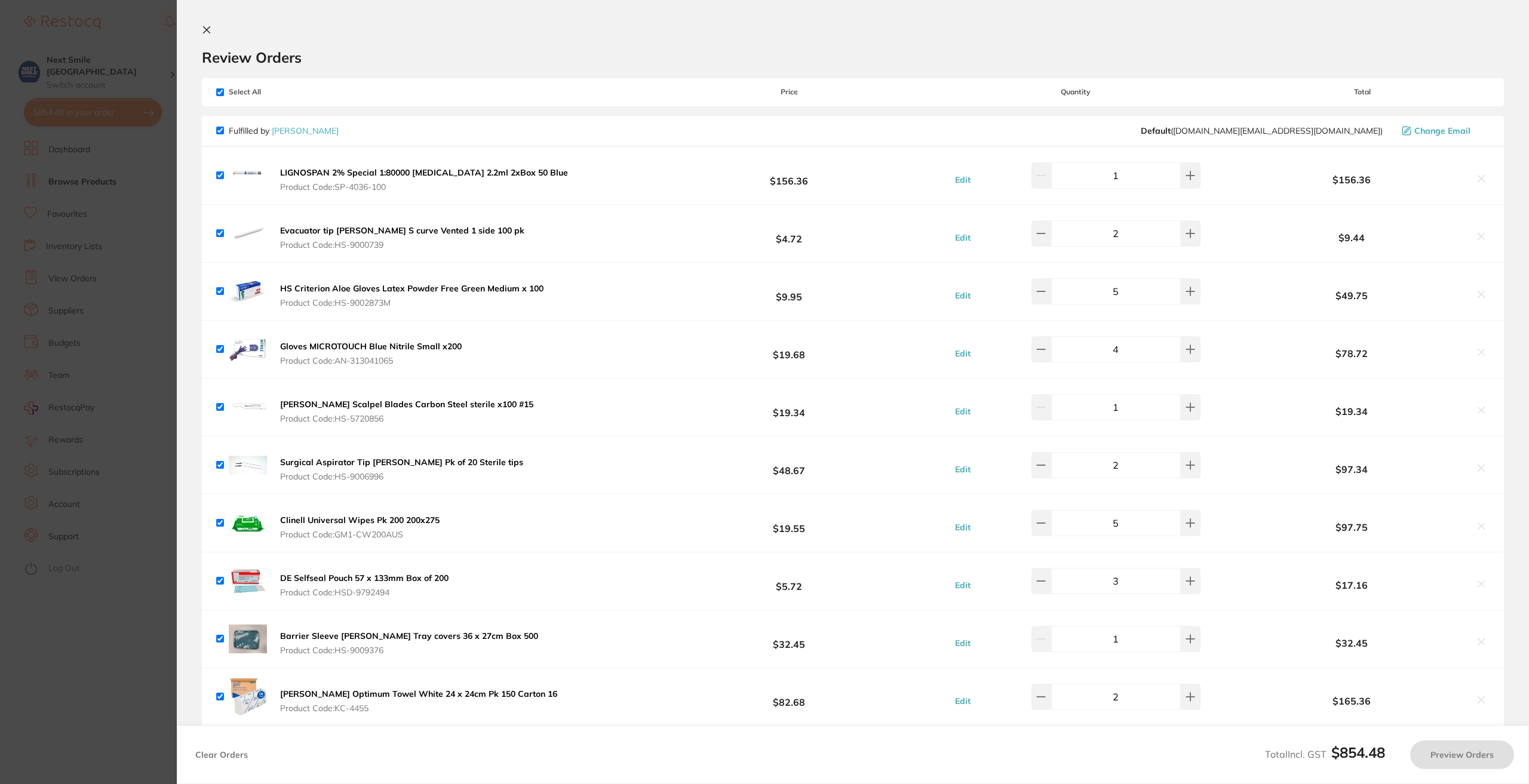
checkbox input "true"
click at [212, 26] on button at bounding box center [209, 30] width 14 height 11
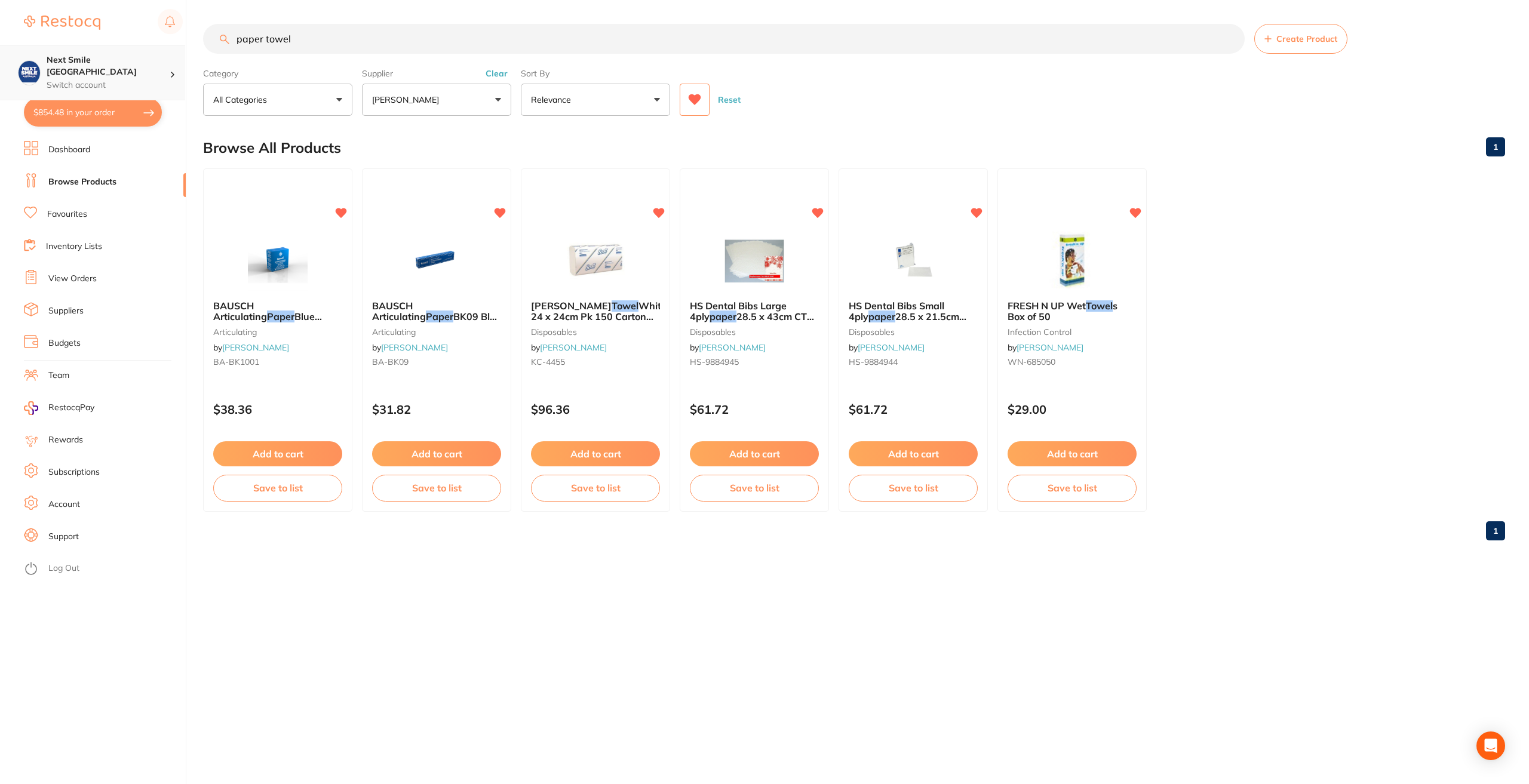
drag, startPoint x: 337, startPoint y: 43, endPoint x: 99, endPoint y: 46, distance: 238.0
click at [99, 46] on div "$854.48 Next Smile Melbourne Switch account Next Smile [GEOGRAPHIC_DATA] $854.4…" at bounding box center [764, 392] width 1529 height 784
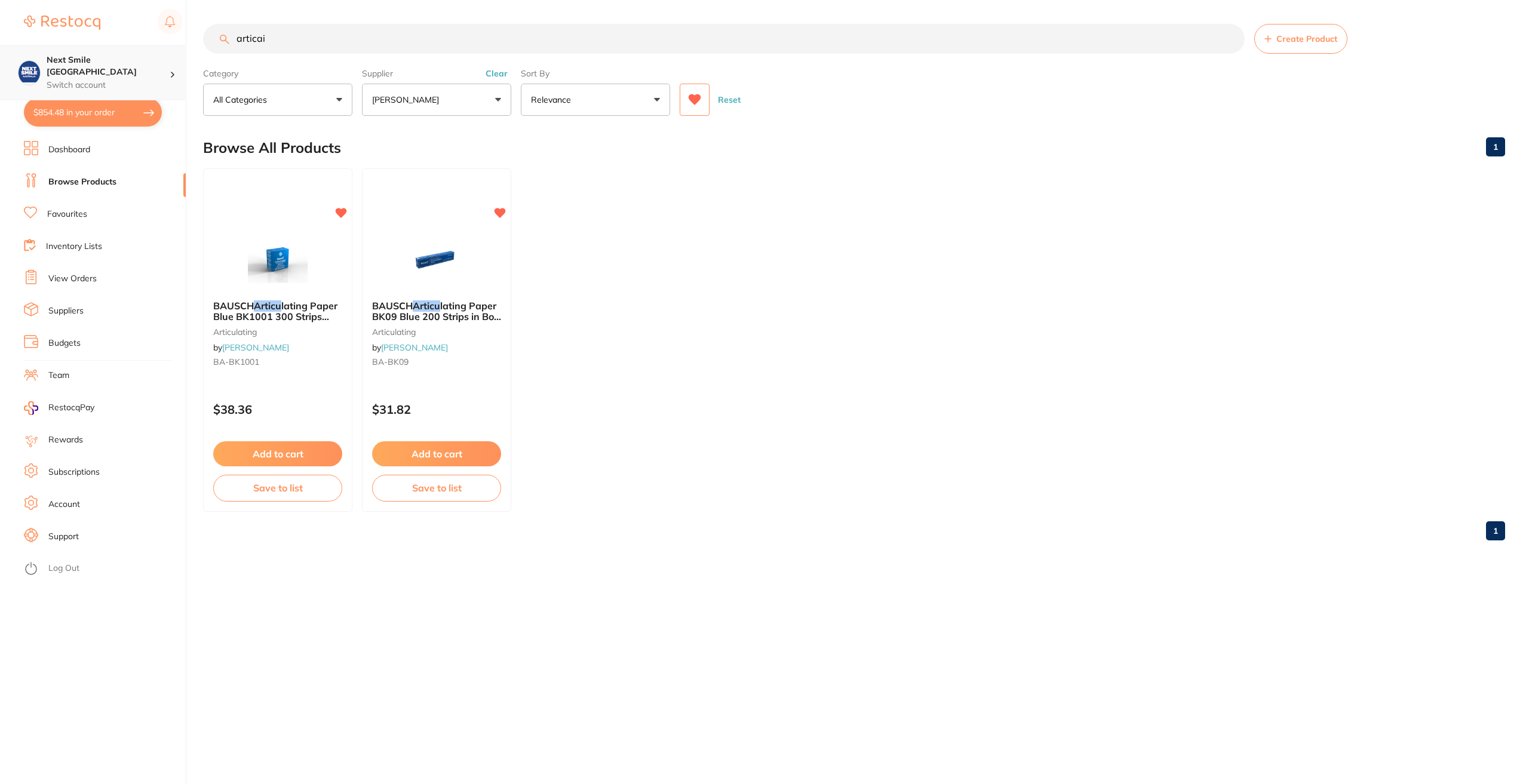
type input "articain"
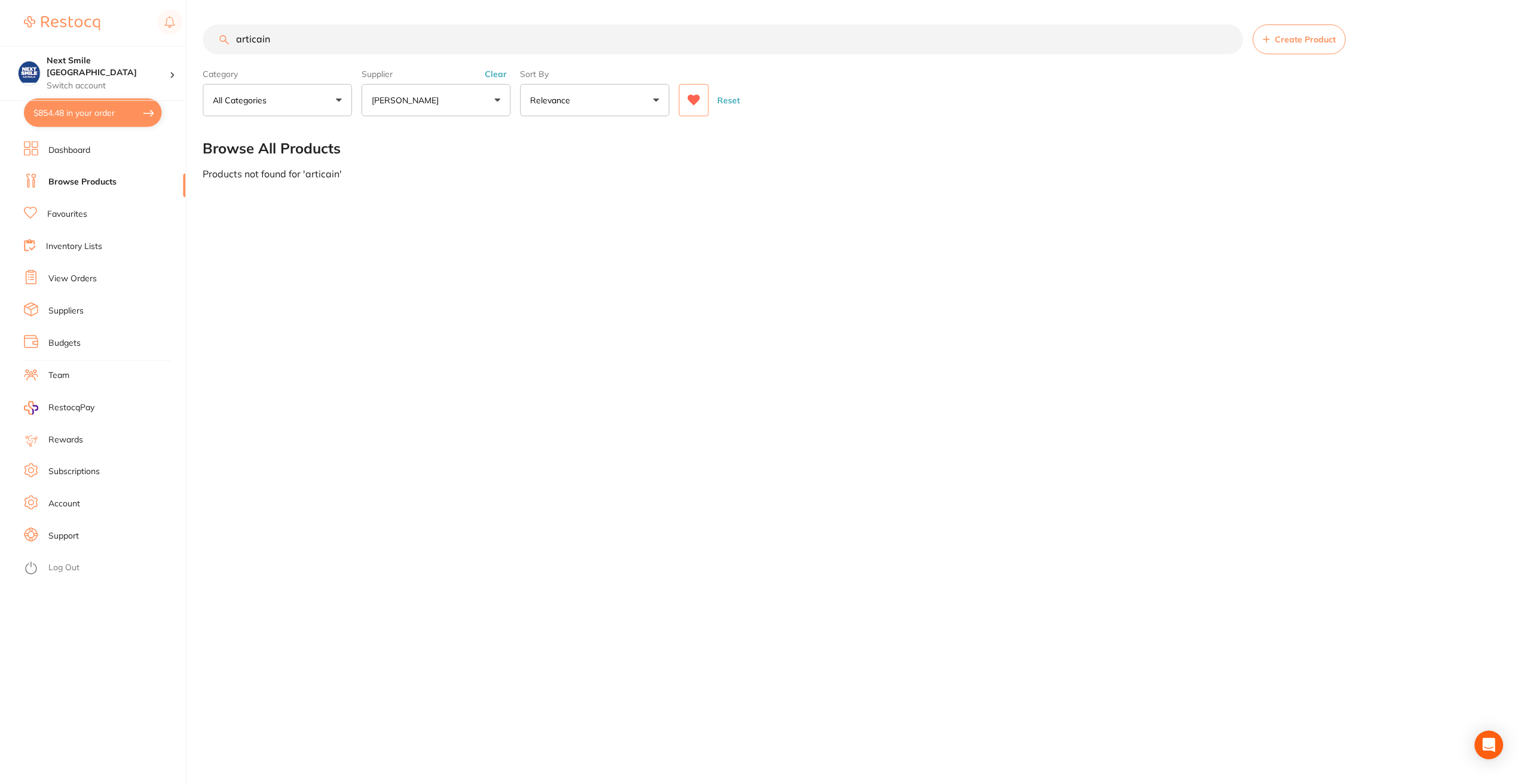
scroll to position [0, 0]
drag, startPoint x: 279, startPoint y: 44, endPoint x: 187, endPoint y: 35, distance: 92.4
click at [187, 35] on div "$854.48 Next Smile Melbourne Switch account Next Smile [GEOGRAPHIC_DATA] $854.4…" at bounding box center [765, 392] width 1530 height 784
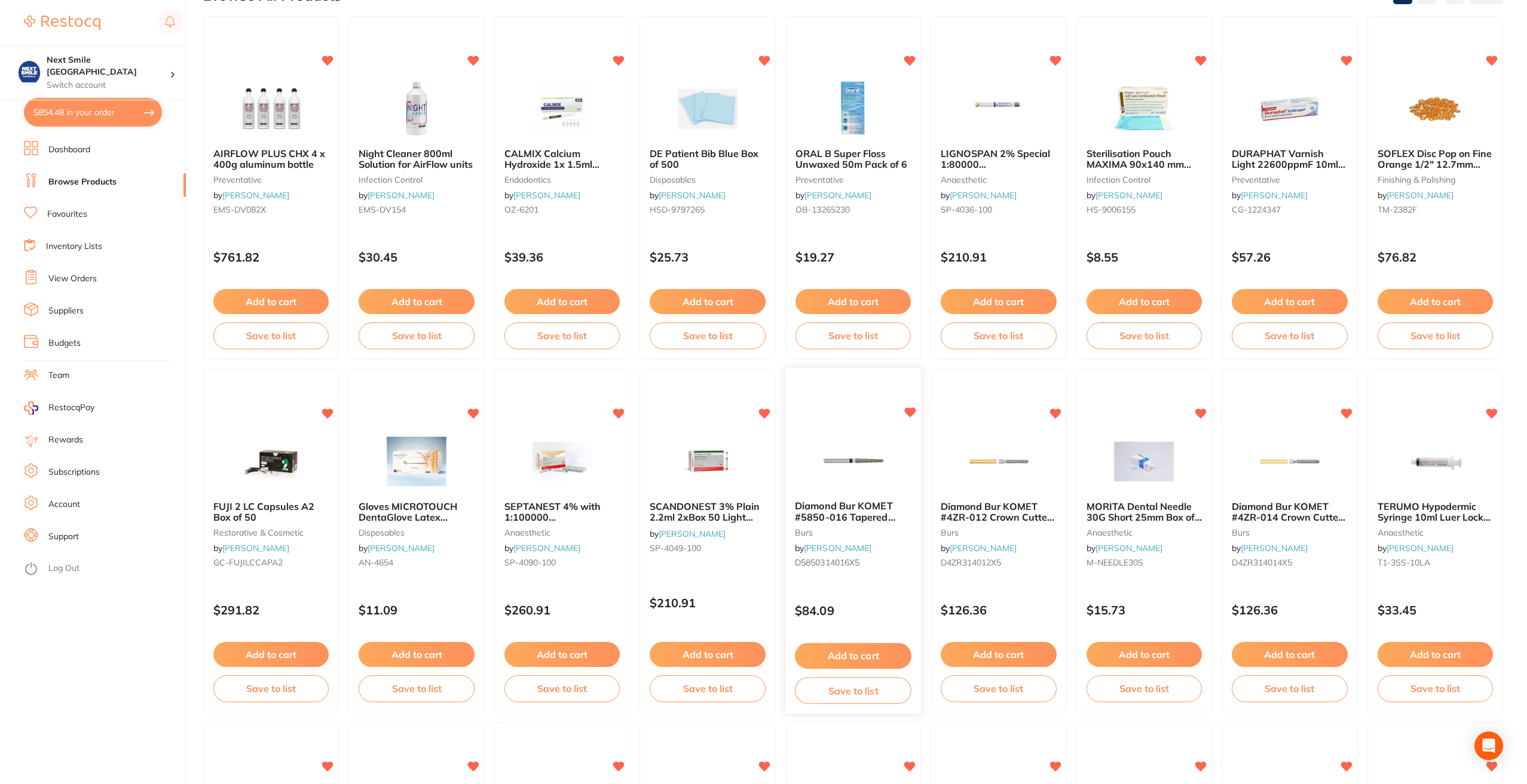
scroll to position [179, 0]
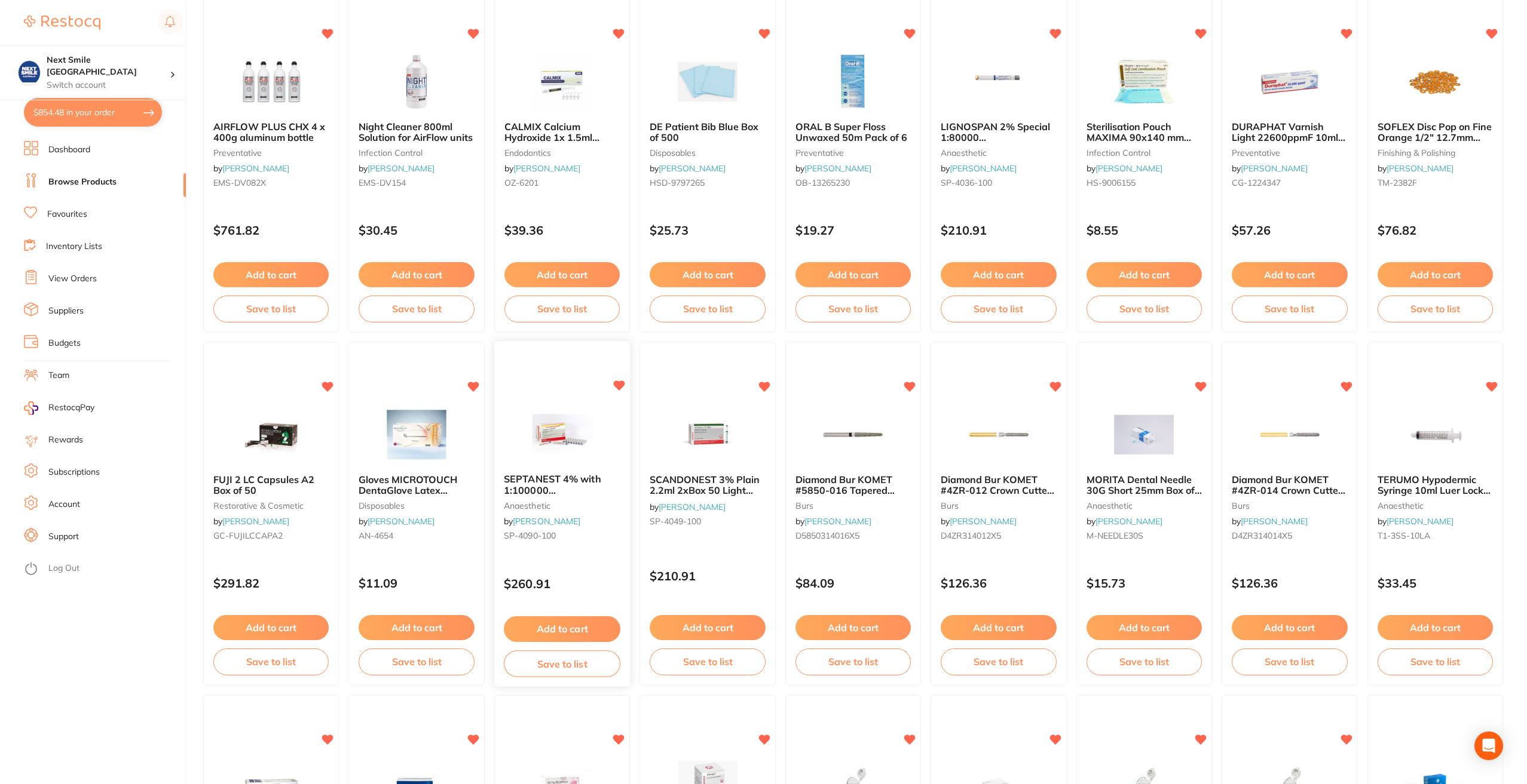
click at [596, 624] on button "Add to cart" at bounding box center [562, 629] width 116 height 26
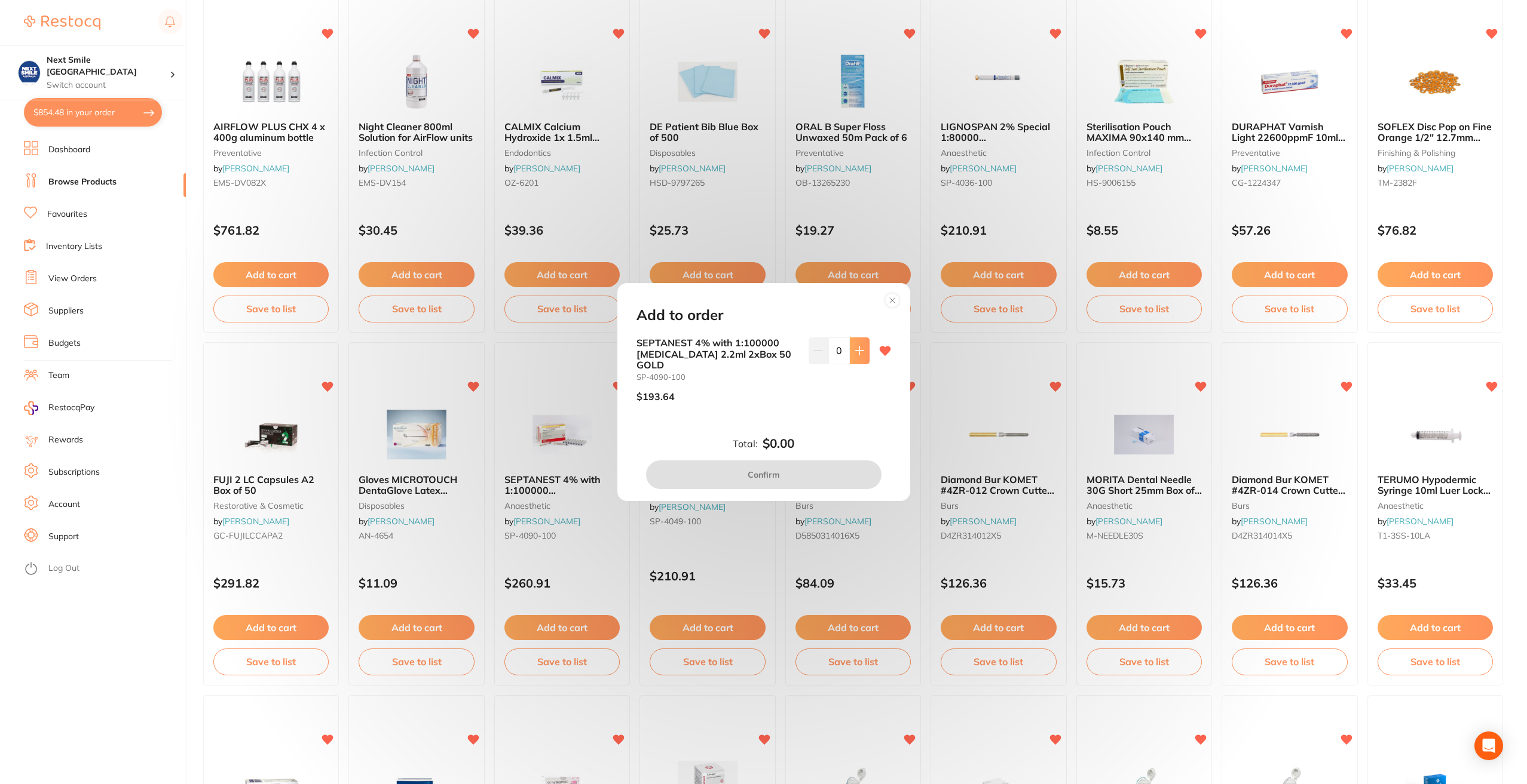
click at [859, 364] on button at bounding box center [860, 351] width 20 height 26
type input "1"
click at [792, 475] on button "Confirm" at bounding box center [764, 474] width 235 height 29
checkbox input "false"
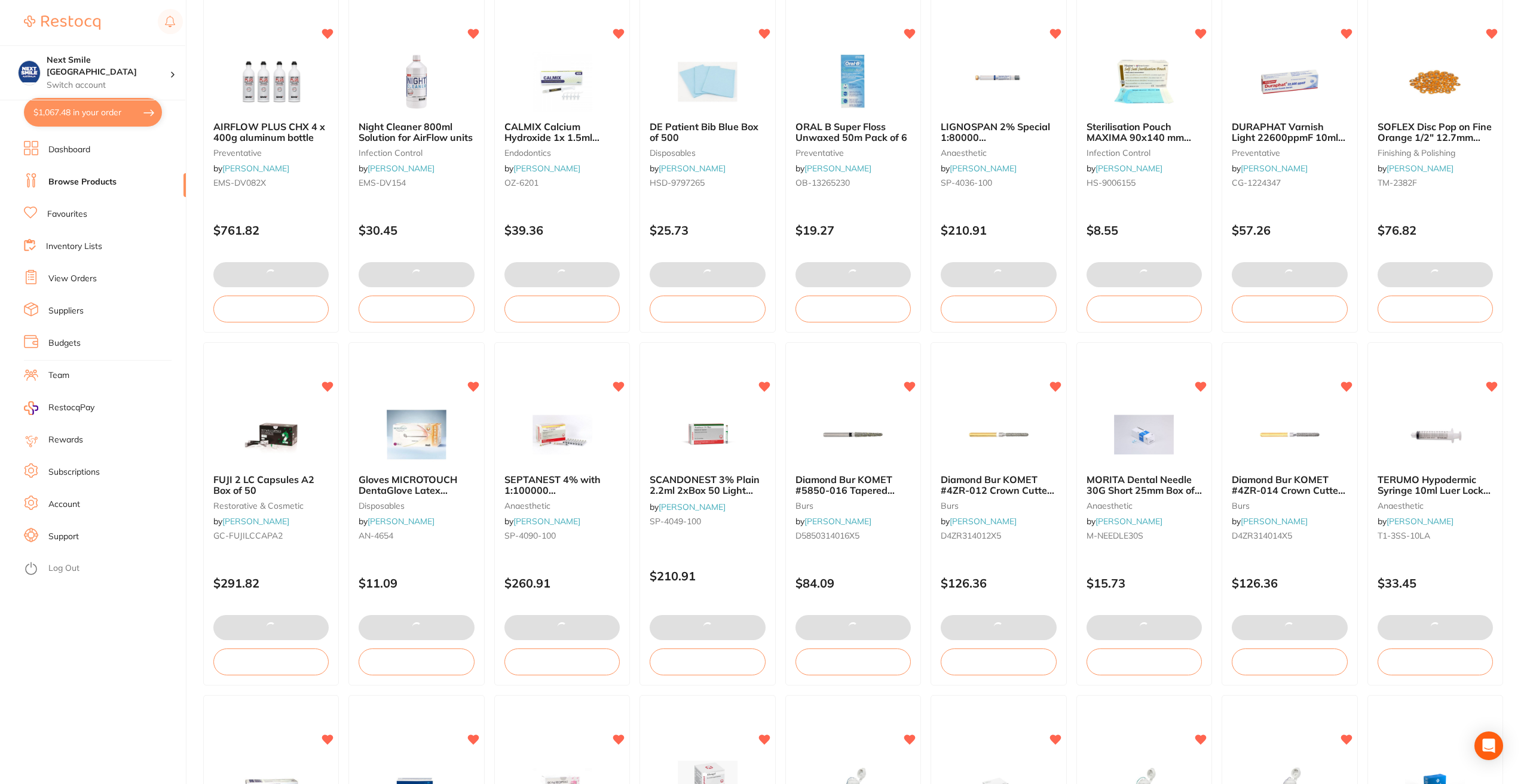
click at [113, 104] on button "$1,067.48 in your order" at bounding box center [93, 112] width 138 height 29
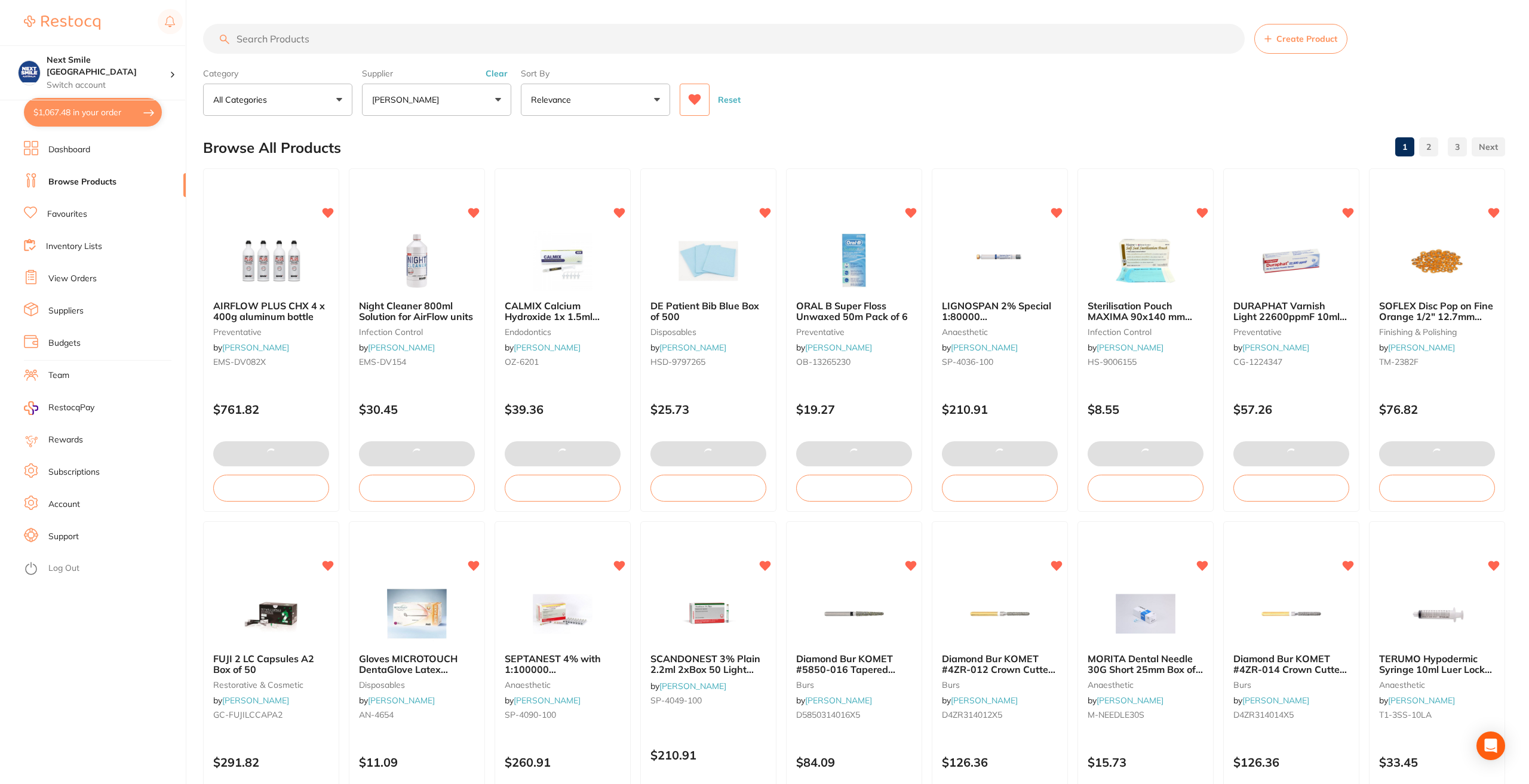
checkbox input "true"
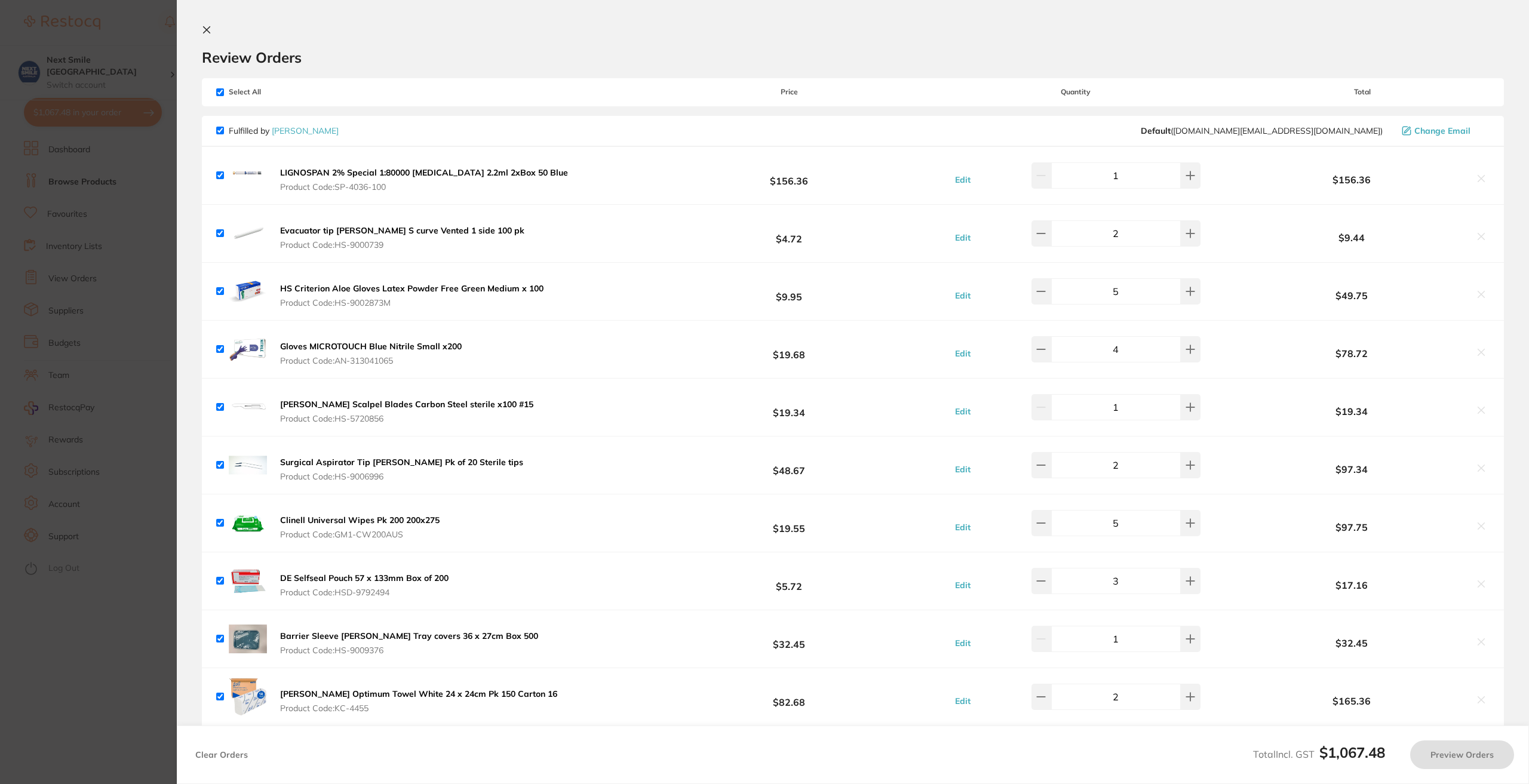
checkbox input "false"
checkbox input "true"
click at [1455, 745] on button "Preview Orders" at bounding box center [1462, 755] width 104 height 29
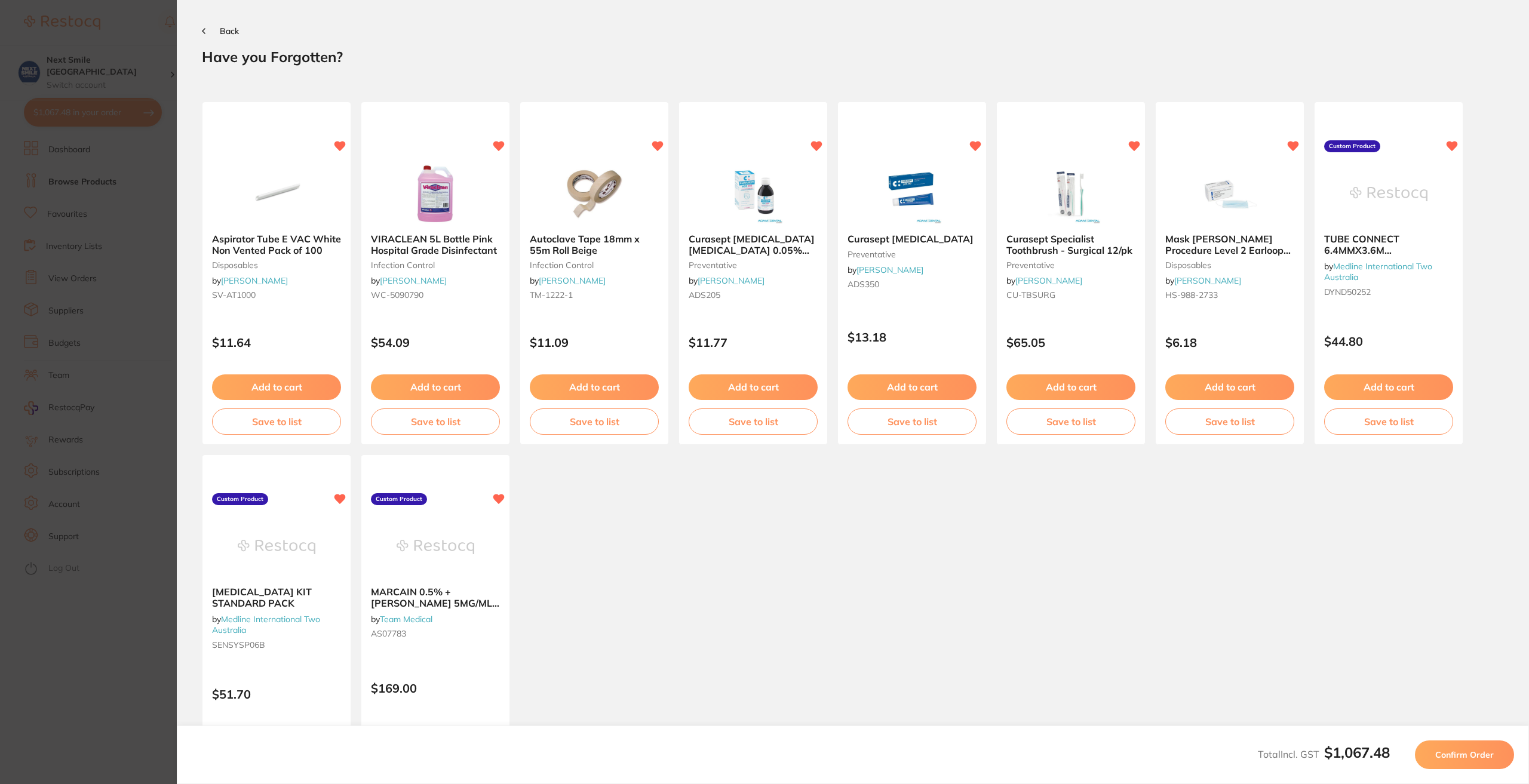
click at [1473, 756] on span "Confirm Order" at bounding box center [1465, 755] width 59 height 11
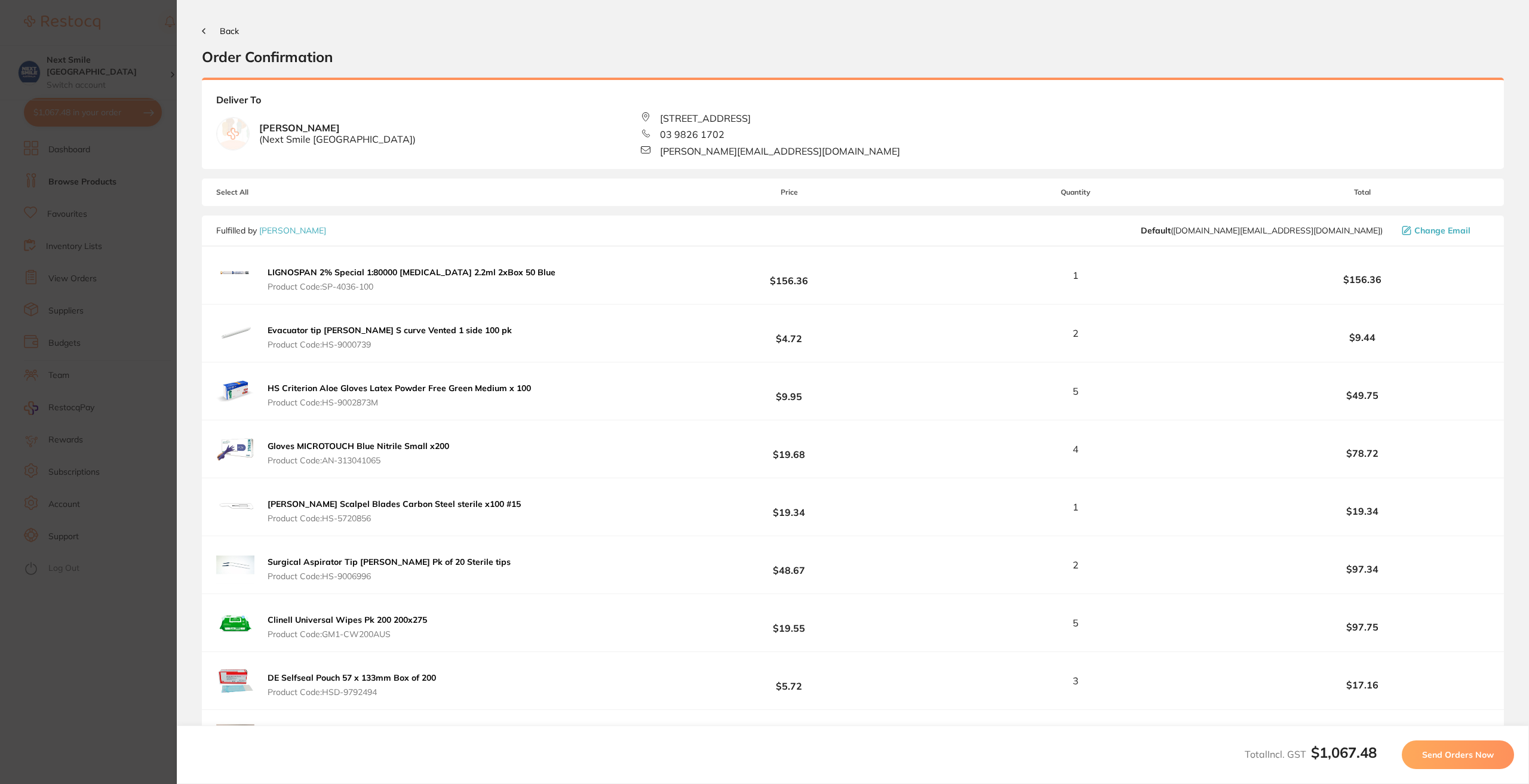
click at [1471, 760] on span "Send Orders Now" at bounding box center [1458, 755] width 71 height 11
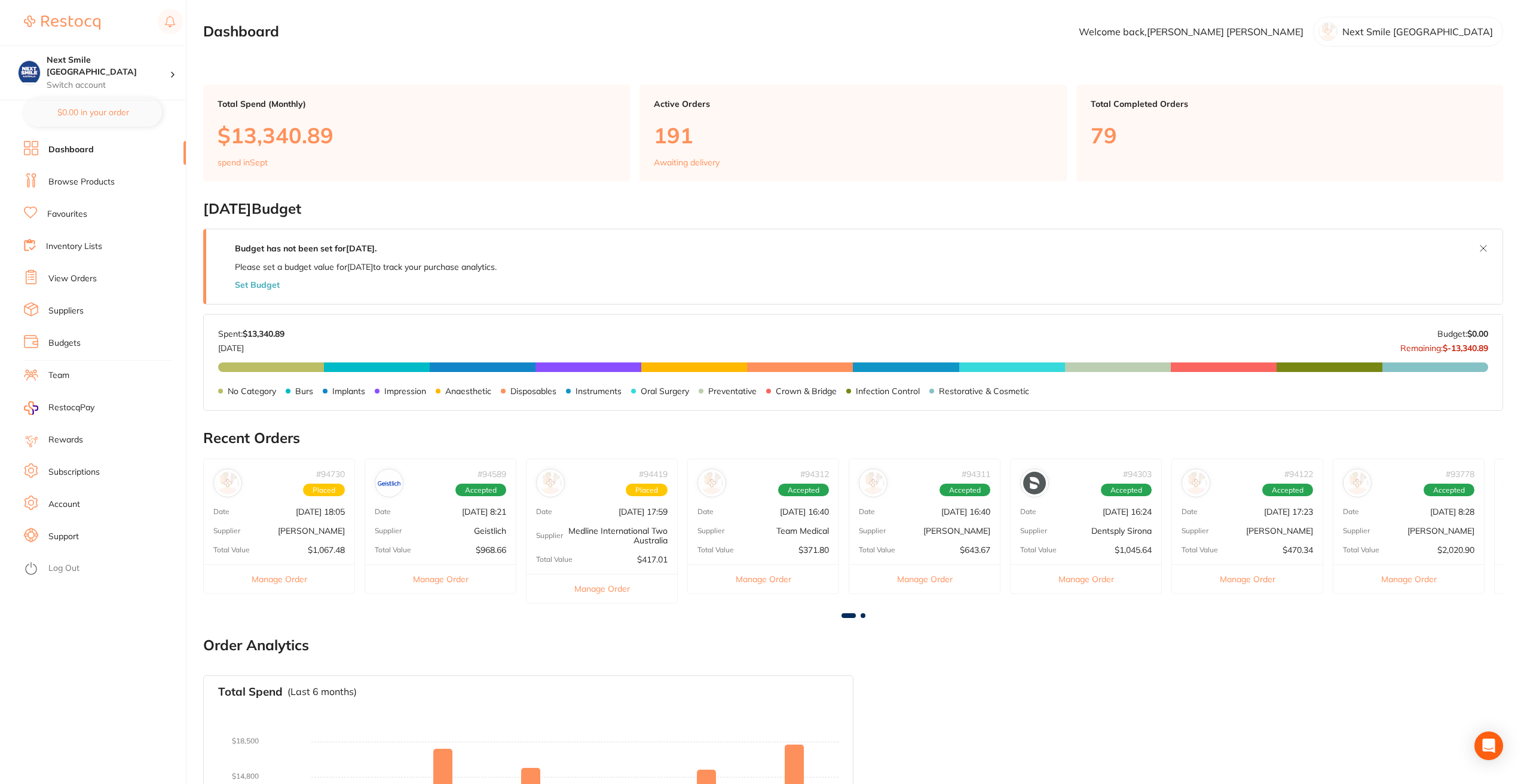
scroll to position [60, 0]
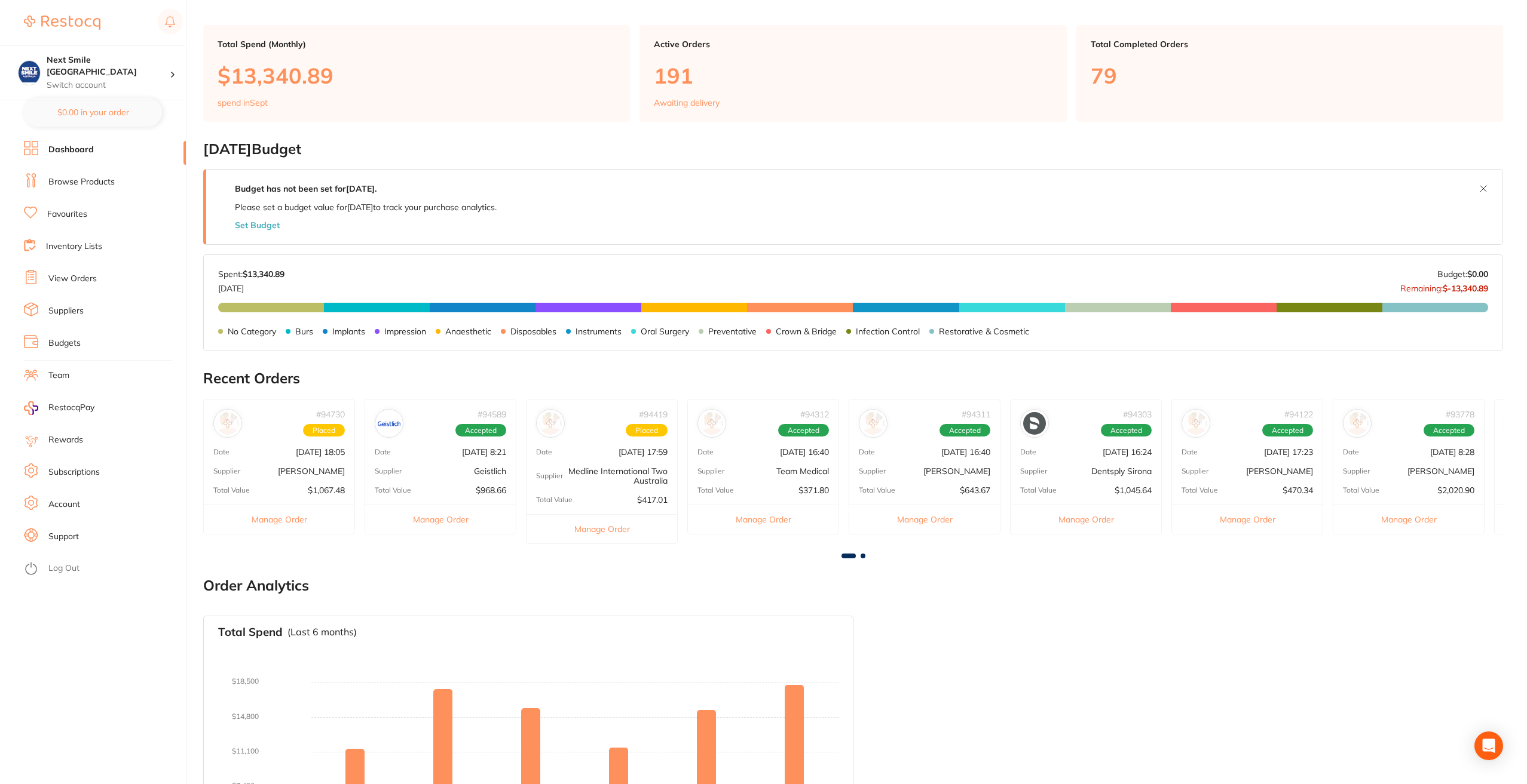
click at [68, 182] on link "Browse Products" at bounding box center [82, 182] width 66 height 12
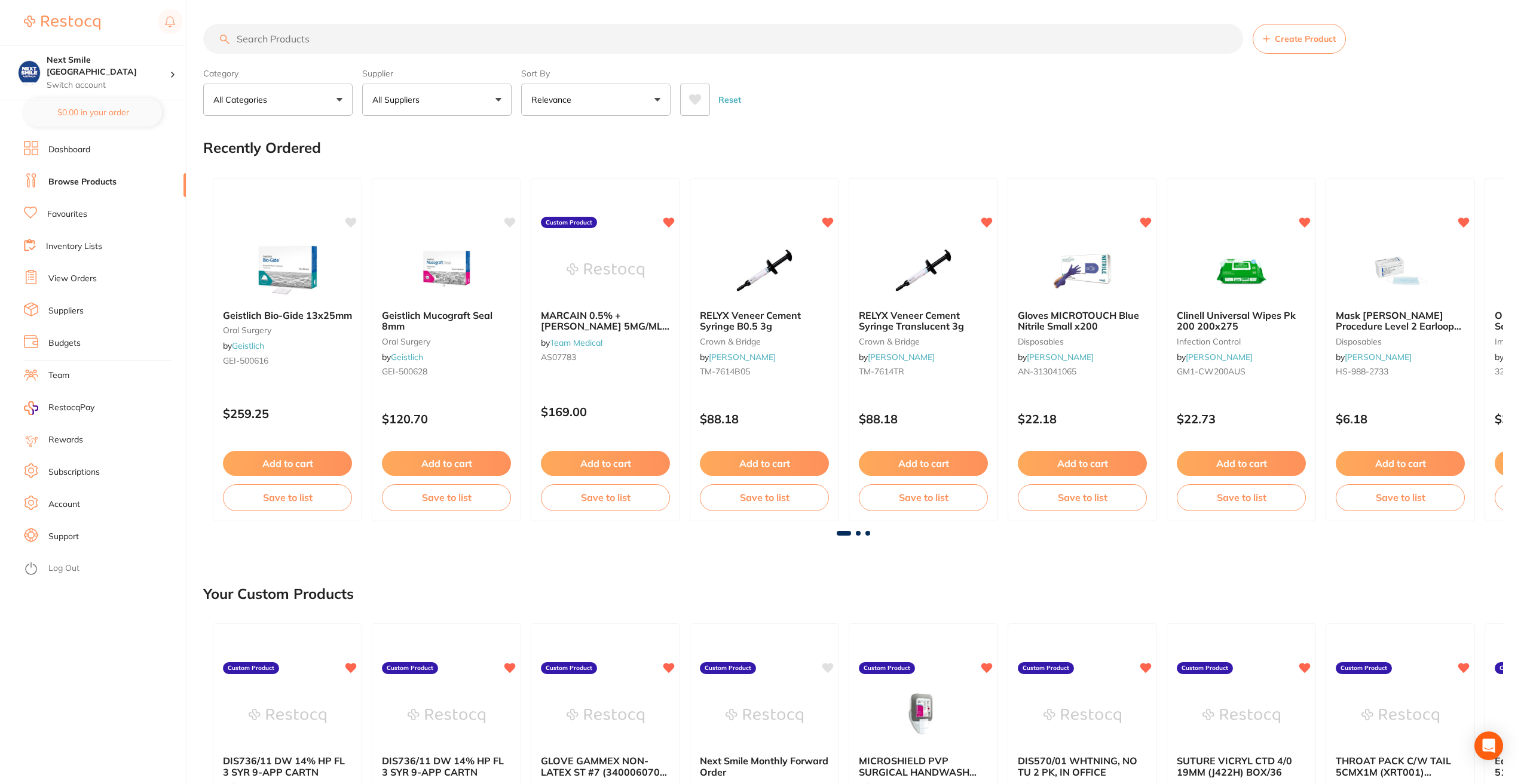
click at [409, 100] on p "All Suppliers" at bounding box center [398, 100] width 52 height 12
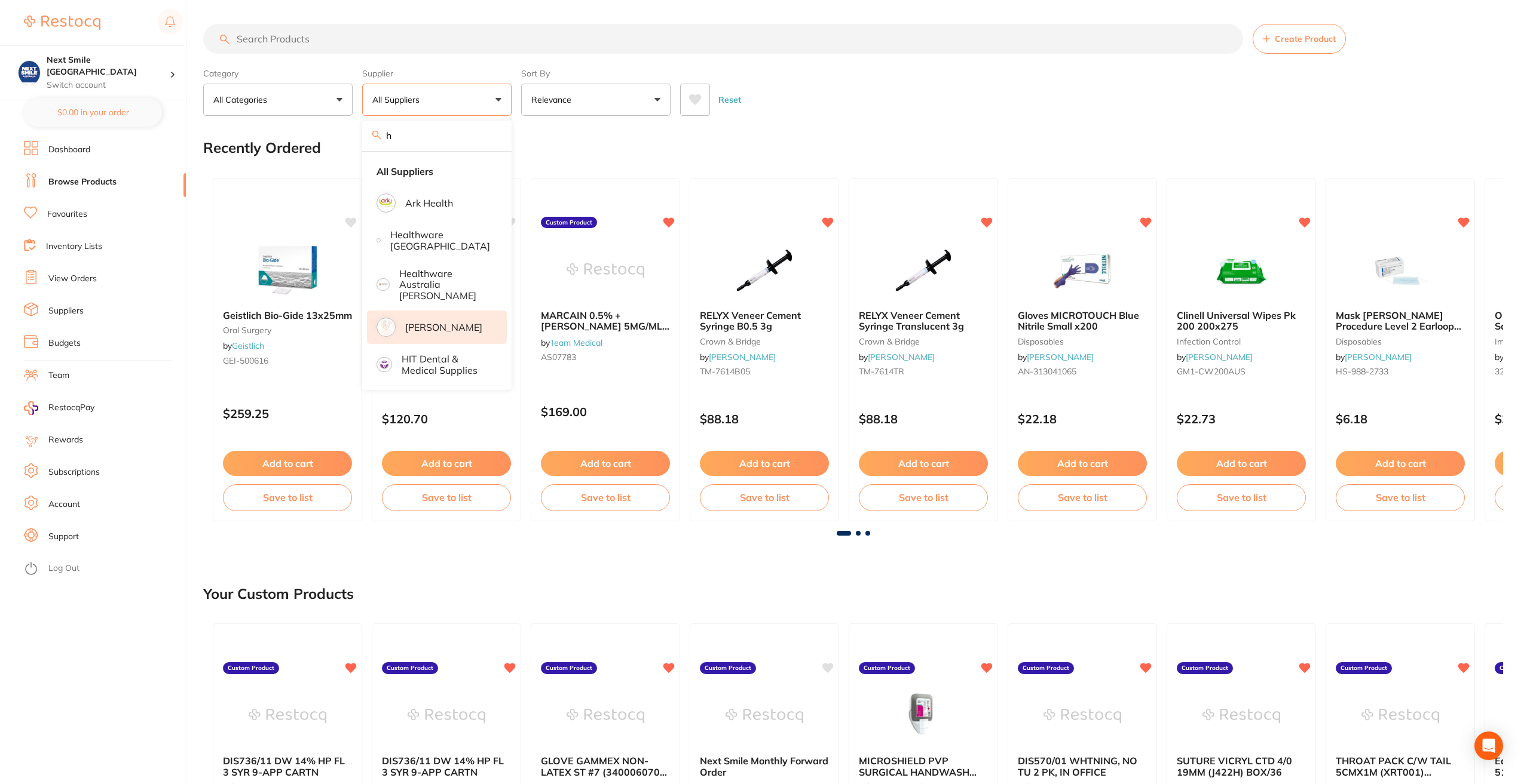
type input "h"
click at [433, 322] on p "[PERSON_NAME]" at bounding box center [444, 327] width 77 height 11
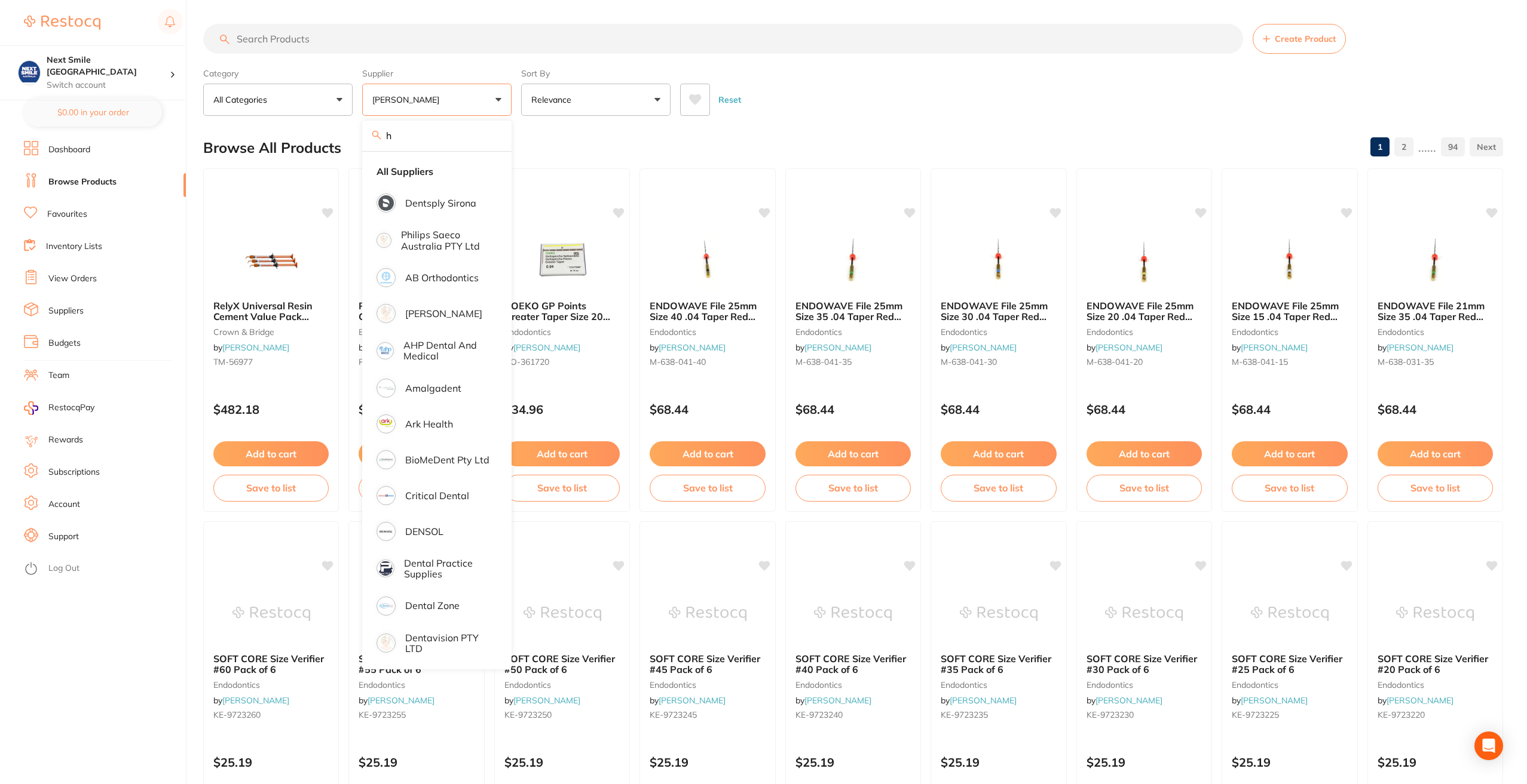
click at [403, 52] on input "search" at bounding box center [723, 38] width 1040 height 30
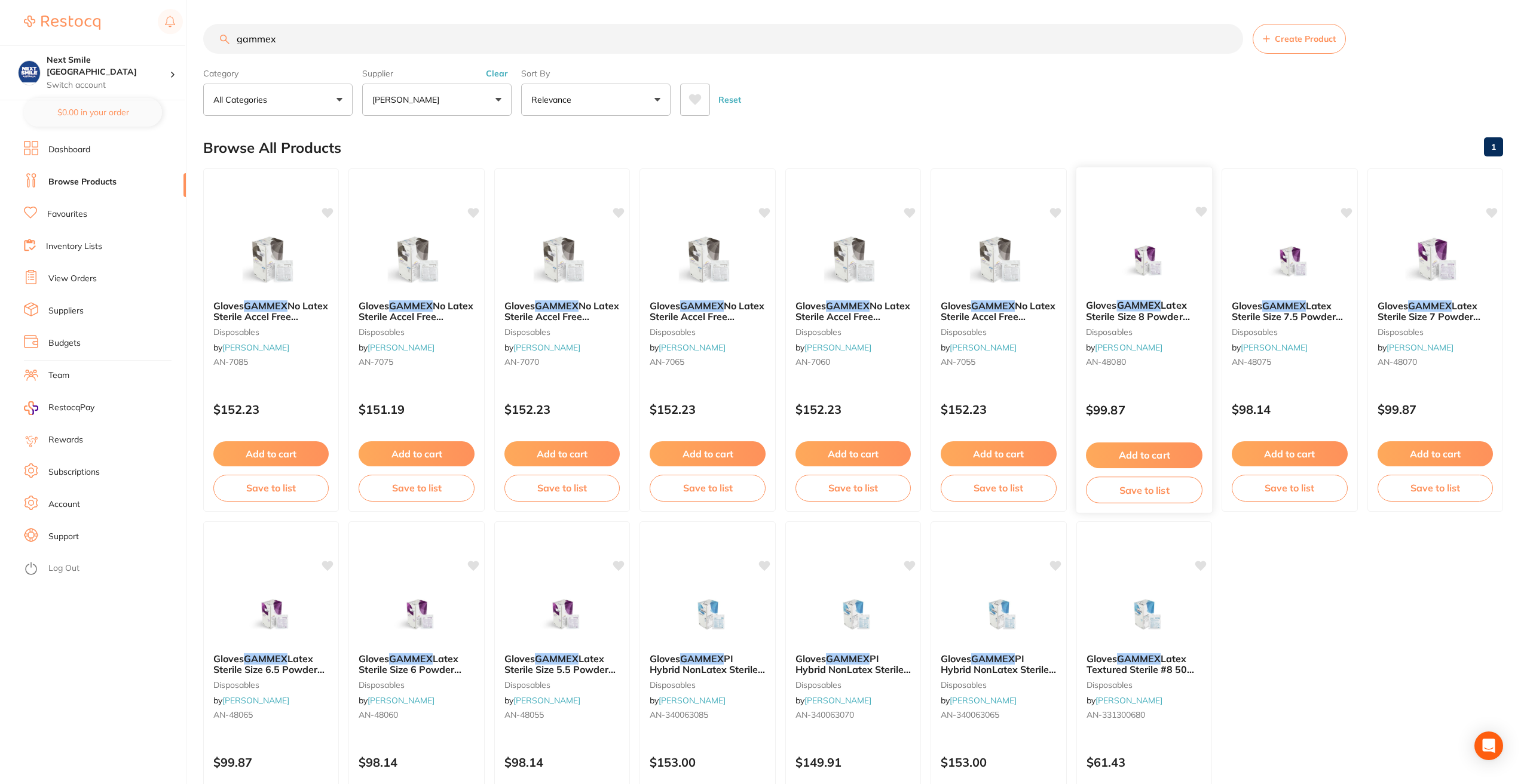
type input "gammex"
drag, startPoint x: 1102, startPoint y: 507, endPoint x: 345, endPoint y: 43, distance: 887.9
click at [345, 43] on input "gammex" at bounding box center [723, 38] width 1040 height 30
click at [506, 74] on button "Clear" at bounding box center [497, 74] width 29 height 11
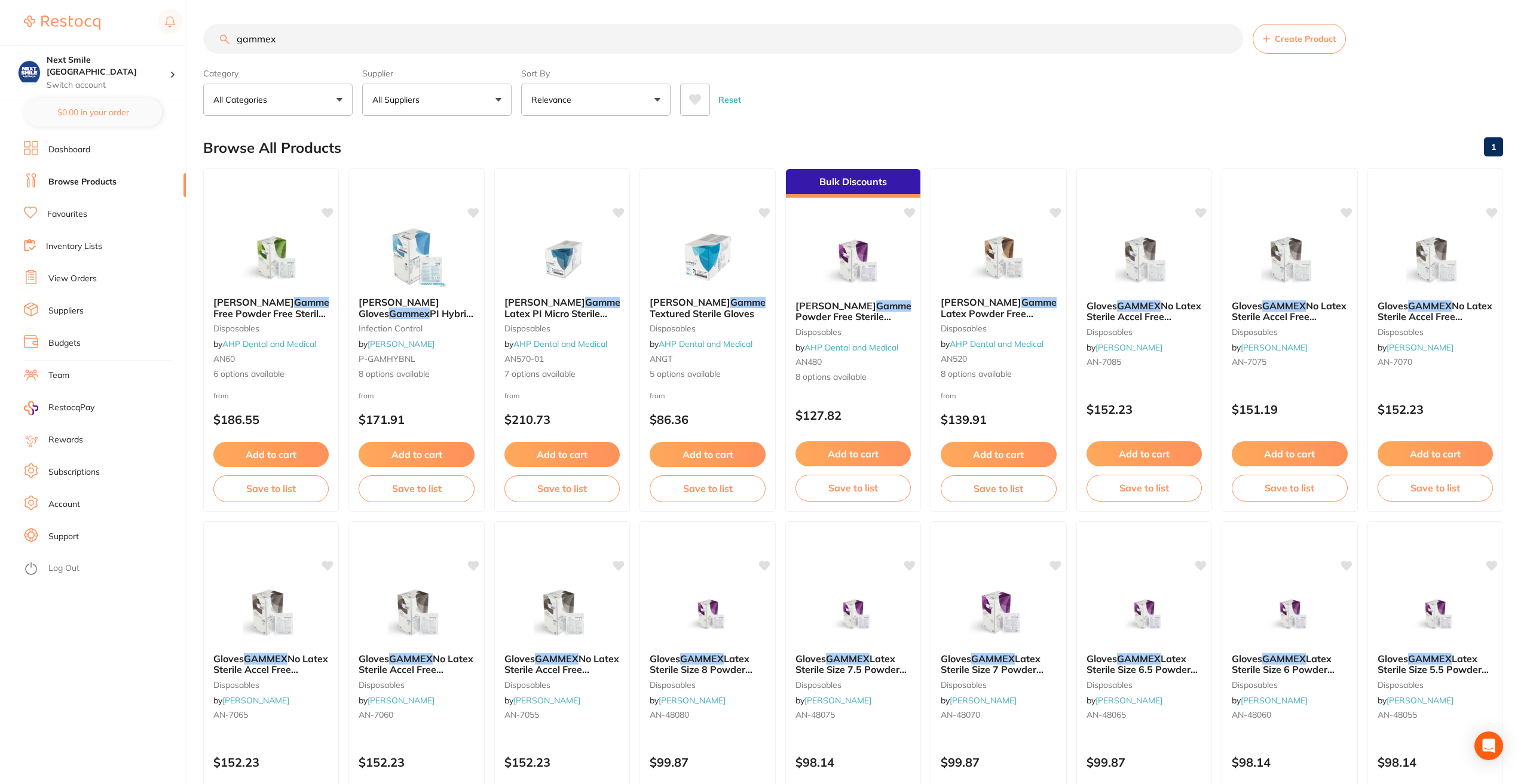
click at [500, 93] on button "All Suppliers" at bounding box center [436, 100] width 149 height 32
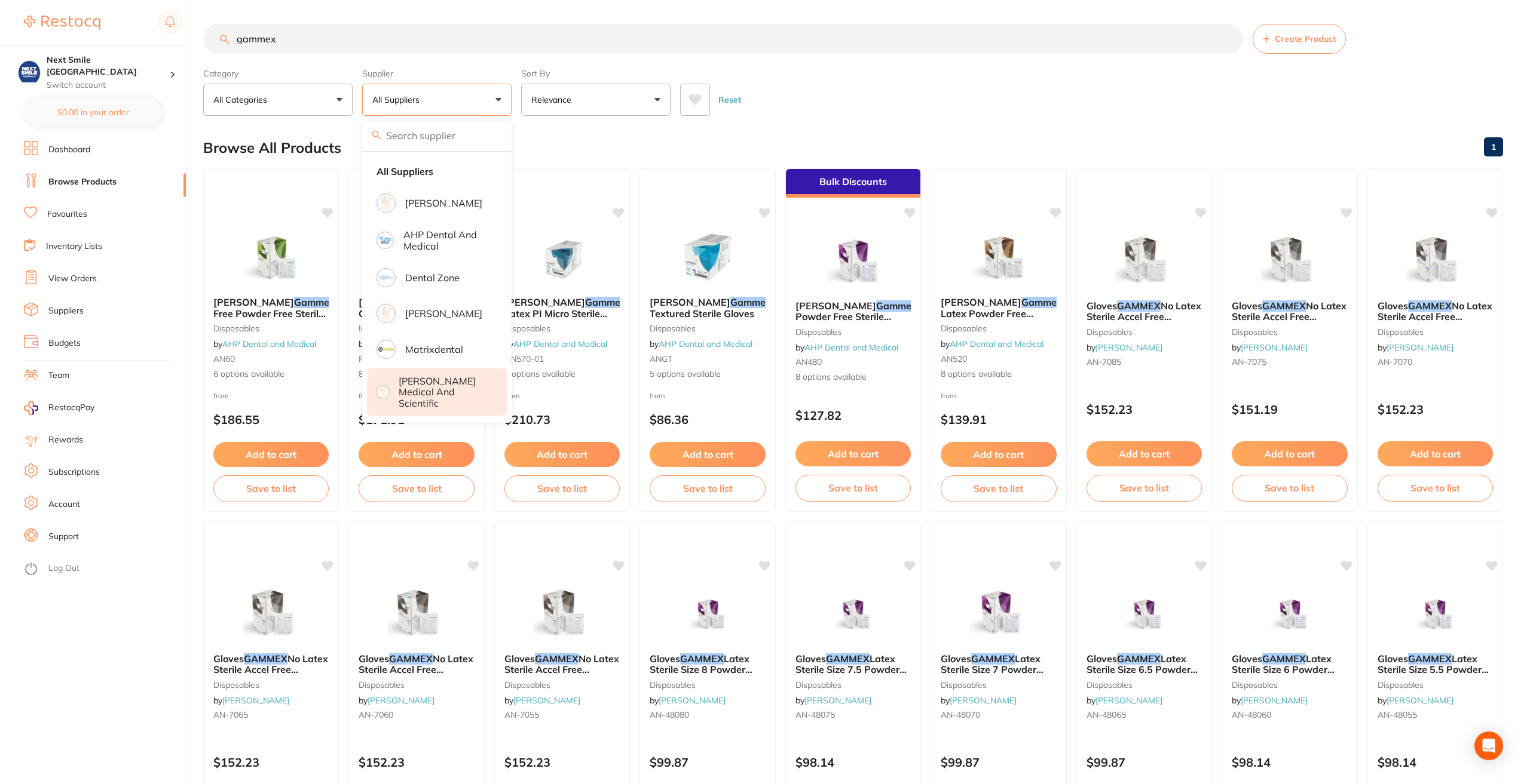
click at [443, 385] on p "[PERSON_NAME] Medical and Scientific" at bounding box center [444, 392] width 91 height 33
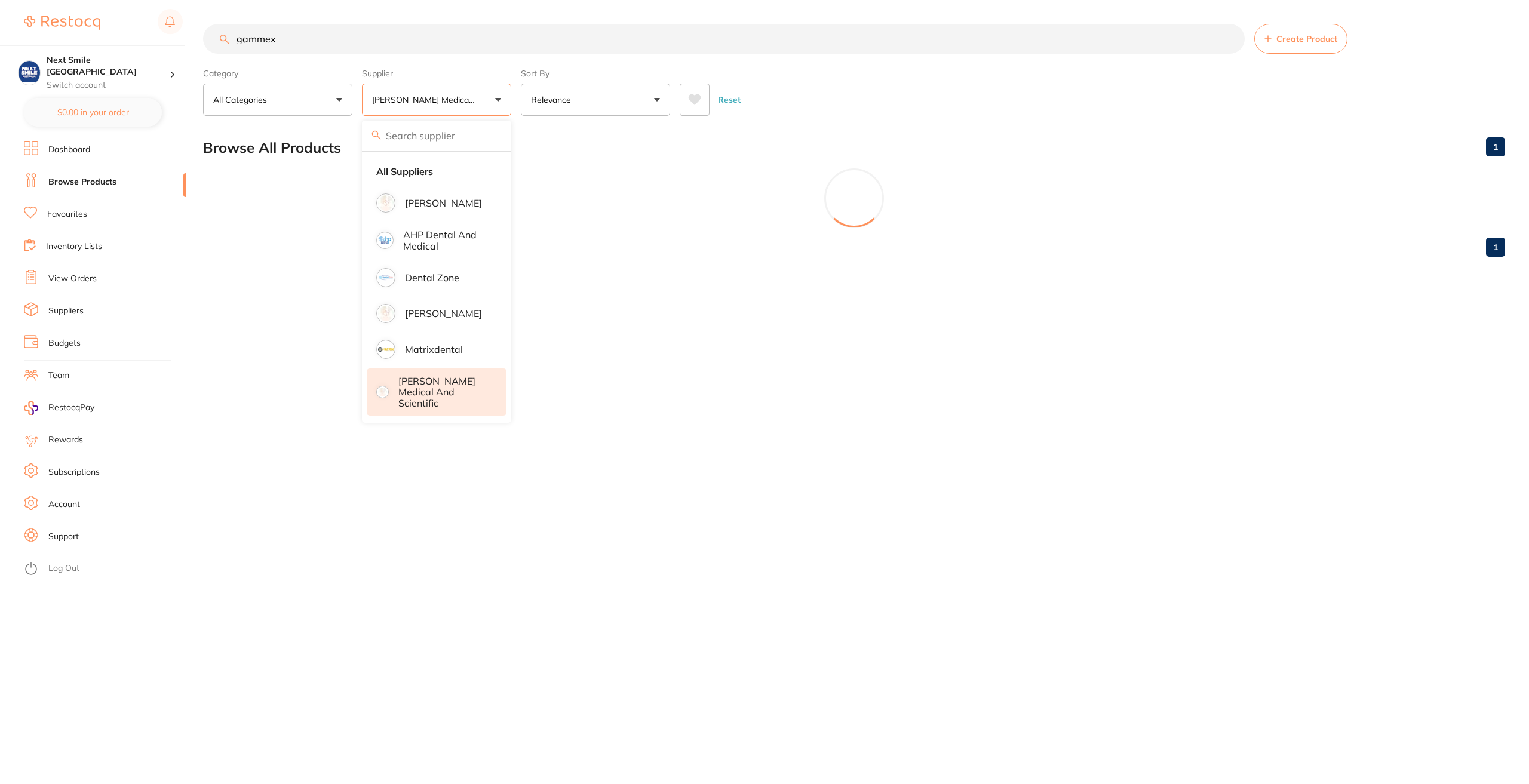
click at [1061, 274] on main "gammex Create Product Category All Categories All Categories No categories foun…" at bounding box center [866, 145] width 1326 height 291
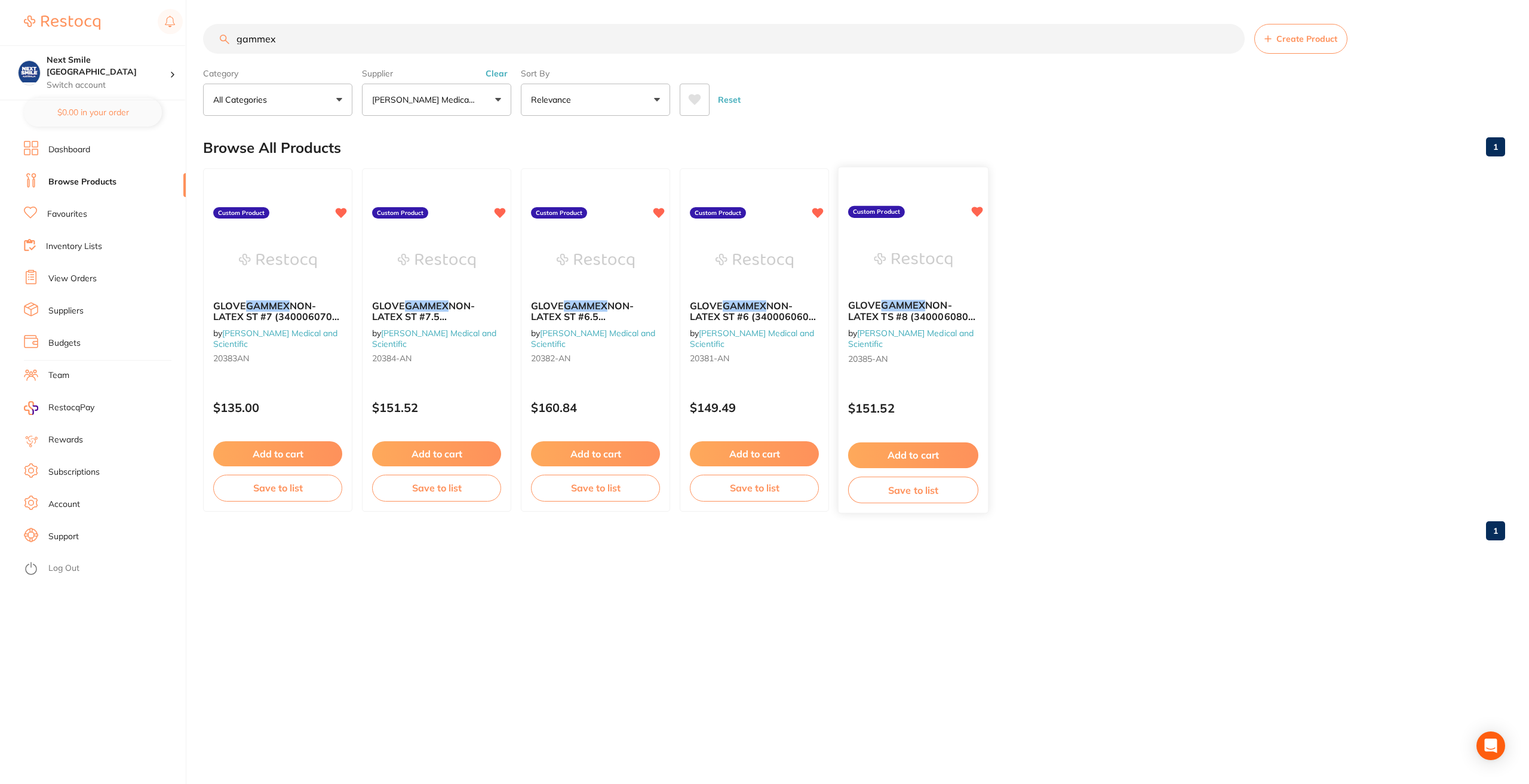
click at [902, 440] on div "Add to cart Save to list" at bounding box center [913, 473] width 149 height 80
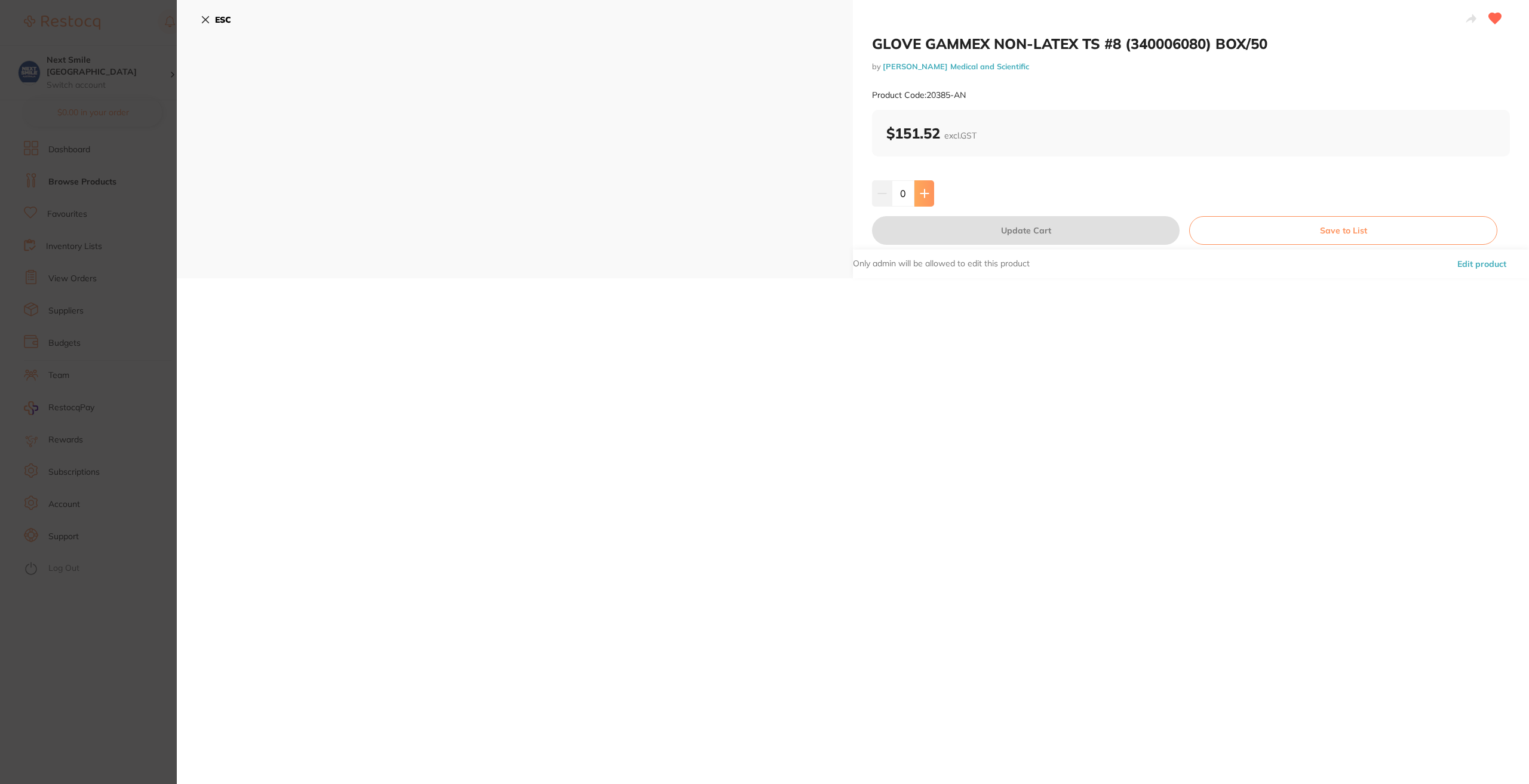
click at [916, 188] on button at bounding box center [924, 193] width 20 height 26
type input "1"
click at [1086, 225] on button "Update Cart" at bounding box center [1026, 230] width 307 height 29
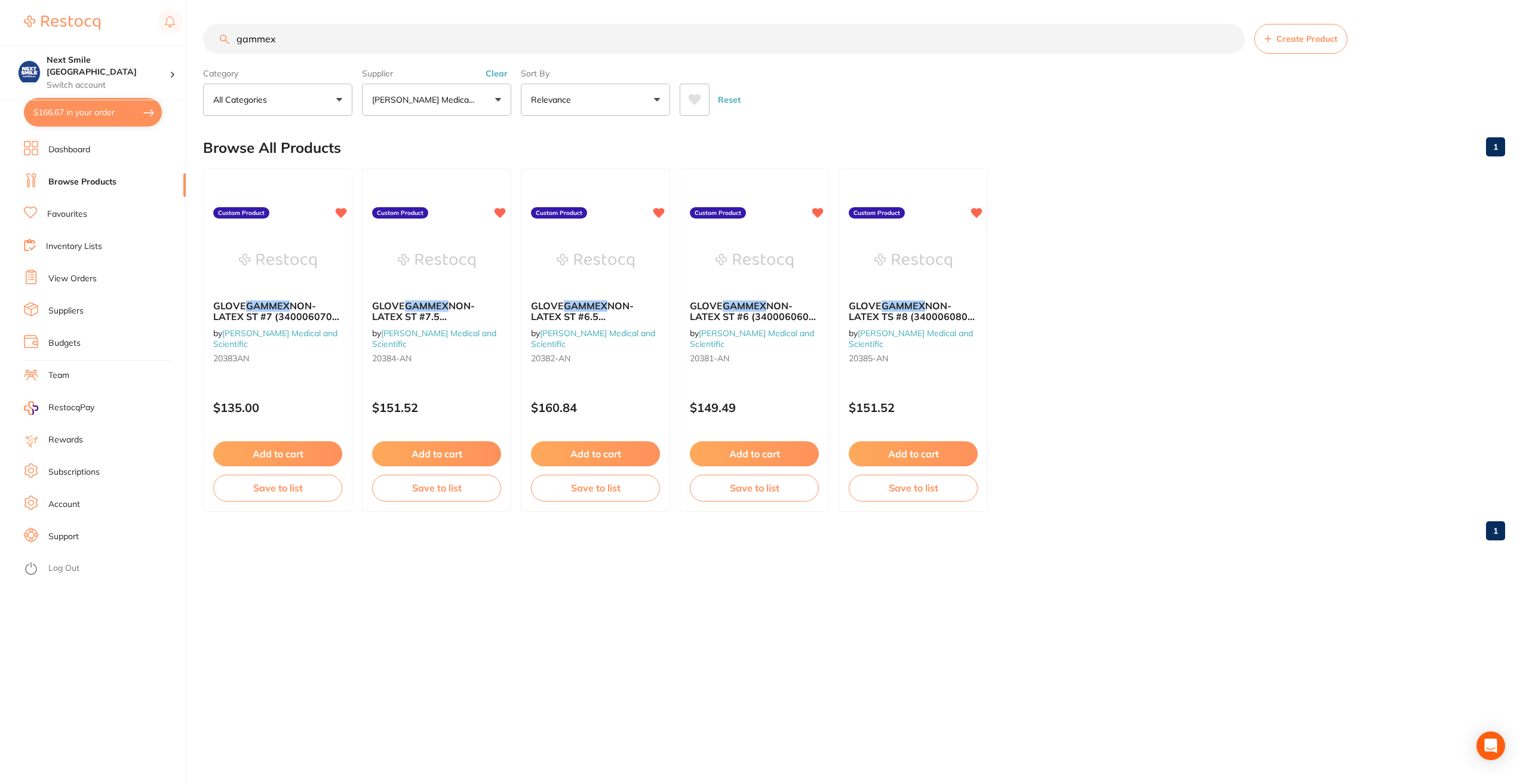
click at [90, 104] on button "$166.67 in your order" at bounding box center [93, 112] width 138 height 29
checkbox input "true"
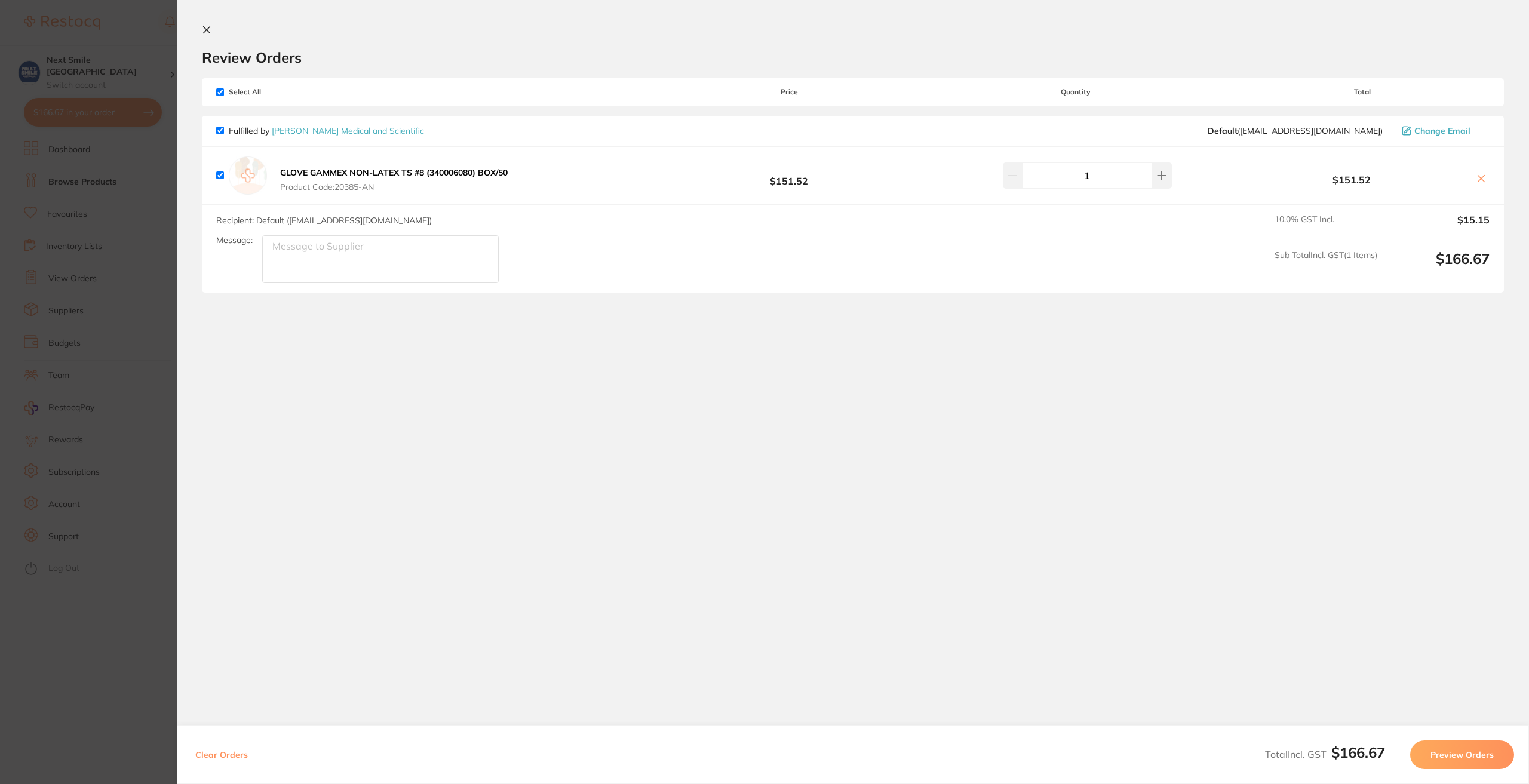
click at [205, 32] on icon at bounding box center [207, 30] width 7 height 7
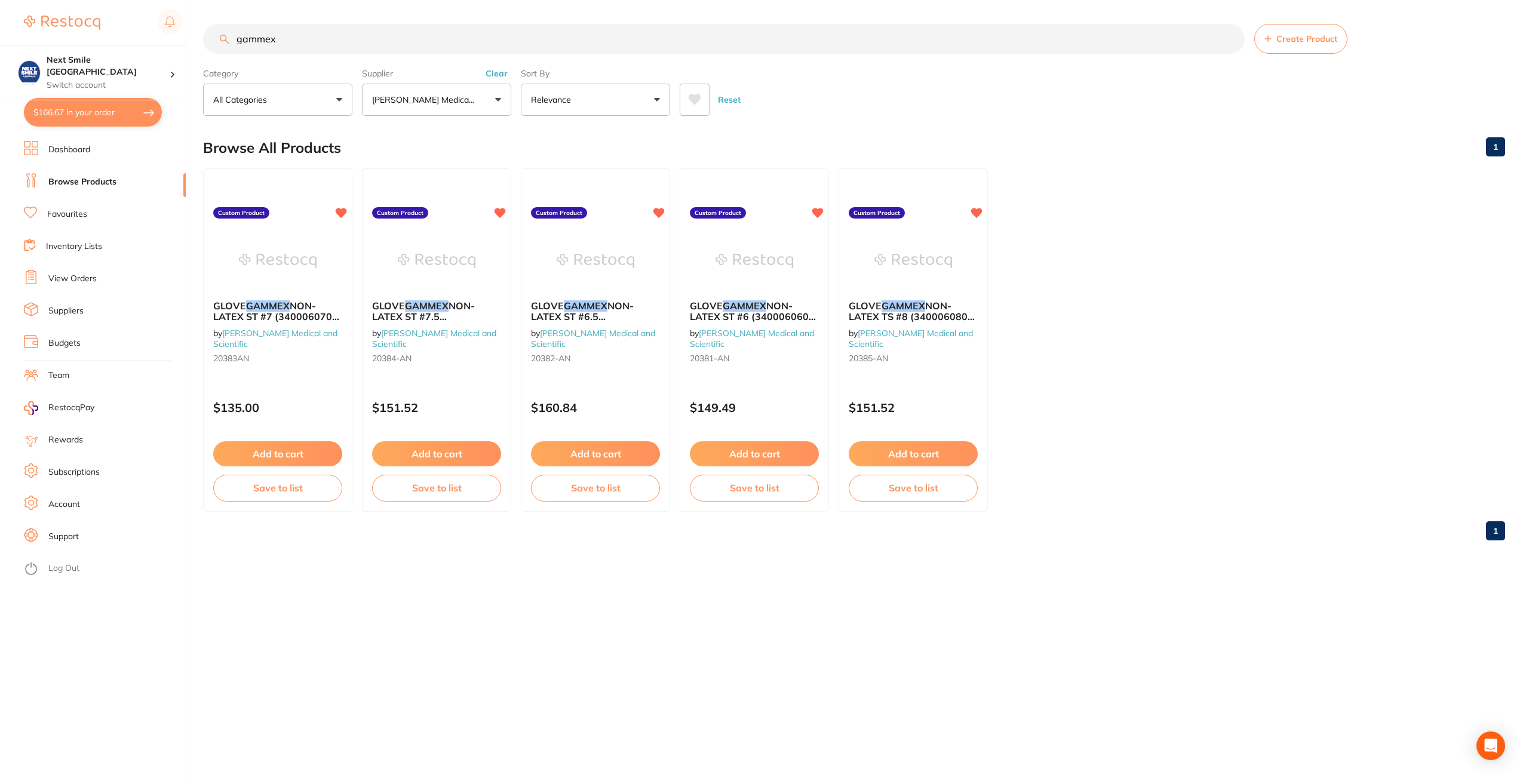
drag, startPoint x: 295, startPoint y: 49, endPoint x: 67, endPoint y: 15, distance: 230.5
click at [68, 17] on div "$166.67 Next Smile Melbourne Switch account Next Smile Melbourne $166.67 in you…" at bounding box center [764, 392] width 1529 height 784
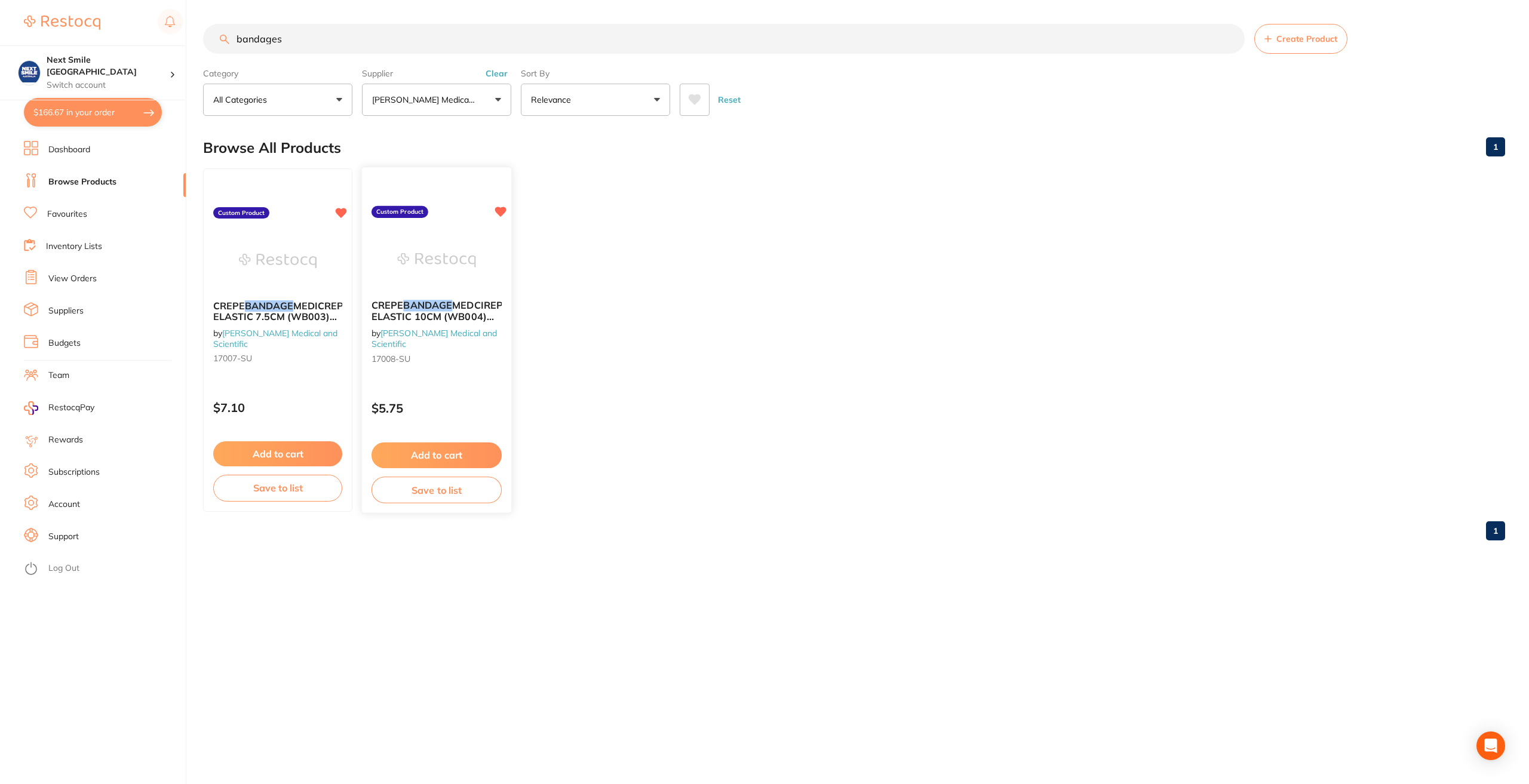
type input "bandages"
click at [471, 455] on button "Add to cart" at bounding box center [436, 455] width 130 height 26
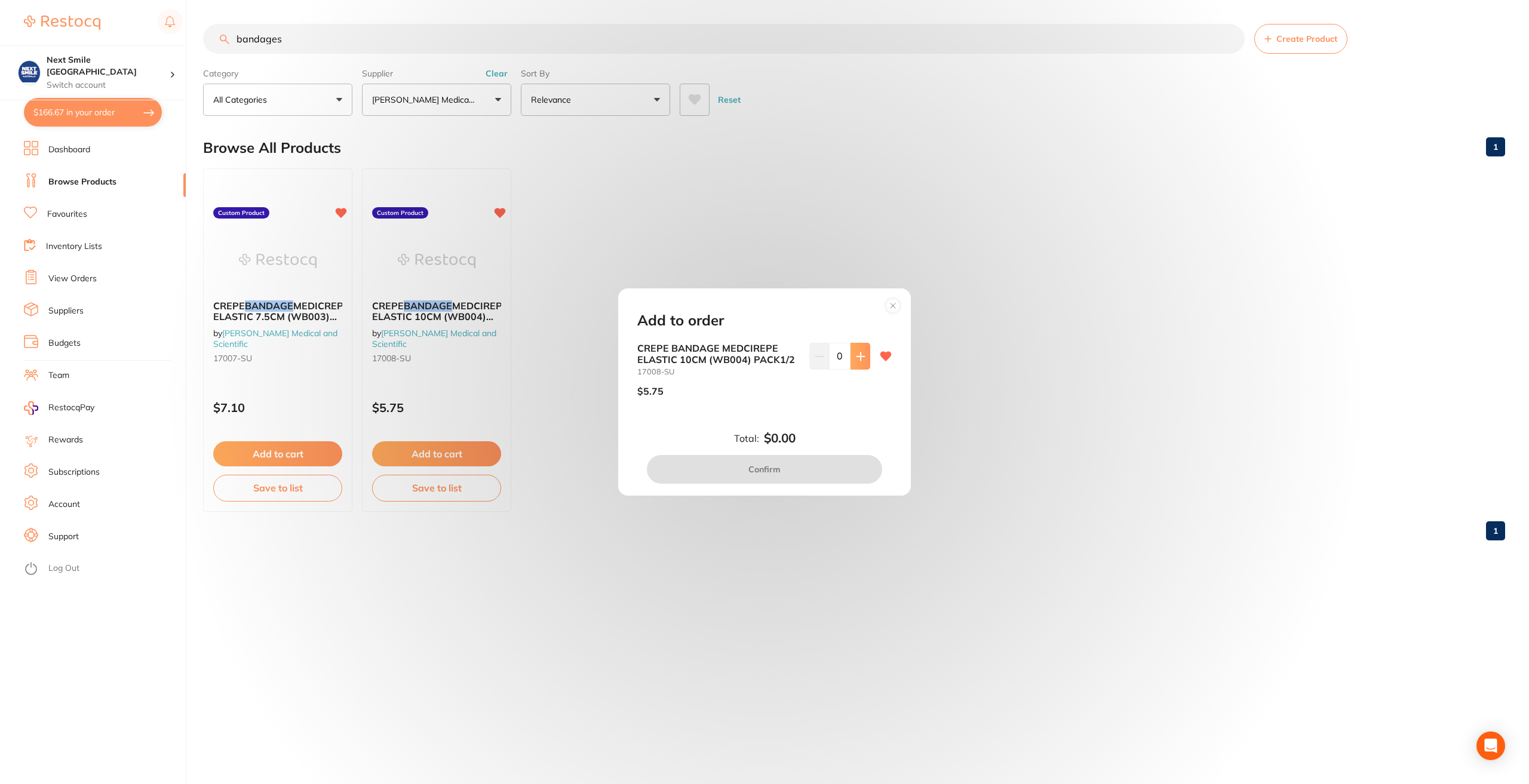
click at [862, 360] on icon at bounding box center [860, 356] width 10 height 10
type input "2"
click at [809, 462] on button "Confirm" at bounding box center [765, 469] width 235 height 29
checkbox input "false"
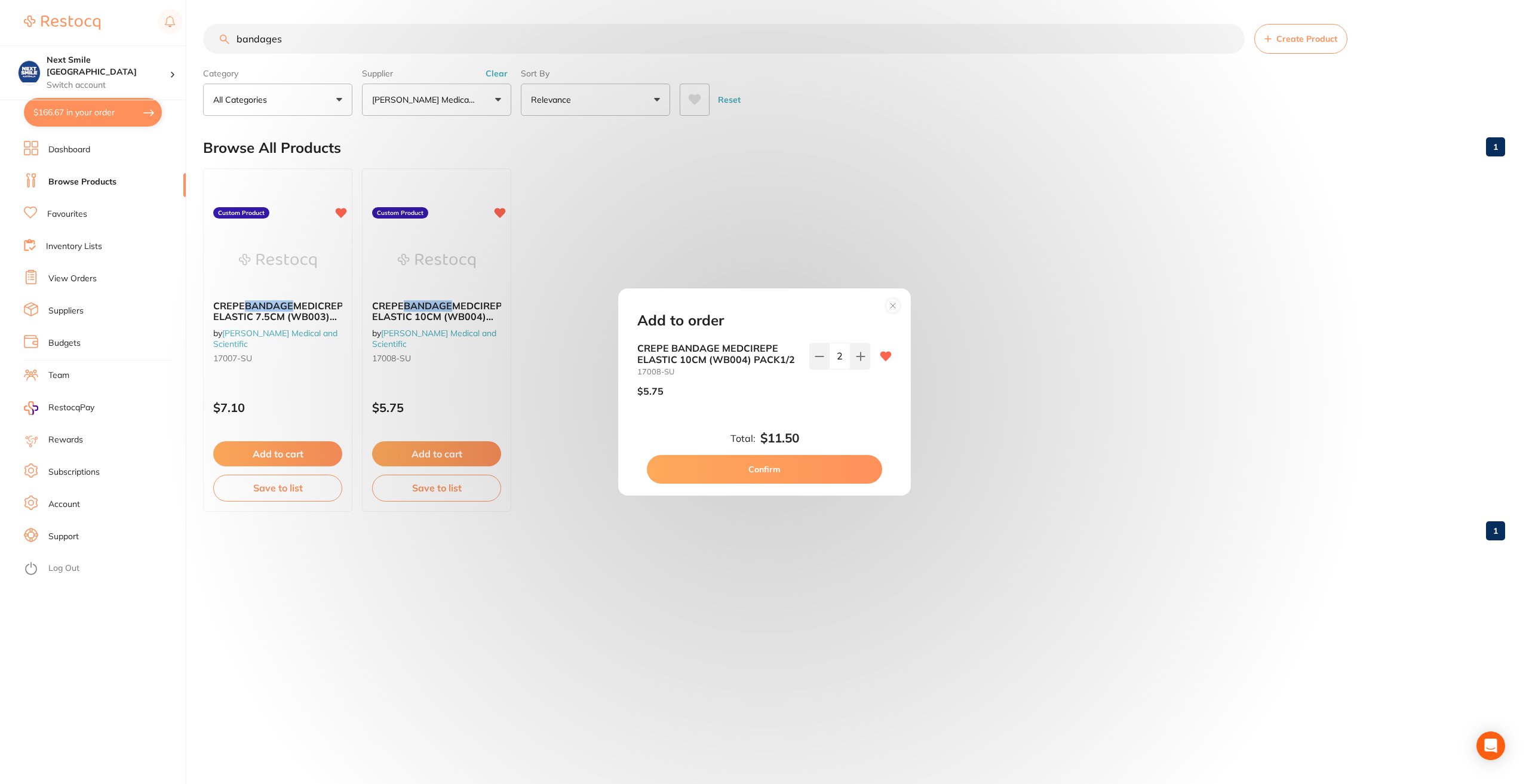
checkbox input "false"
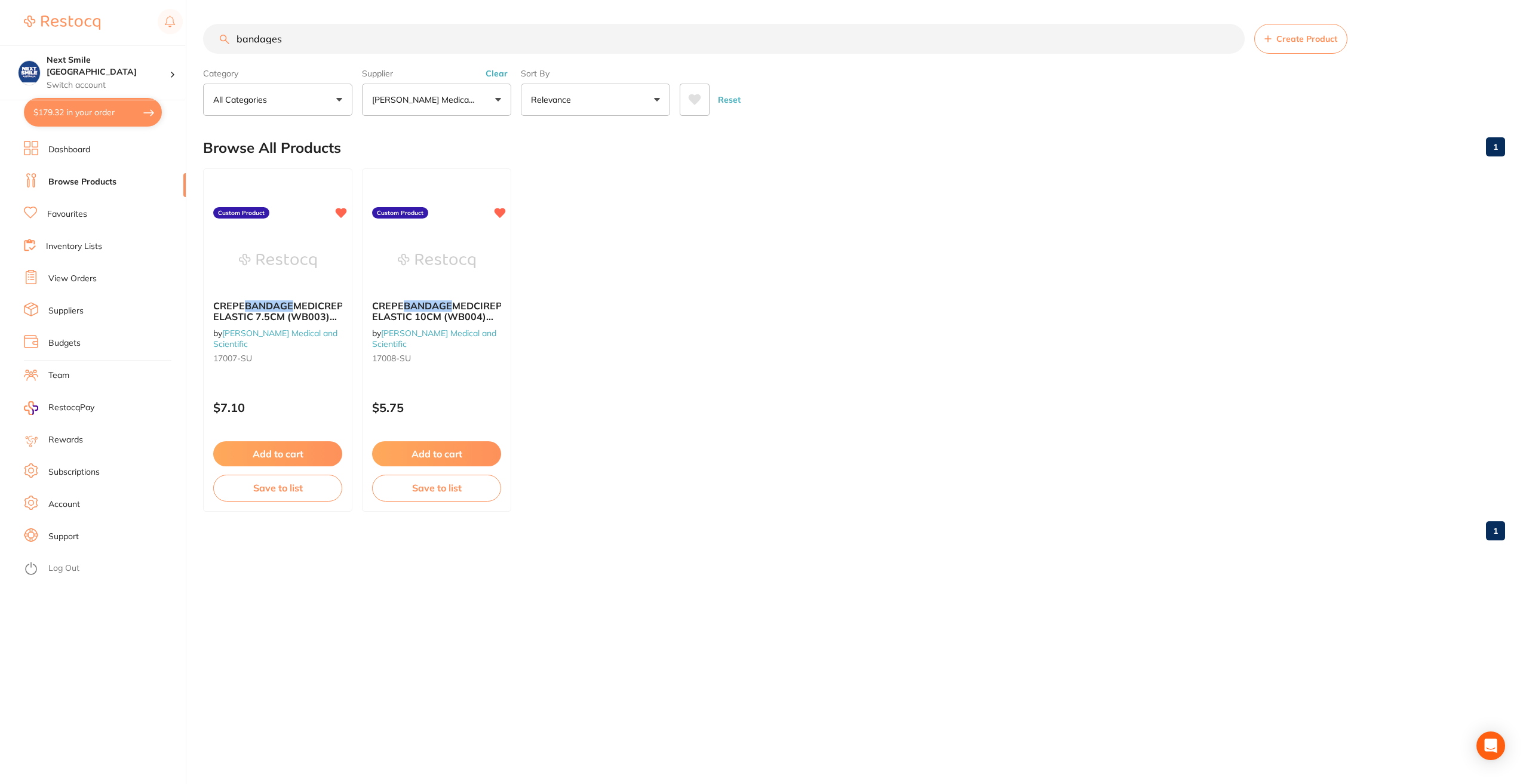
click at [99, 110] on button "$179.32 in your order" at bounding box center [93, 112] width 138 height 29
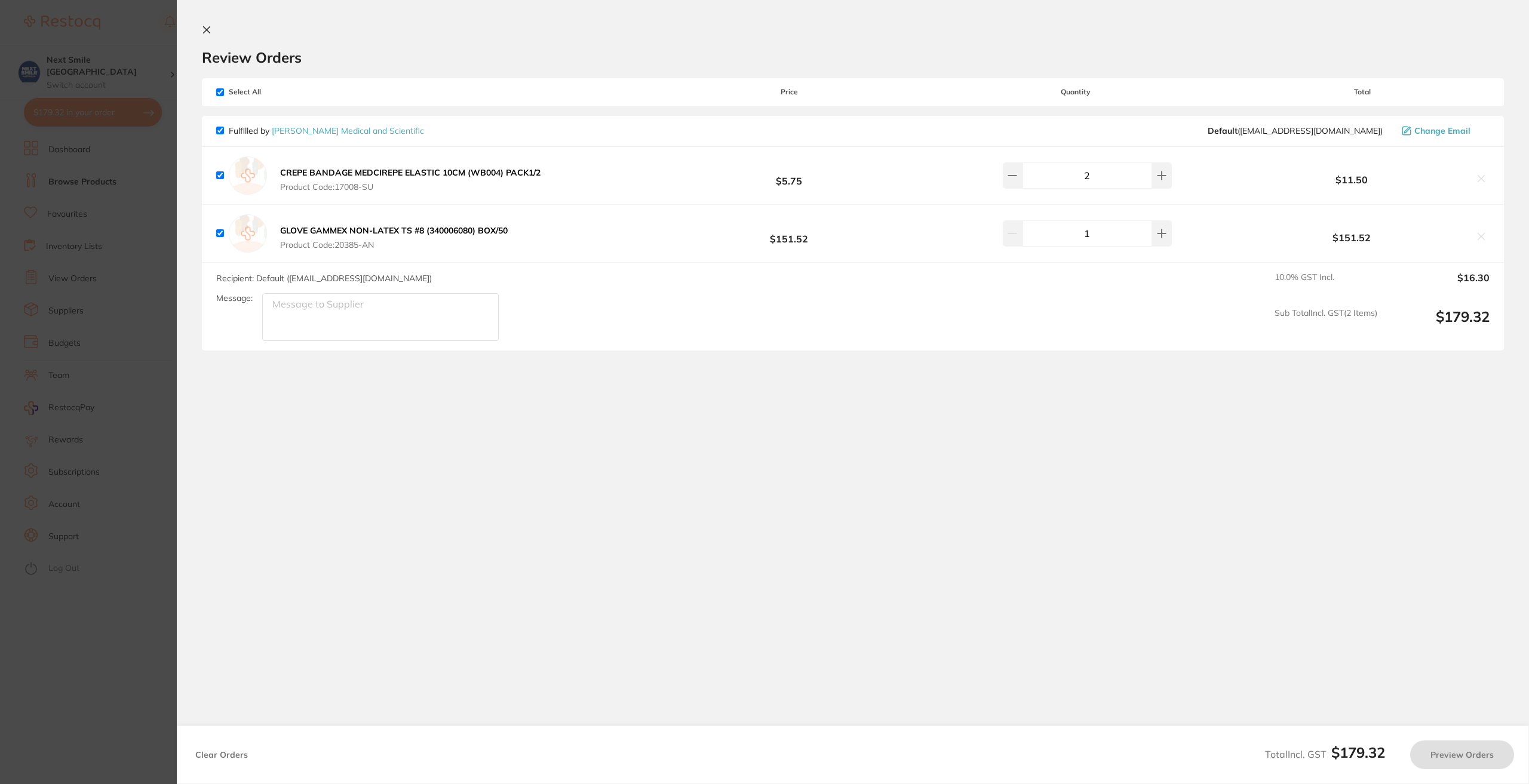
checkbox input "true"
click at [1452, 752] on button "Preview Orders" at bounding box center [1462, 755] width 104 height 29
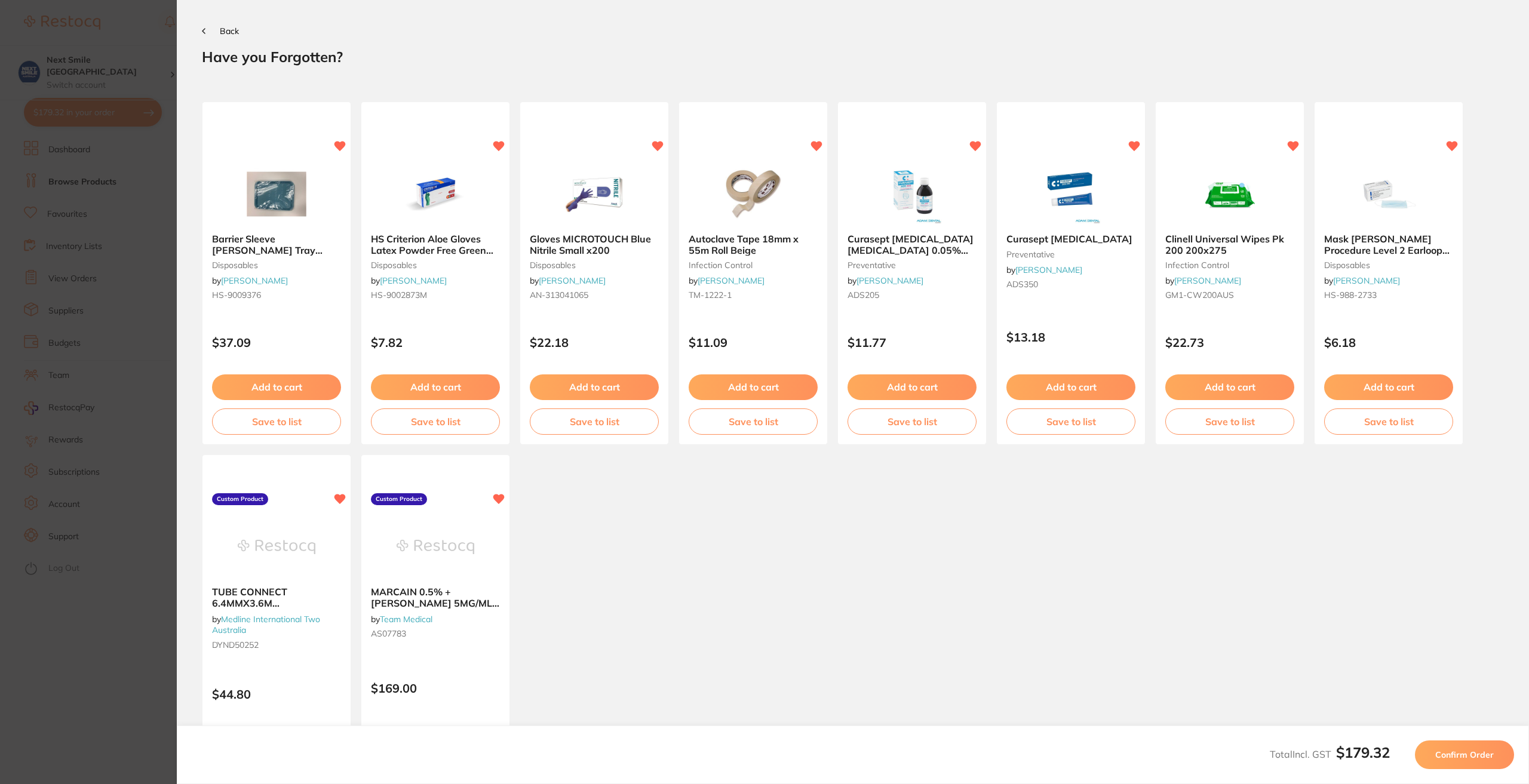
click at [1466, 758] on span "Confirm Order" at bounding box center [1465, 755] width 59 height 11
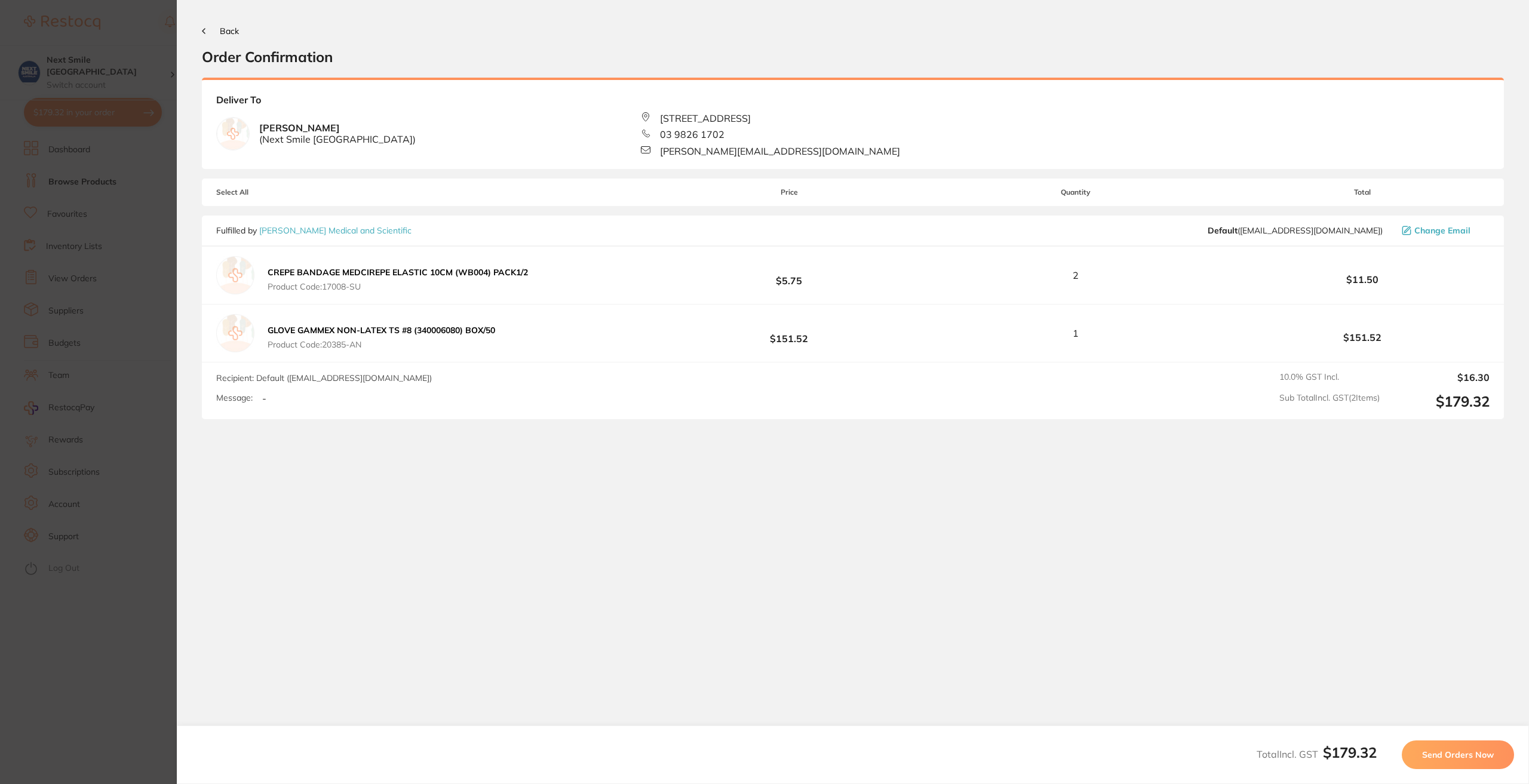
click at [1430, 754] on span "Send Orders Now" at bounding box center [1458, 755] width 71 height 11
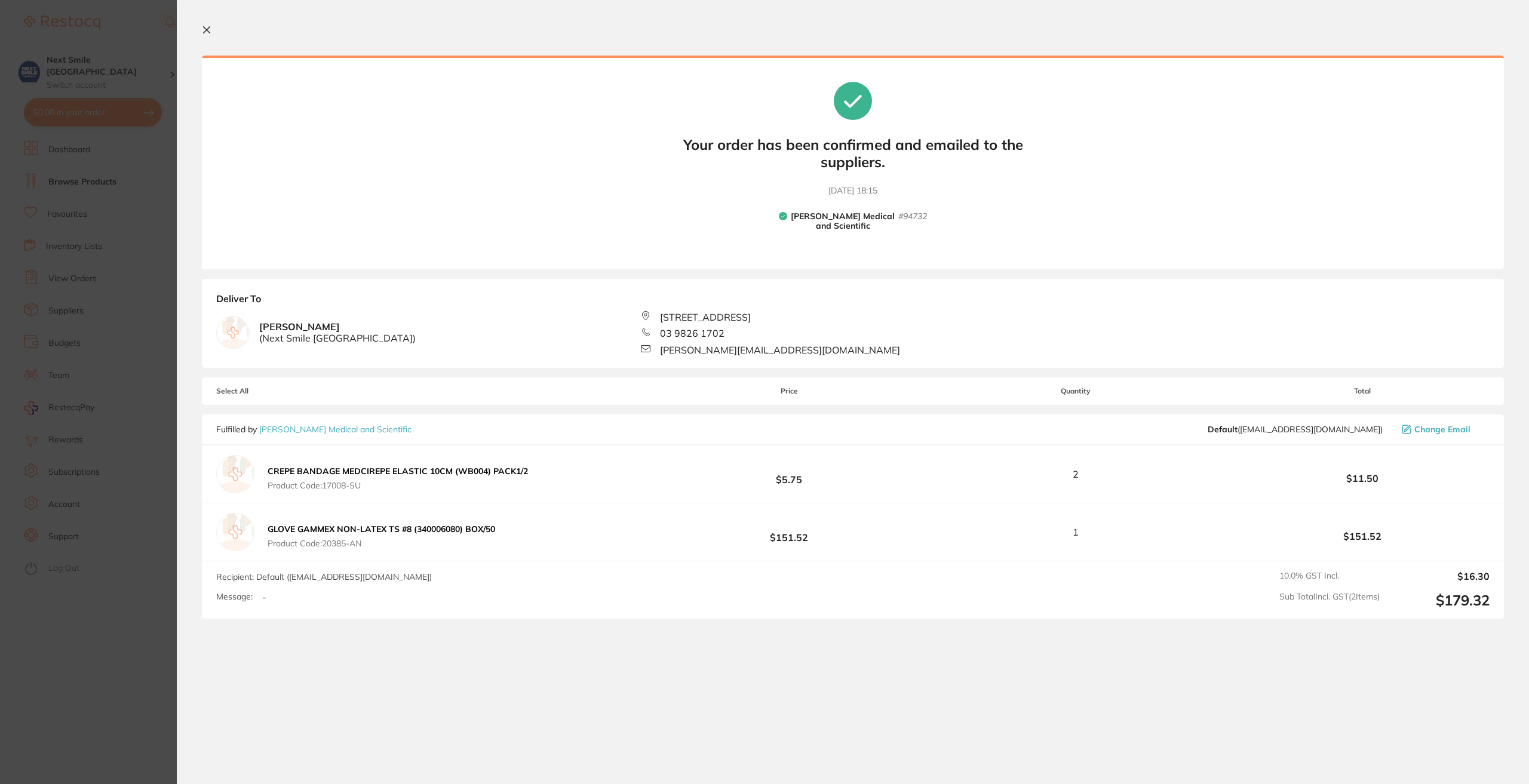
click at [203, 24] on section "Your orders are being processed and we will notify you once we have placed the …" at bounding box center [852, 392] width 1352 height 784
click at [206, 32] on icon at bounding box center [207, 29] width 10 height 10
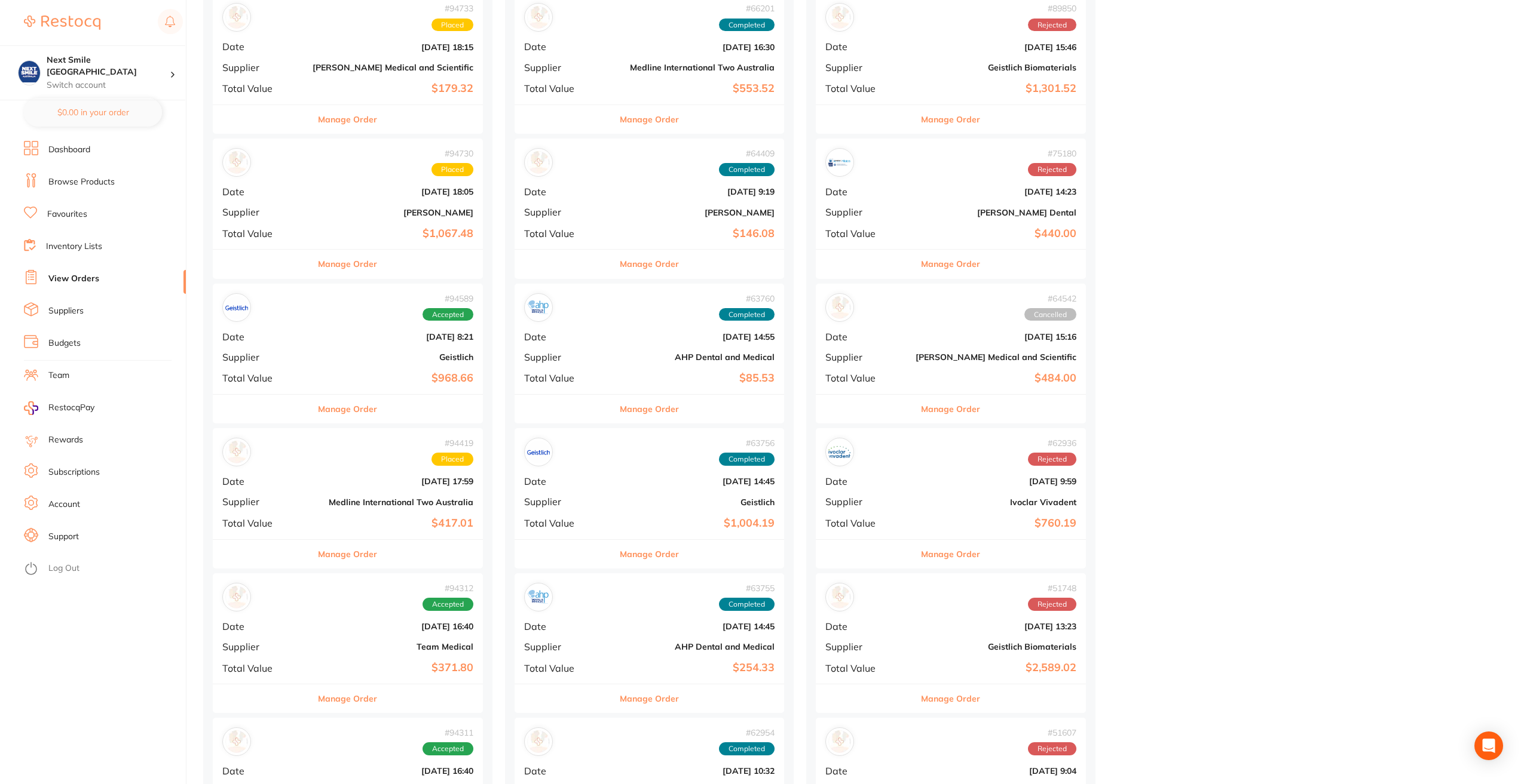
scroll to position [358, 0]
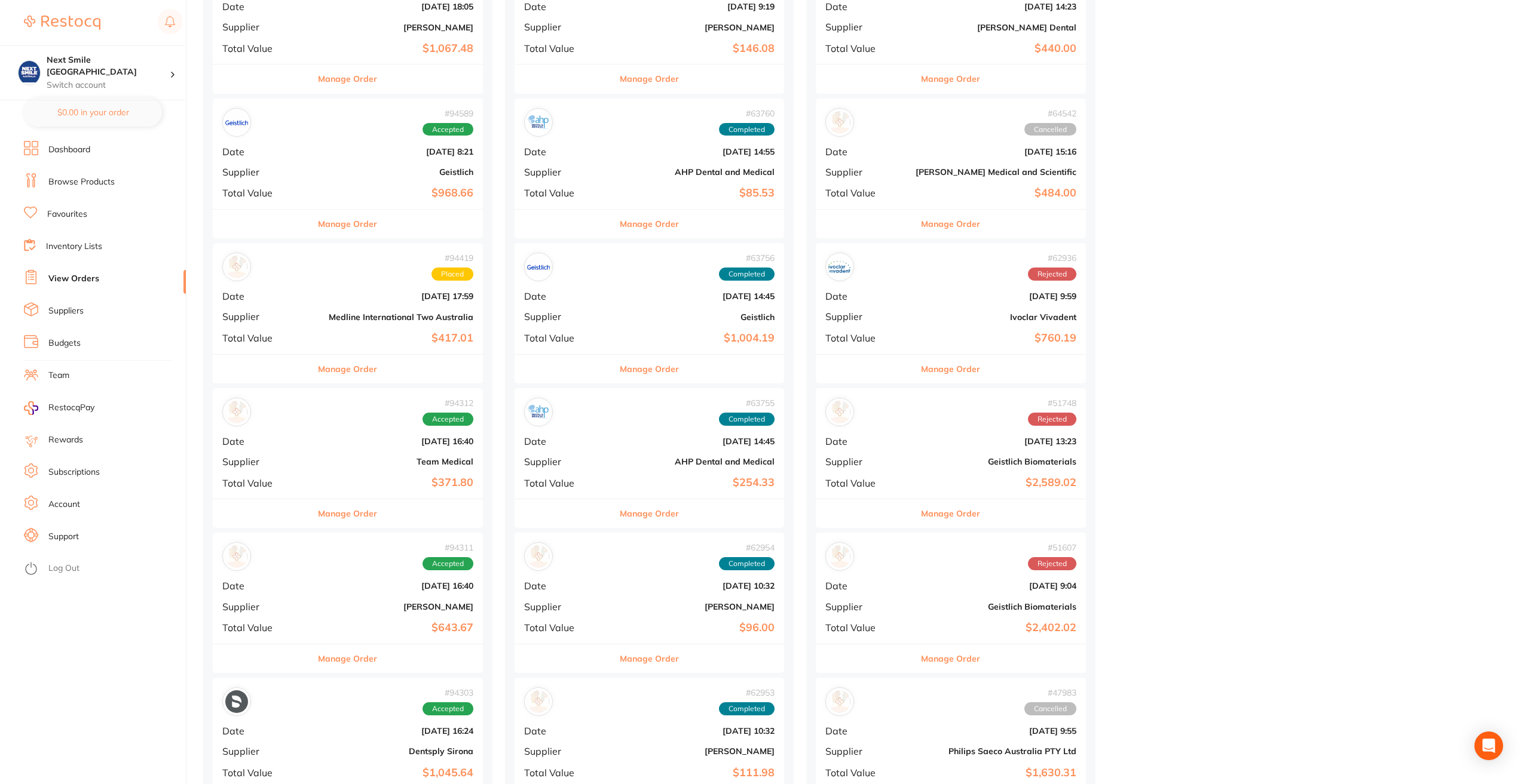
click at [419, 313] on b "Medline International Two Australia" at bounding box center [393, 317] width 160 height 10
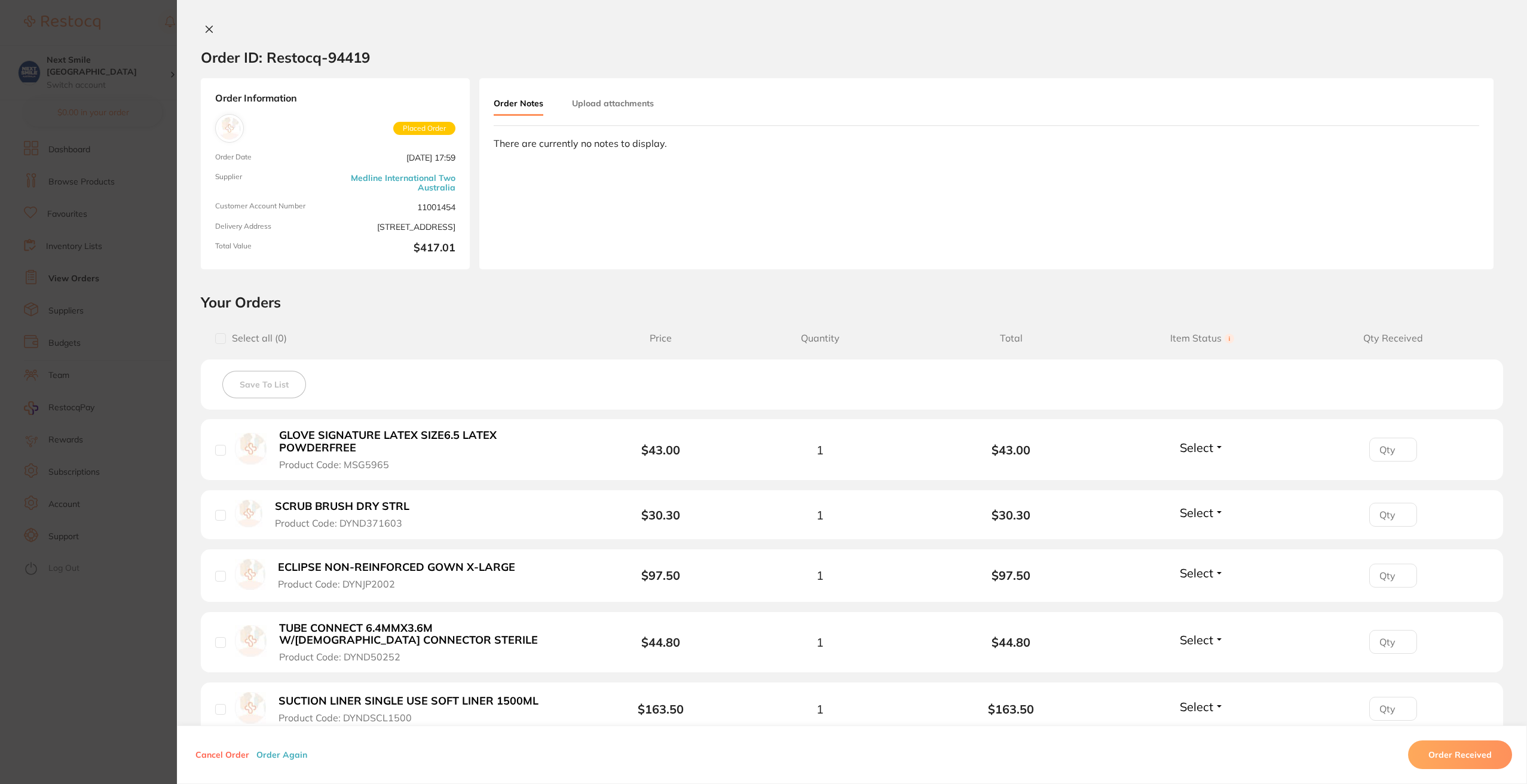
click at [212, 32] on button at bounding box center [209, 29] width 17 height 13
